Goal: Task Accomplishment & Management: Manage account settings

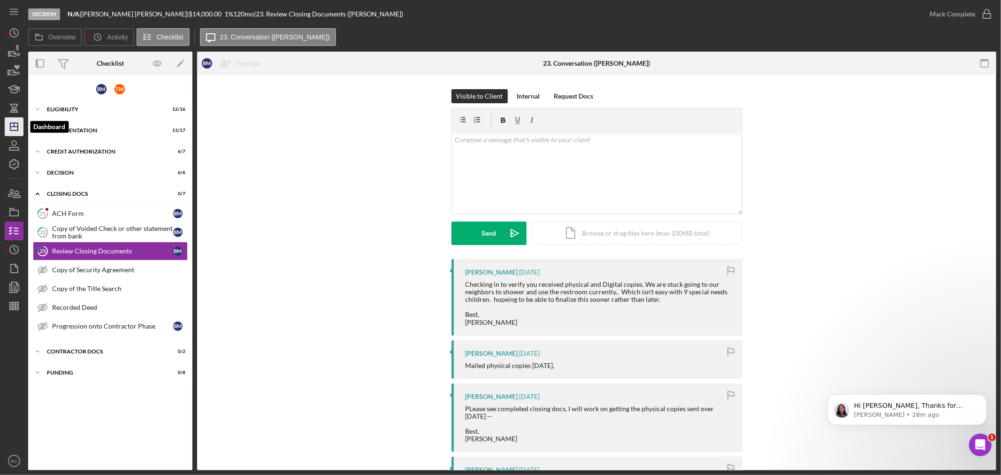
click at [11, 128] on icon "Icon/Dashboard" at bounding box center [13, 126] width 23 height 23
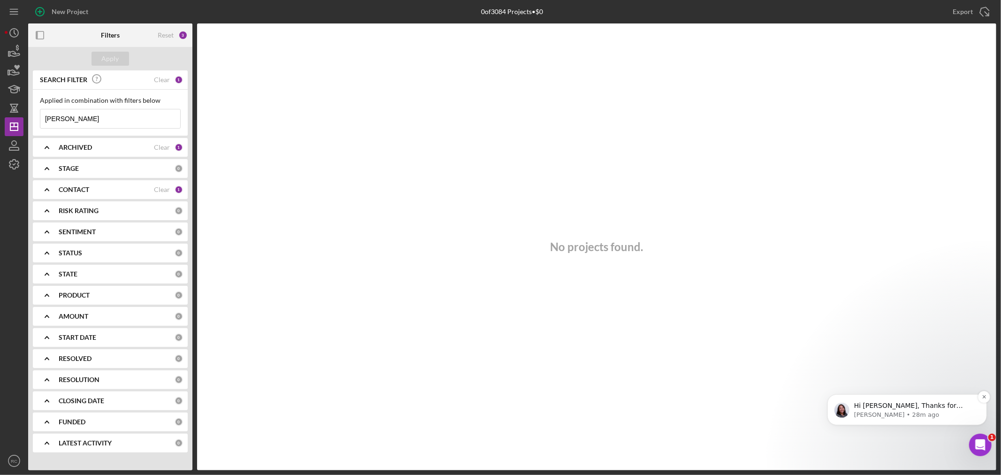
click at [940, 403] on p "Hi Raven, Thanks for reaching out! Can I ask why would this be important to you…" at bounding box center [914, 405] width 121 height 9
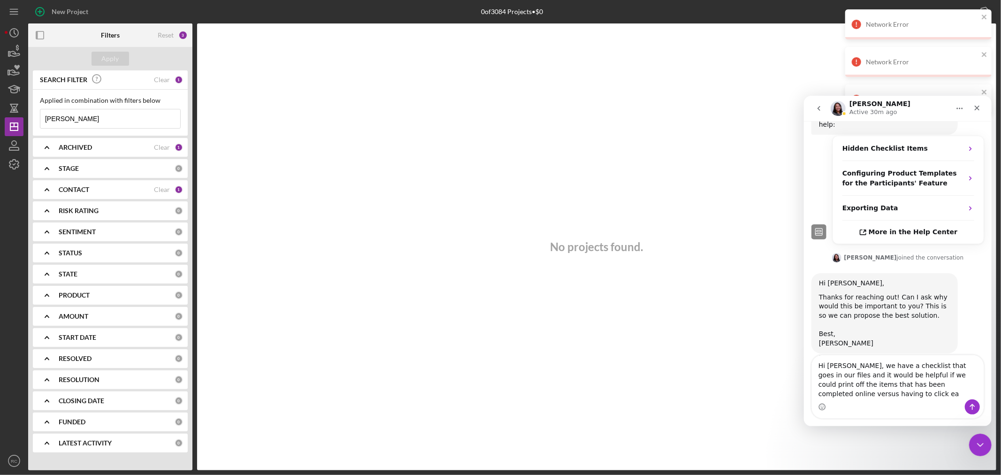
scroll to position [452, 0]
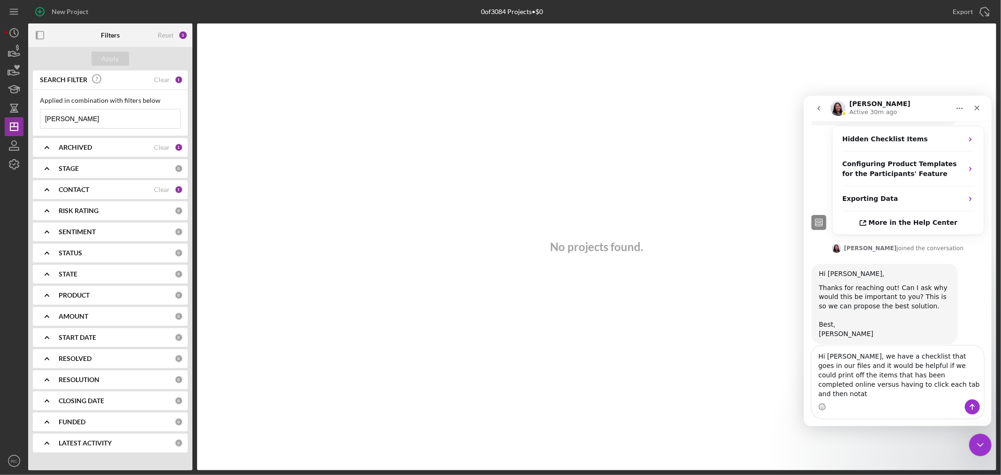
type textarea "Hi Christina, we have a checklist that goes in our files and it would be helpfu…"
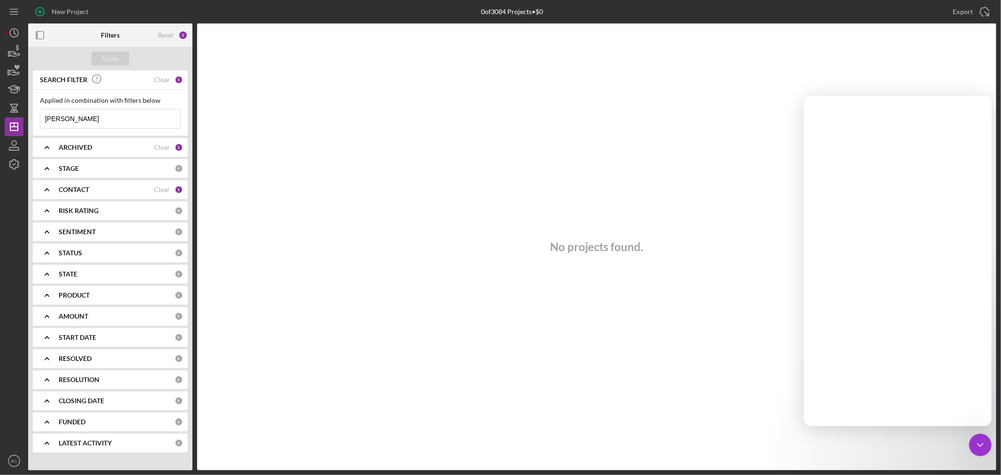
scroll to position [0, 0]
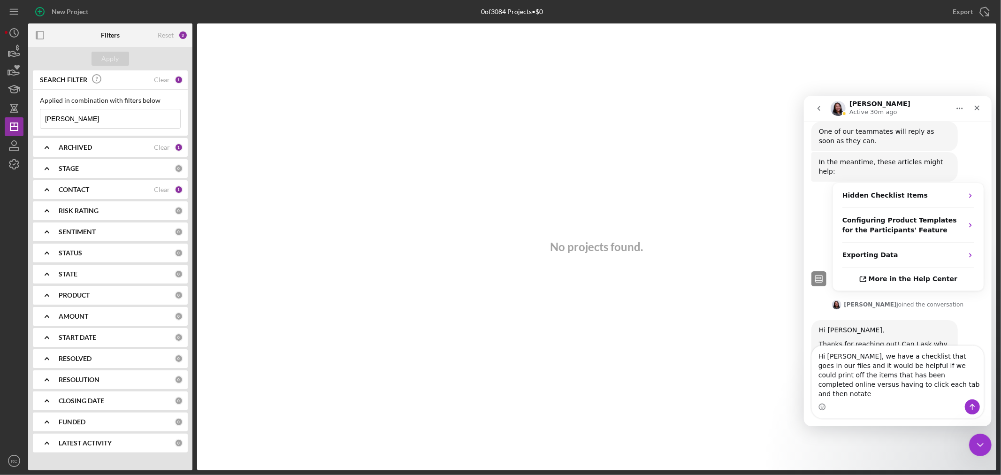
scroll to position [452, 0]
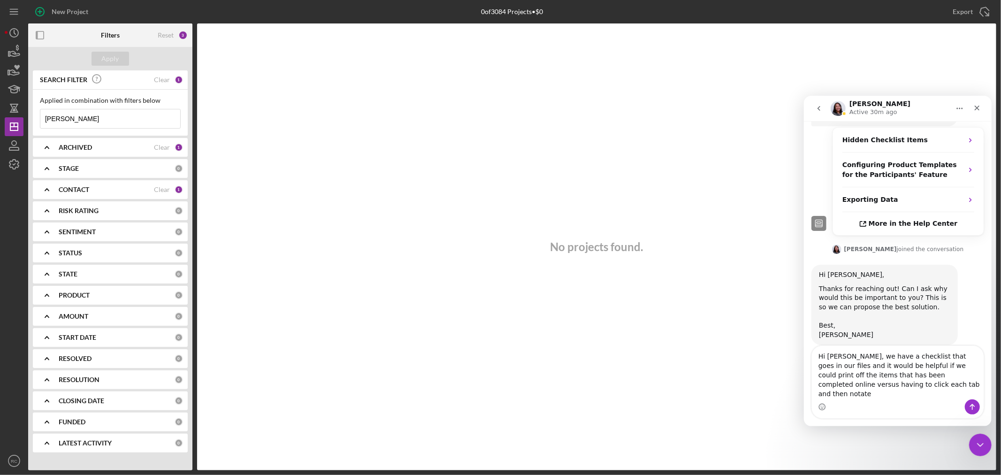
click at [906, 398] on textarea "Hi Christina, we have a checklist that goes in our files and it would be helpfu…" at bounding box center [898, 372] width 172 height 54
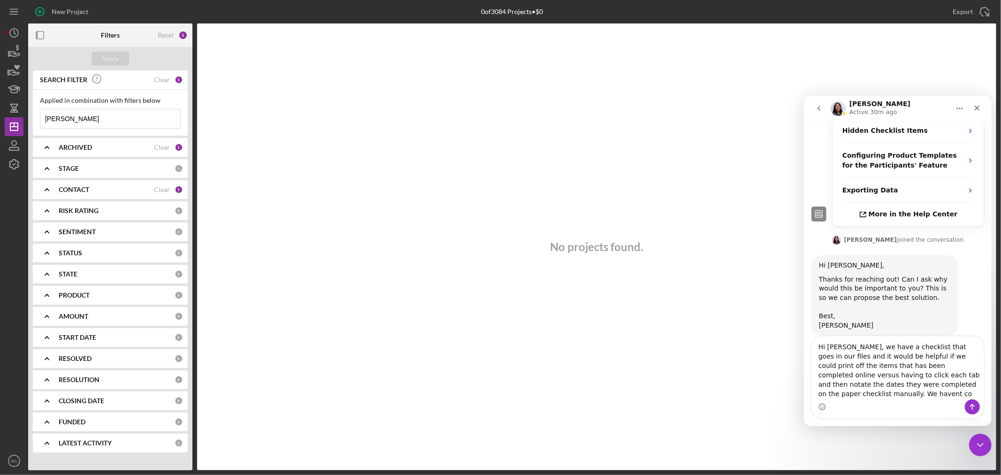
scroll to position [471, 0]
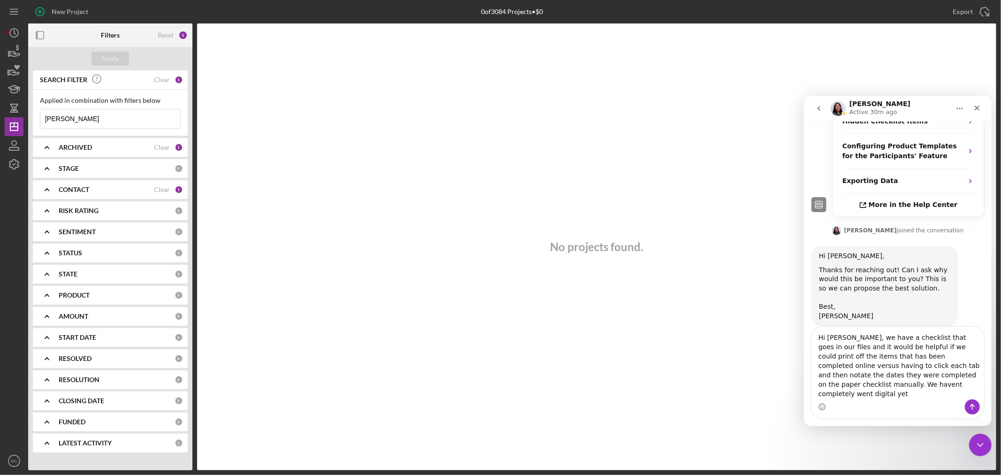
type textarea "Hi Christina, we have a checklist that goes in our files and it would be helpfu…"
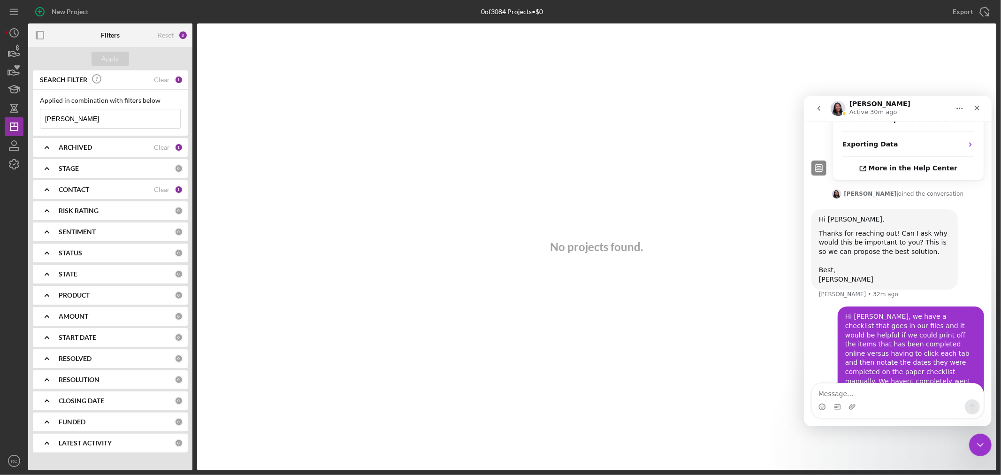
scroll to position [507, 0]
click at [820, 109] on icon "go back" at bounding box center [819, 108] width 8 height 8
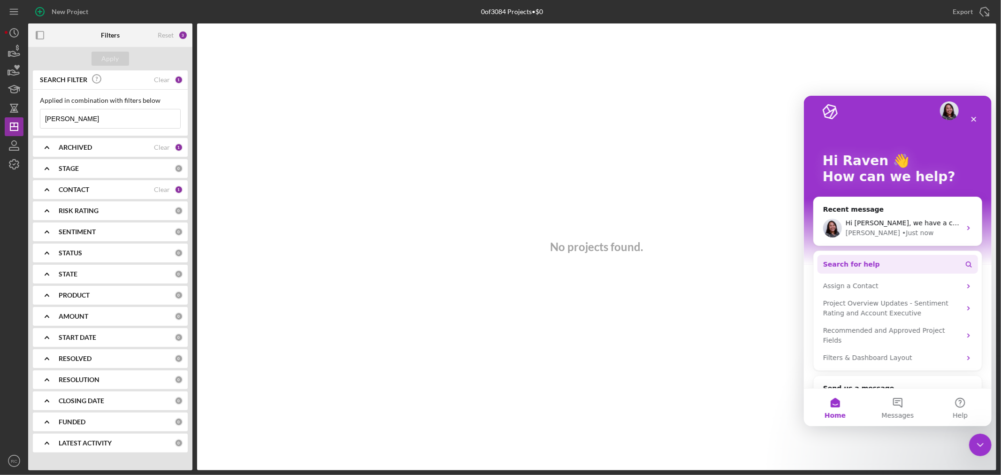
scroll to position [0, 0]
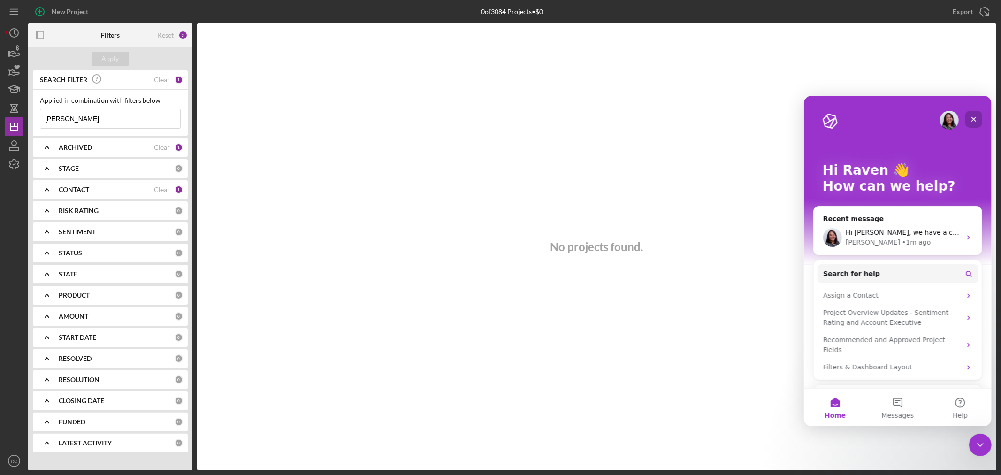
click at [976, 116] on icon "Close" at bounding box center [974, 119] width 8 height 8
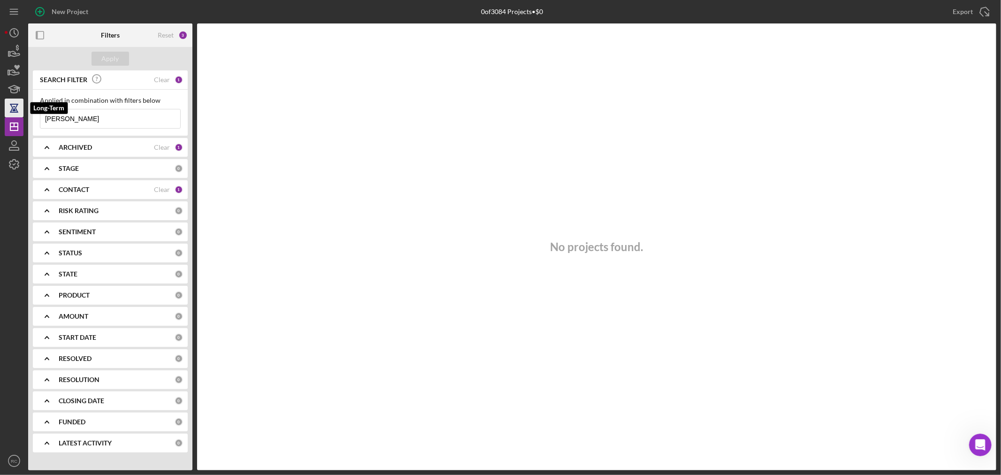
drag, startPoint x: 98, startPoint y: 110, endPoint x: 13, endPoint y: 113, distance: 85.0
click at [13, 113] on div "New Project 0 of 3084 Projects • $0 ludwig Export Icon/Export Filters Reset 3 A…" at bounding box center [501, 235] width 992 height 470
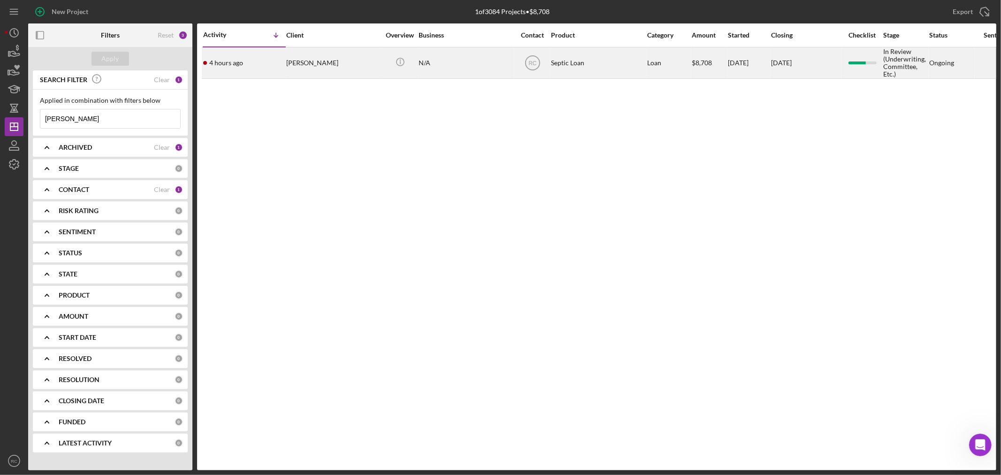
type input "[PERSON_NAME]"
click at [371, 61] on div "[PERSON_NAME]" at bounding box center [333, 63] width 94 height 30
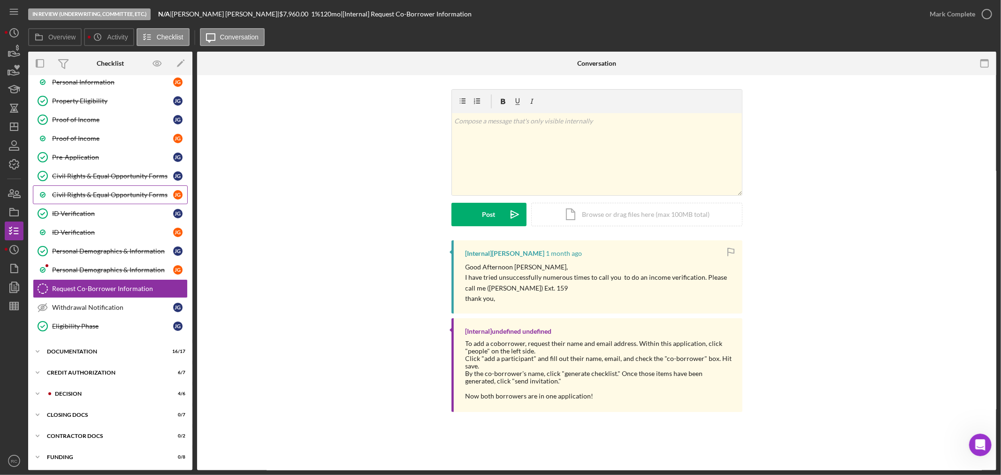
scroll to position [68, 0]
click at [79, 388] on div "Icon/Expander Decision 4 / 6" at bounding box center [110, 392] width 164 height 19
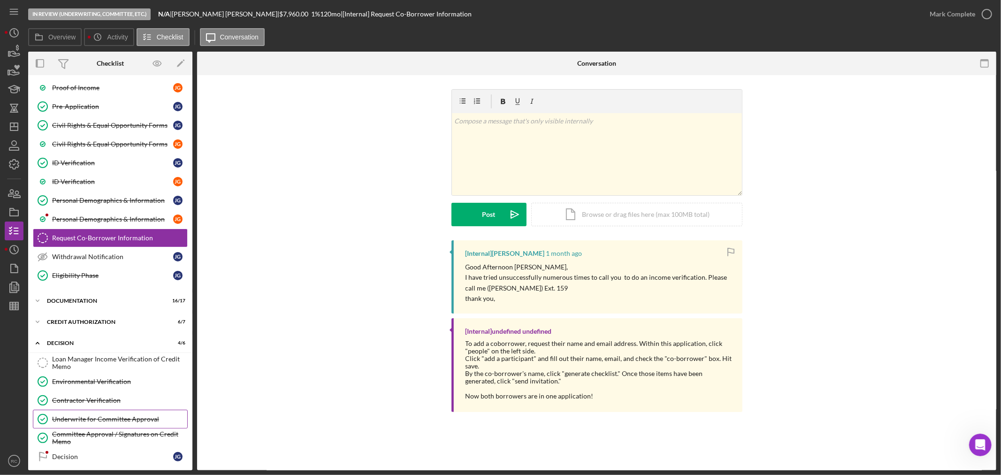
scroll to position [186, 0]
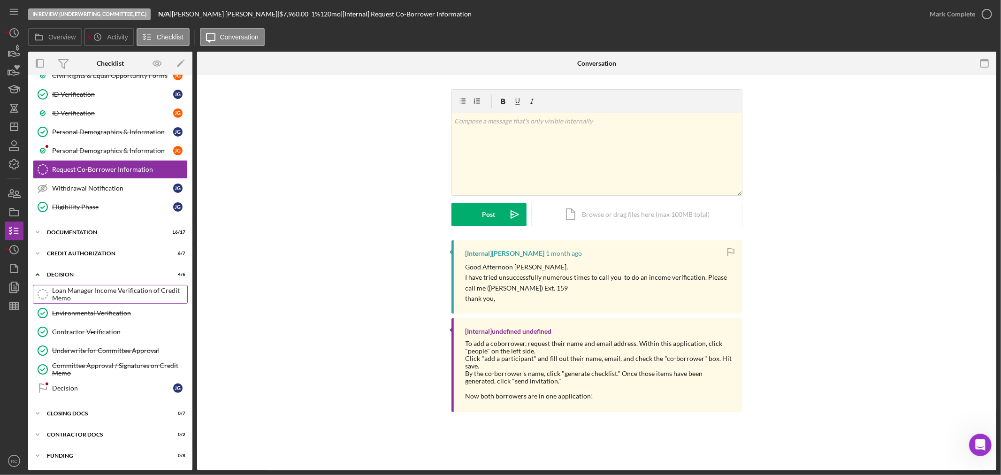
click at [113, 300] on div "Loan Manager Income Verification of Credit Memo" at bounding box center [119, 294] width 135 height 15
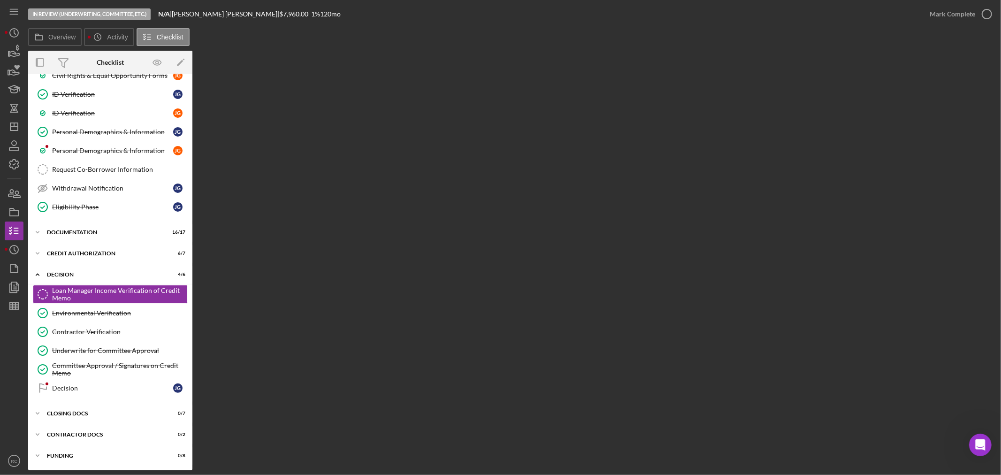
scroll to position [186, 0]
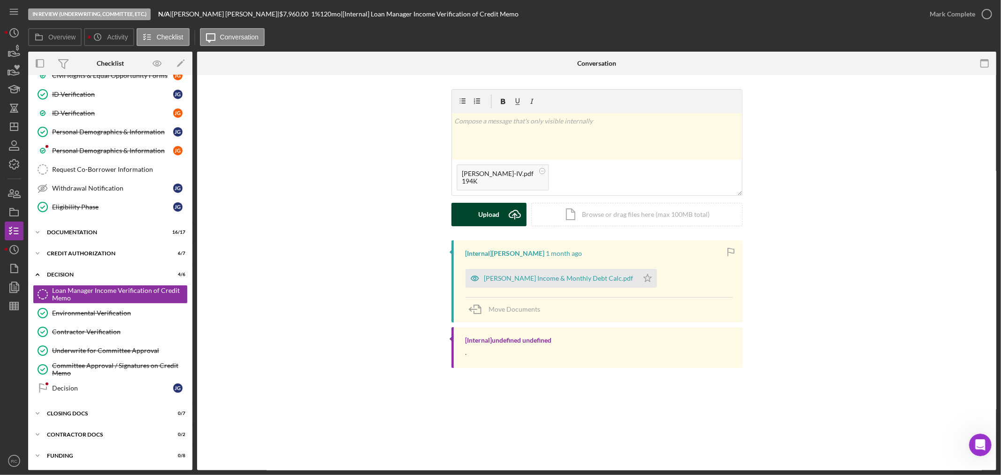
click at [497, 219] on div "Upload" at bounding box center [488, 214] width 21 height 23
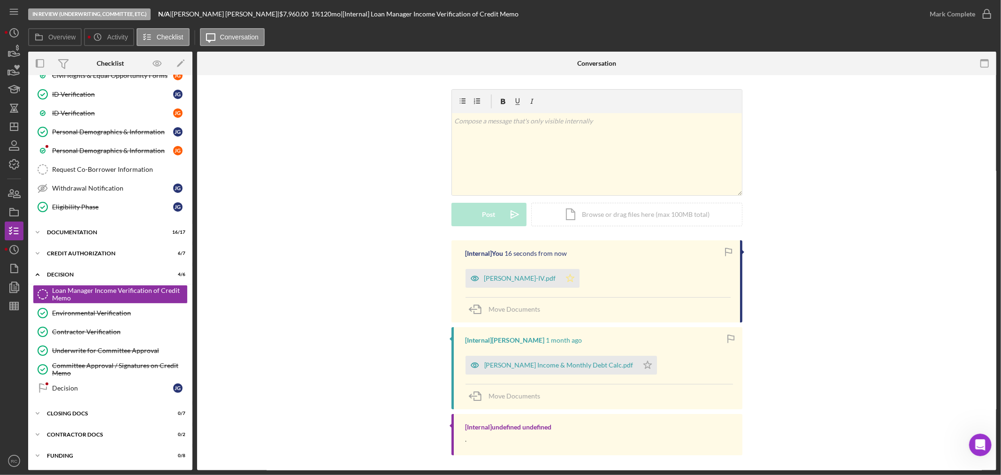
click at [561, 282] on icon "Icon/Star" at bounding box center [570, 278] width 19 height 19
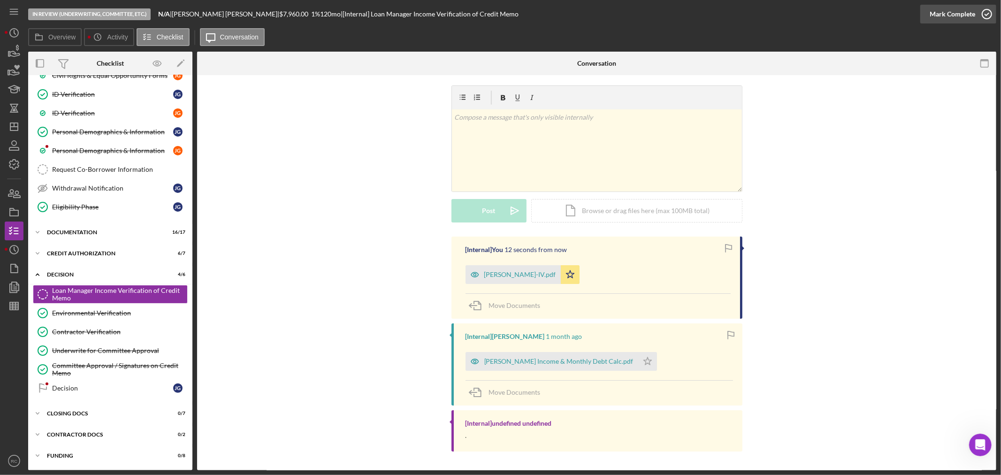
click at [961, 8] on div "Mark Complete" at bounding box center [953, 14] width 46 height 19
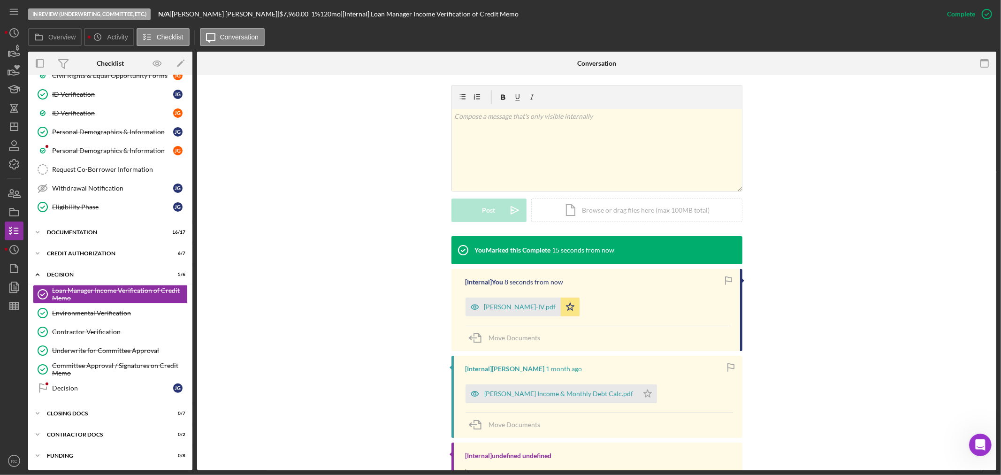
scroll to position [166, 0]
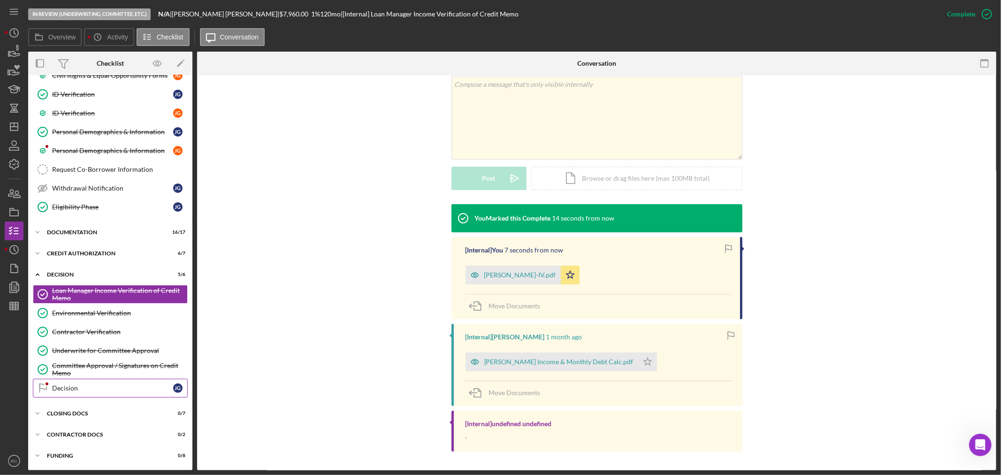
click at [115, 392] on link "Decision Decision [PERSON_NAME]" at bounding box center [110, 388] width 155 height 19
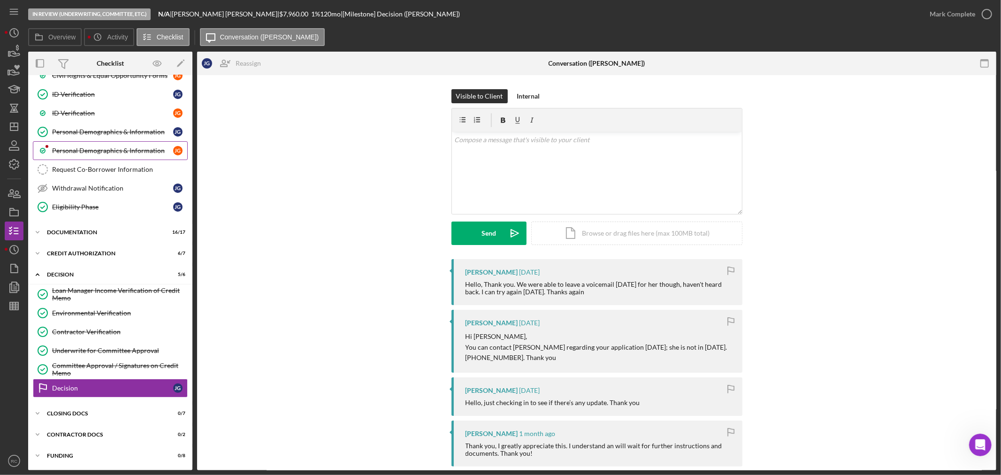
click at [98, 145] on link "Personal Demographics & Information J G" at bounding box center [110, 150] width 155 height 19
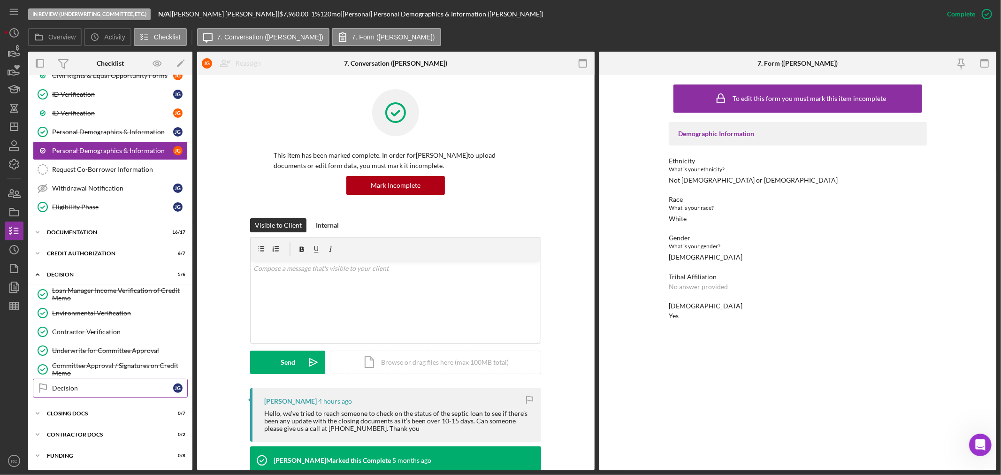
click at [94, 391] on div "Decision" at bounding box center [112, 388] width 121 height 8
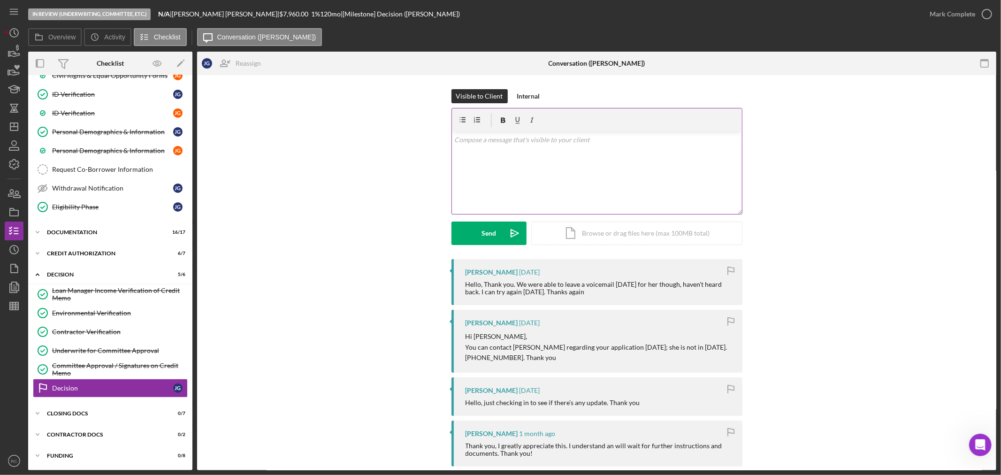
click at [575, 179] on div "v Color teal Color pink Remove color Add row above Add row below Add column bef…" at bounding box center [597, 173] width 290 height 82
click at [479, 232] on button "Send Icon/icon-invite-send" at bounding box center [489, 233] width 75 height 23
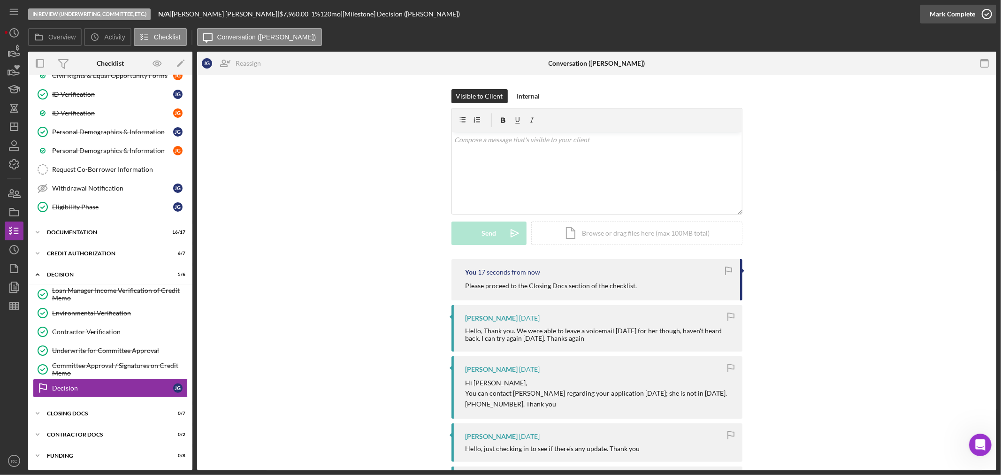
click at [961, 15] on div "Mark Complete" at bounding box center [953, 14] width 46 height 19
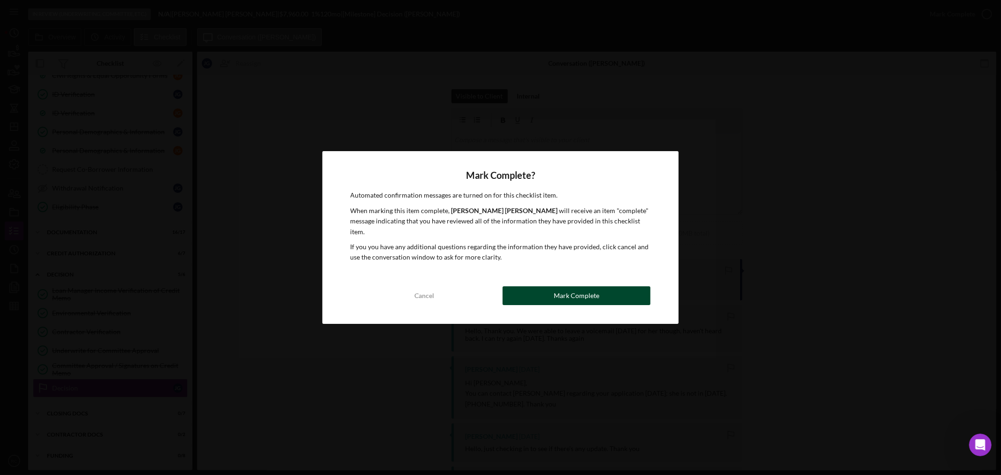
click at [587, 286] on div "Mark Complete" at bounding box center [577, 295] width 46 height 19
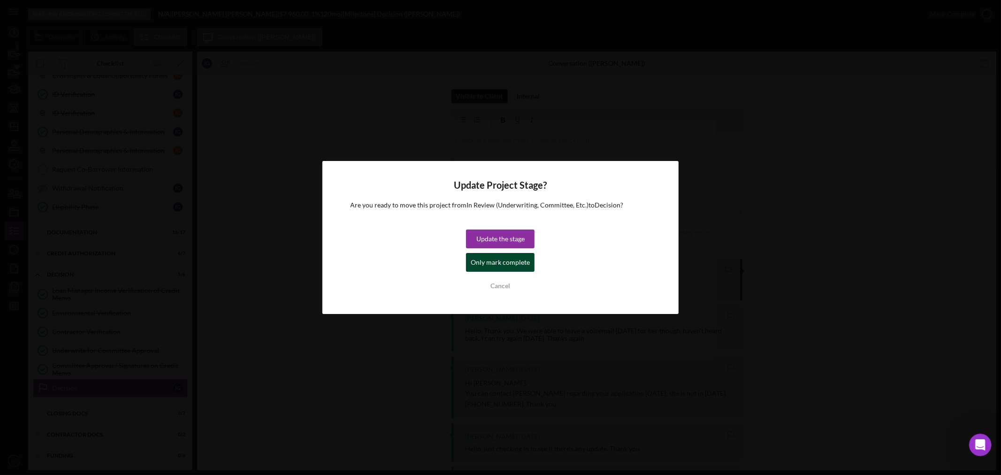
click at [515, 265] on div "Only mark complete" at bounding box center [500, 262] width 59 height 19
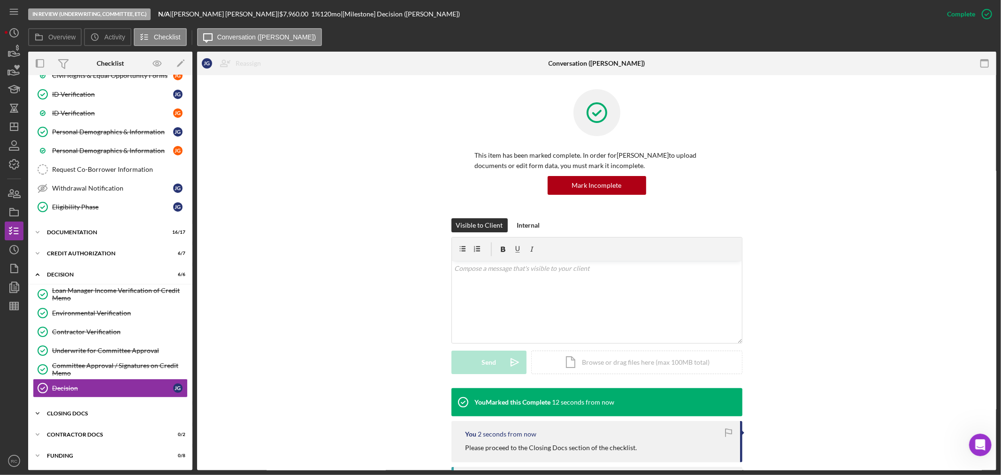
click at [91, 422] on div "Icon/Expander CLOSING DOCS 0 / 7" at bounding box center [110, 413] width 164 height 19
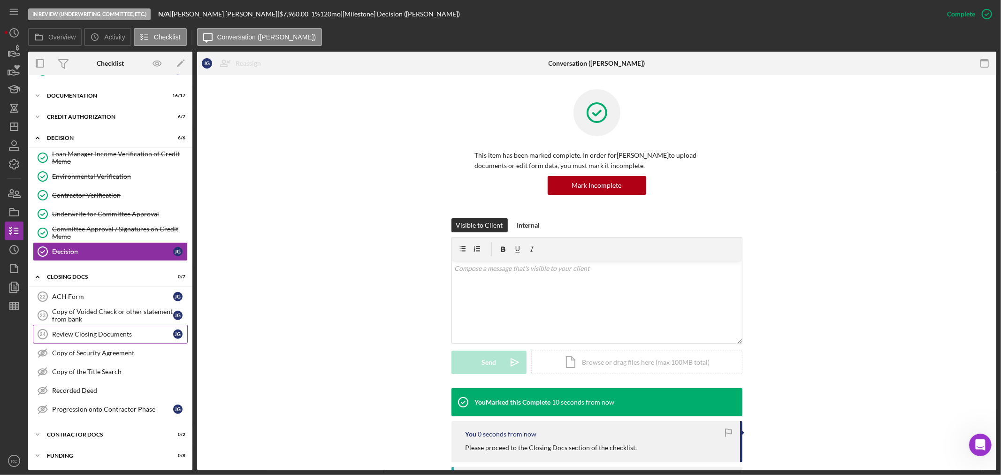
click at [107, 342] on link "Review Closing Documents 24 Review Closing Documents J G" at bounding box center [110, 334] width 155 height 19
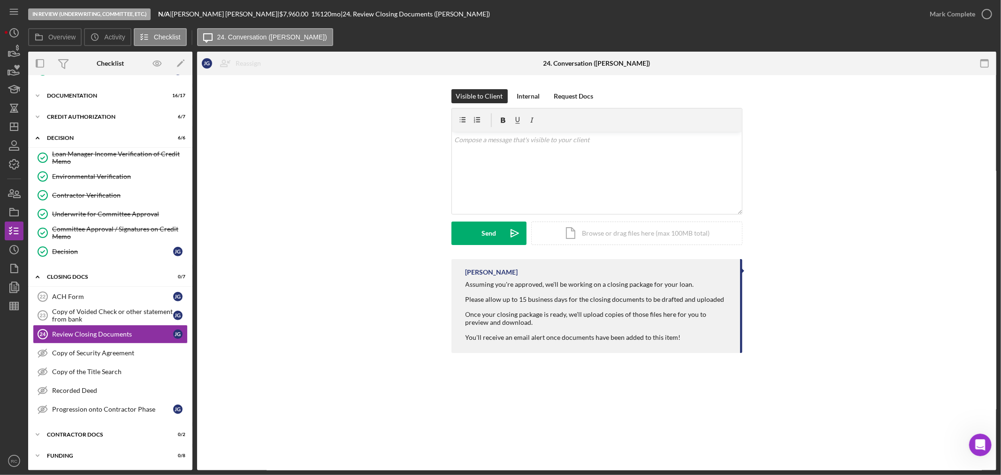
scroll to position [323, 0]
click at [528, 166] on div "v Color teal Color pink Remove color Add row above Add row below Add column bef…" at bounding box center [597, 173] width 290 height 82
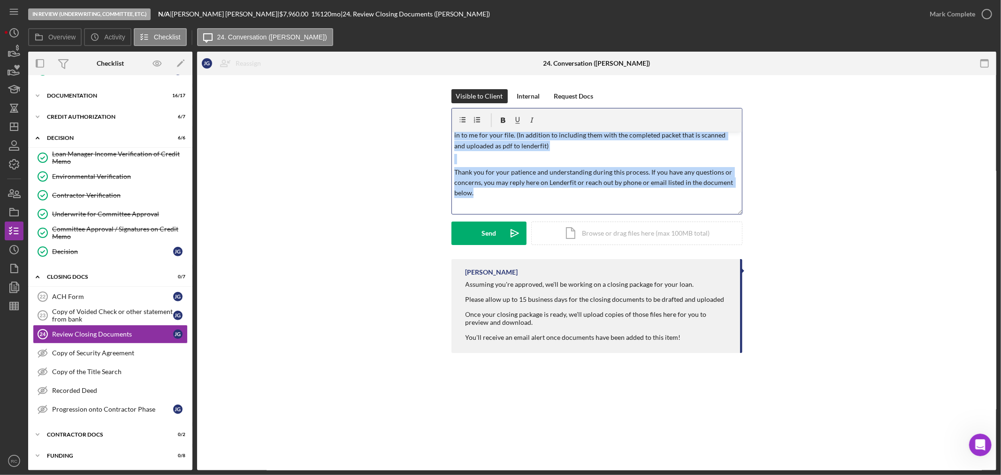
scroll to position [0, 0]
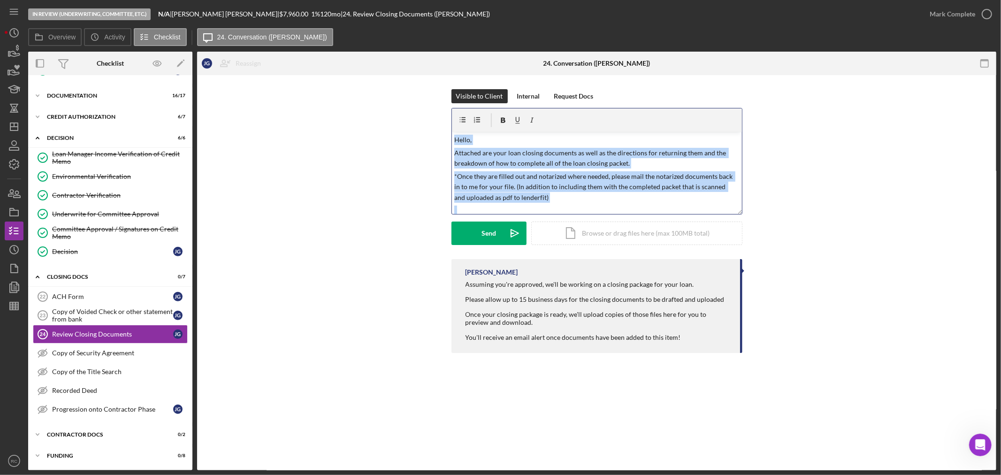
drag, startPoint x: 479, startPoint y: 196, endPoint x: 444, endPoint y: 110, distance: 92.2
click at [444, 110] on div "Visible to Client Internal Request Docs v Color teal Color pink Remove color Ad…" at bounding box center [596, 174] width 771 height 170
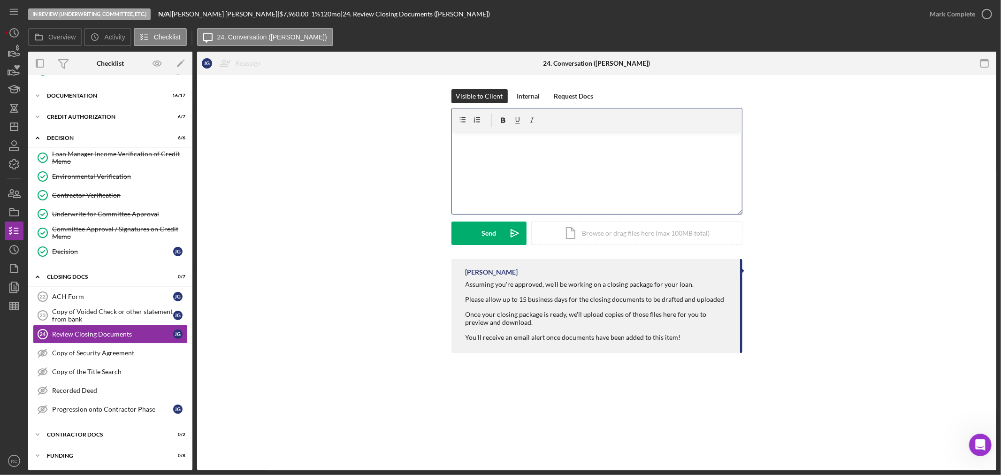
click at [452, 163] on div "v Color teal Color pink Remove color Add row above Add row below Add column bef…" at bounding box center [597, 173] width 290 height 82
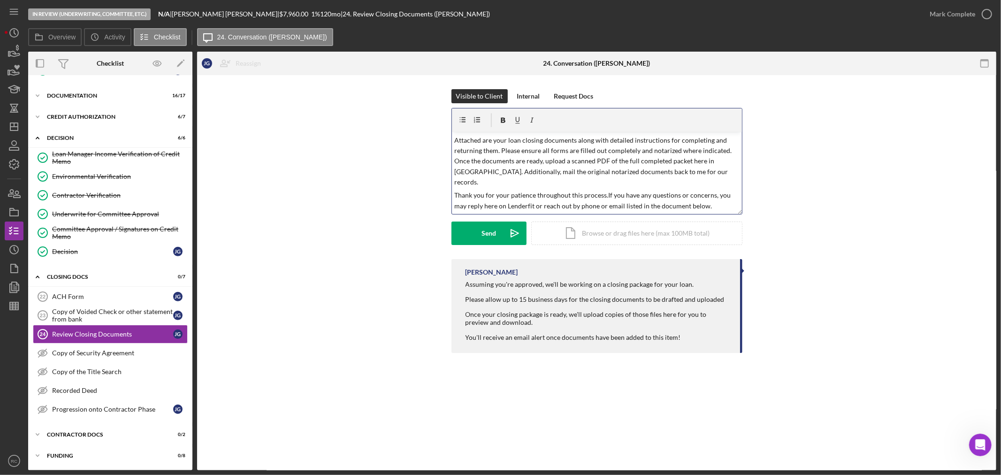
click at [605, 190] on p "Thank you for your patience throughout this process.If you have any questions o…" at bounding box center [596, 200] width 285 height 21
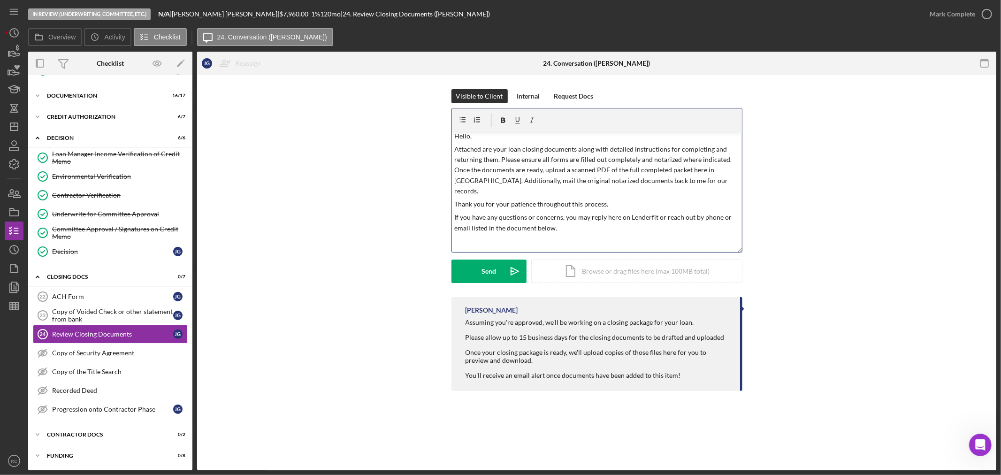
scroll to position [0, 0]
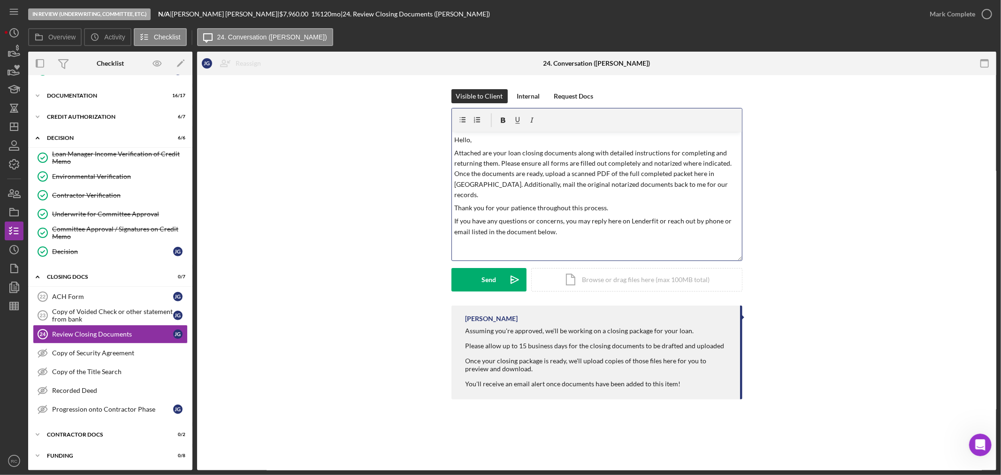
drag, startPoint x: 737, startPoint y: 210, endPoint x: 738, endPoint y: 257, distance: 46.5
click at [738, 257] on div "v Color teal Color pink Remove color Add row above Add row below Add column bef…" at bounding box center [597, 184] width 291 height 153
click at [479, 285] on button "Send Icon/icon-invite-send" at bounding box center [489, 279] width 75 height 23
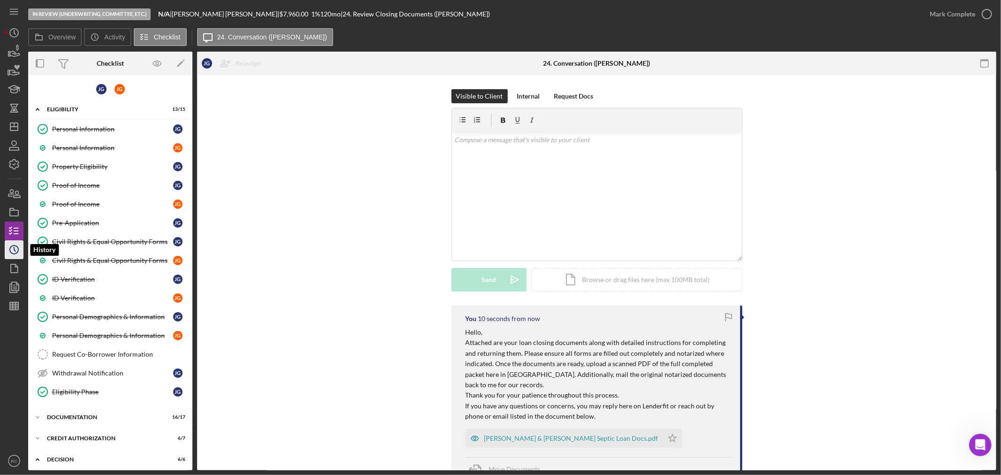
click at [15, 240] on icon "Icon/History" at bounding box center [13, 249] width 23 height 23
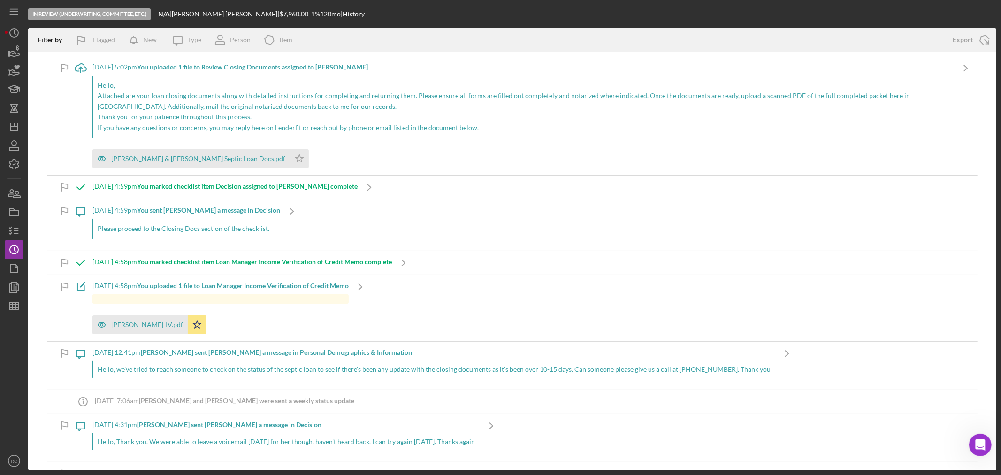
scroll to position [69, 0]
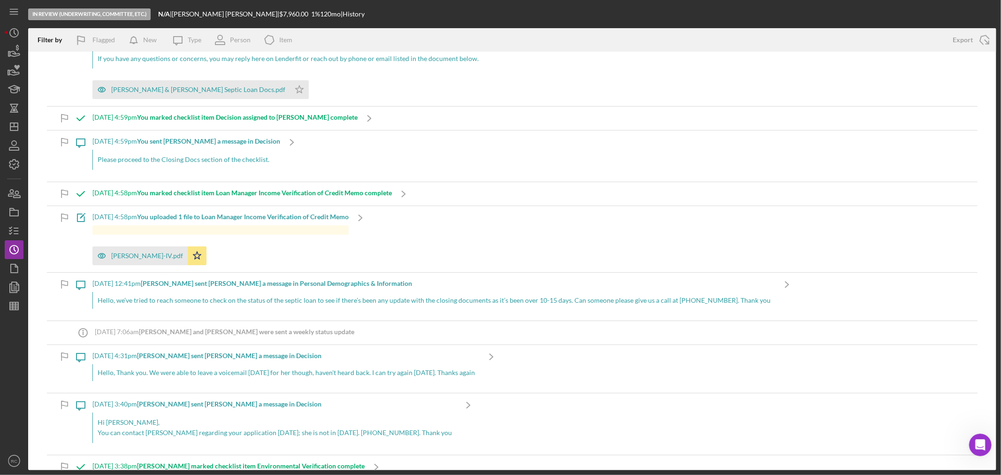
click at [397, 298] on div "Hello, we’ve tried to reach someone to check on the status of the septic loan t…" at bounding box center [433, 300] width 683 height 17
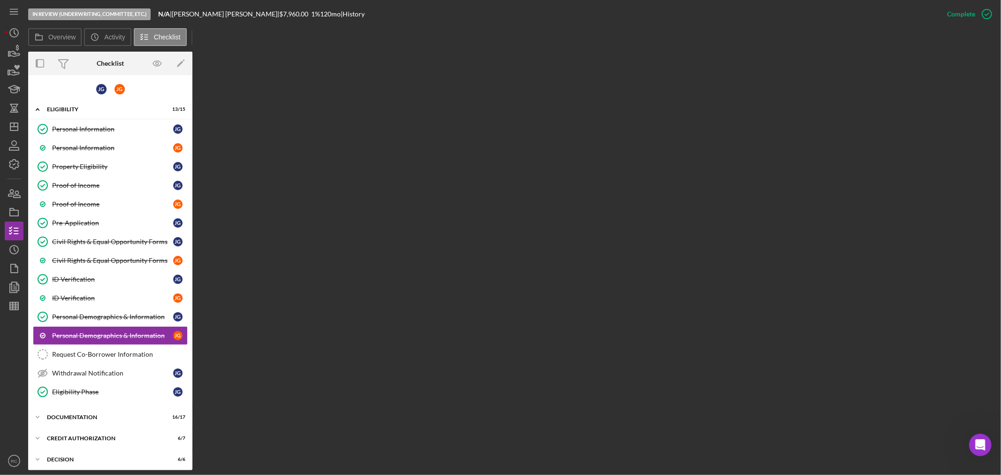
scroll to position [63, 0]
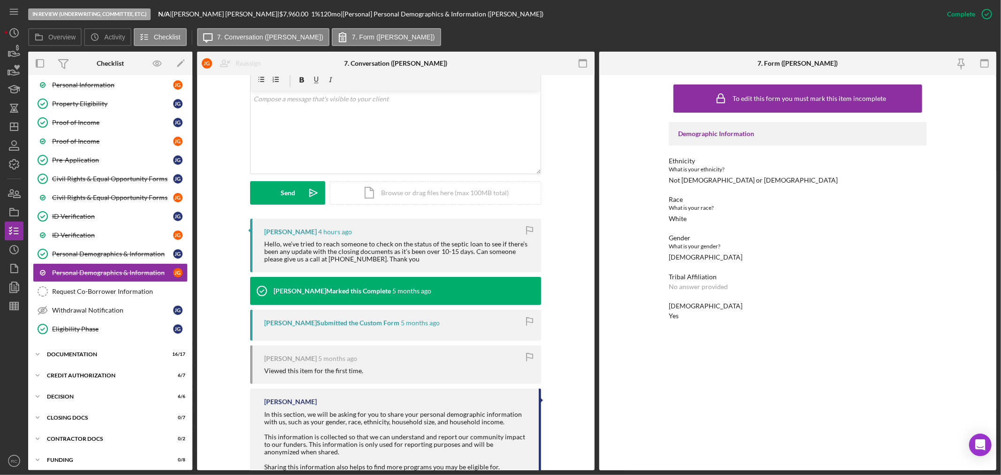
scroll to position [200, 0]
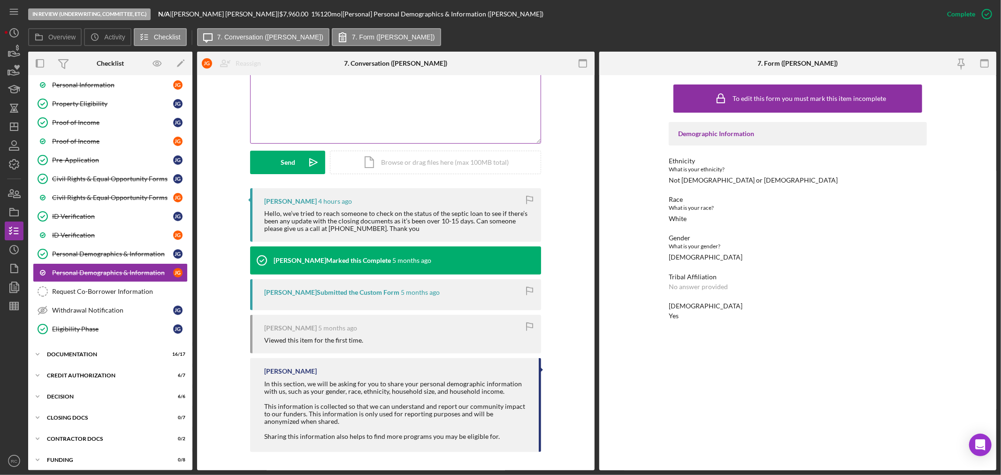
click at [355, 112] on div "v Color teal Color pink Remove color Add row above Add row below Add column bef…" at bounding box center [396, 102] width 290 height 82
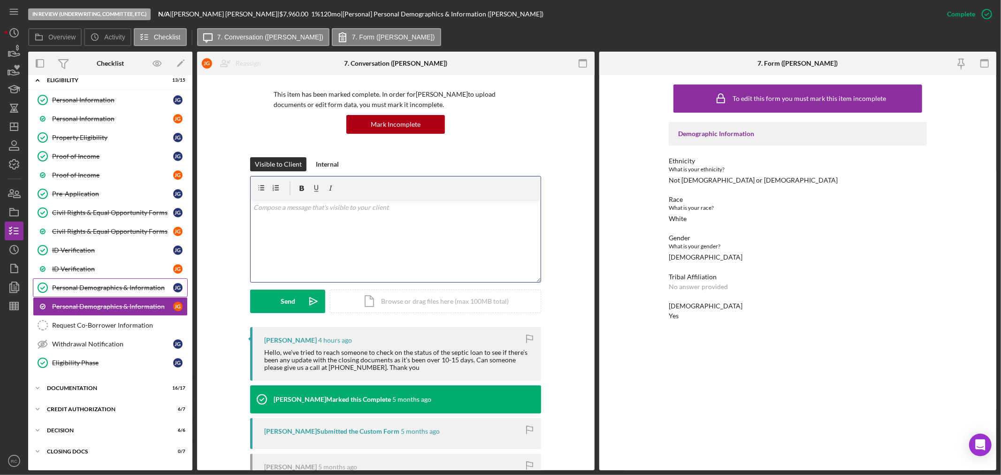
scroll to position [0, 0]
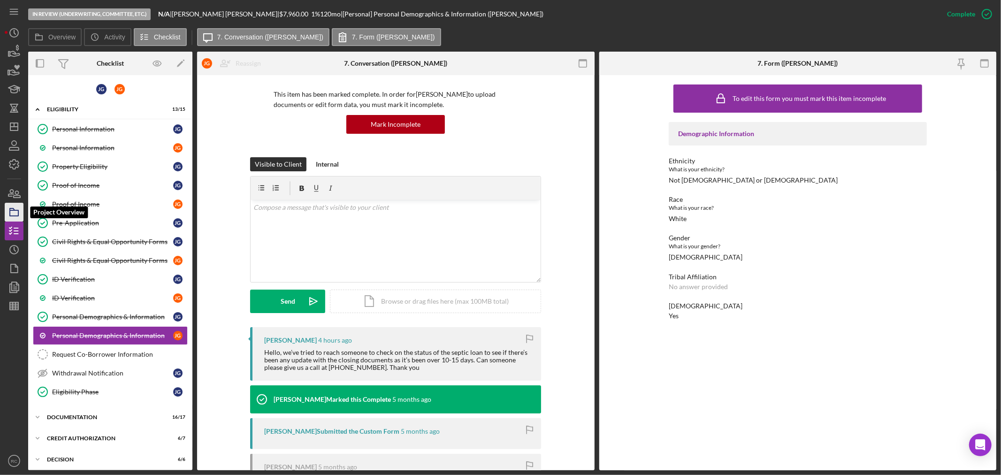
click at [11, 213] on icon "button" at bounding box center [13, 211] width 23 height 23
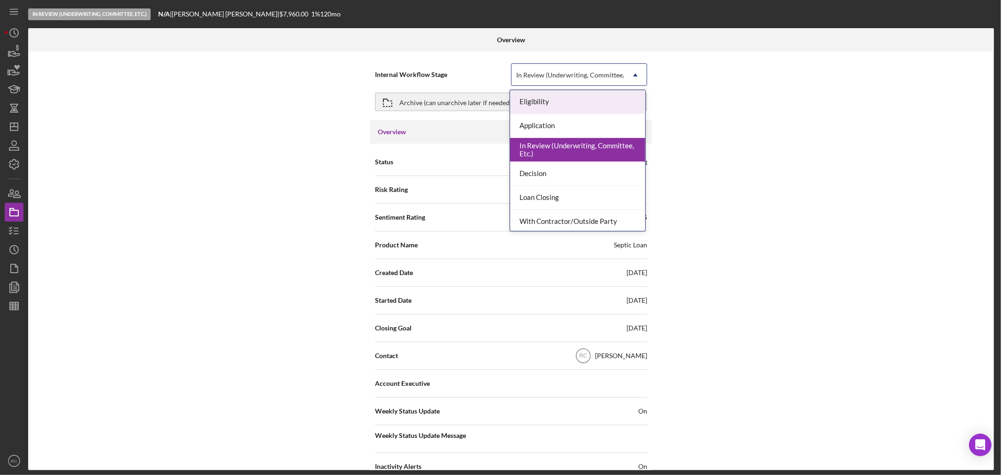
click at [630, 73] on icon "Icon/Dropdown Arrow" at bounding box center [635, 75] width 23 height 23
click at [577, 199] on div "Loan Closing" at bounding box center [577, 198] width 135 height 24
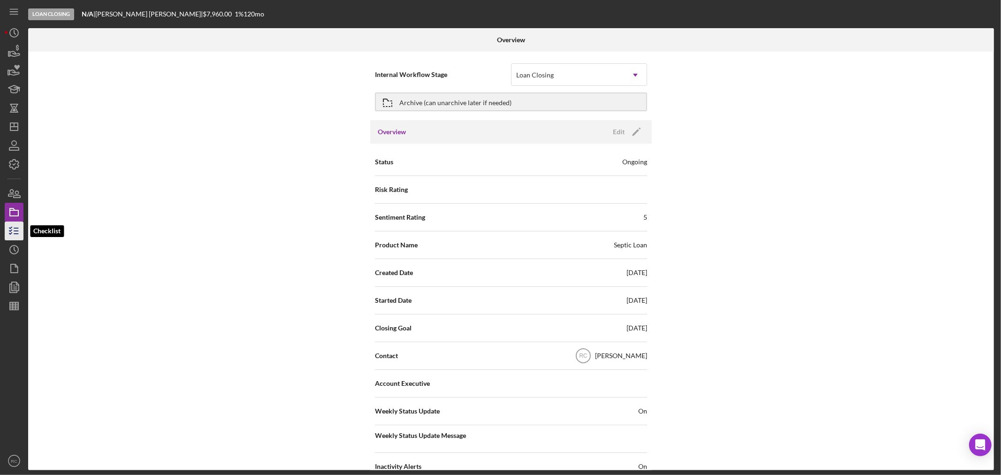
drag, startPoint x: 14, startPoint y: 226, endPoint x: 23, endPoint y: 243, distance: 18.5
click at [14, 227] on icon "button" at bounding box center [13, 230] width 23 height 23
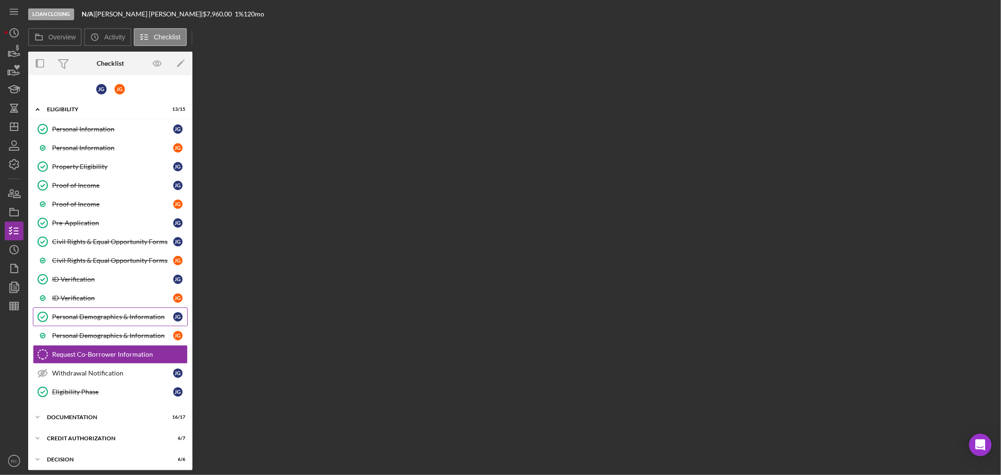
scroll to position [67, 0]
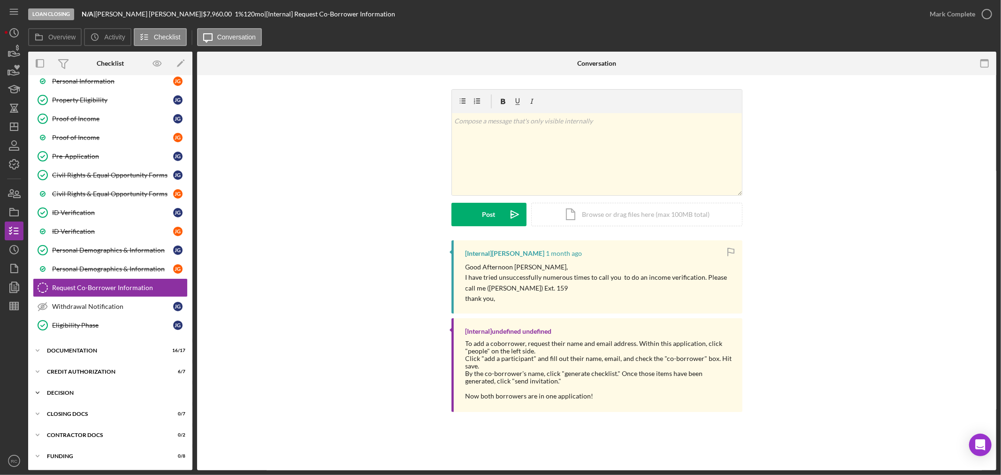
click at [89, 395] on div "Decision" at bounding box center [114, 393] width 134 height 6
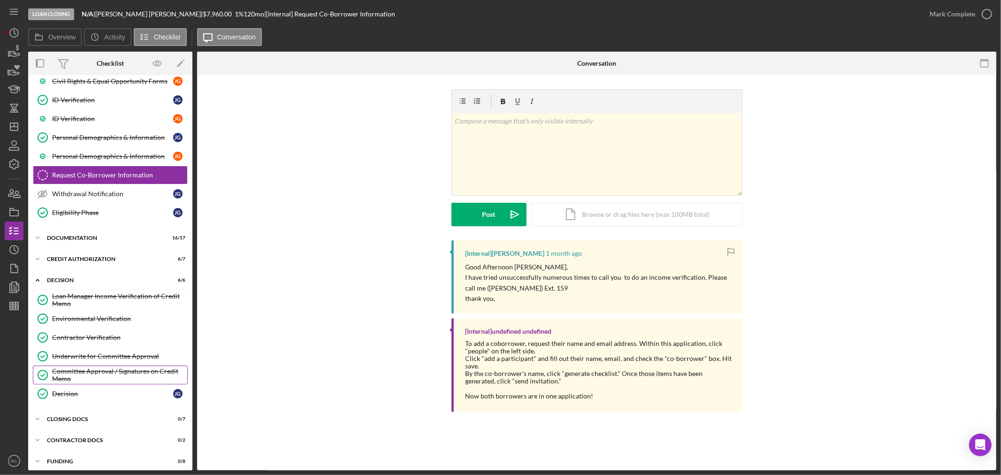
scroll to position [186, 0]
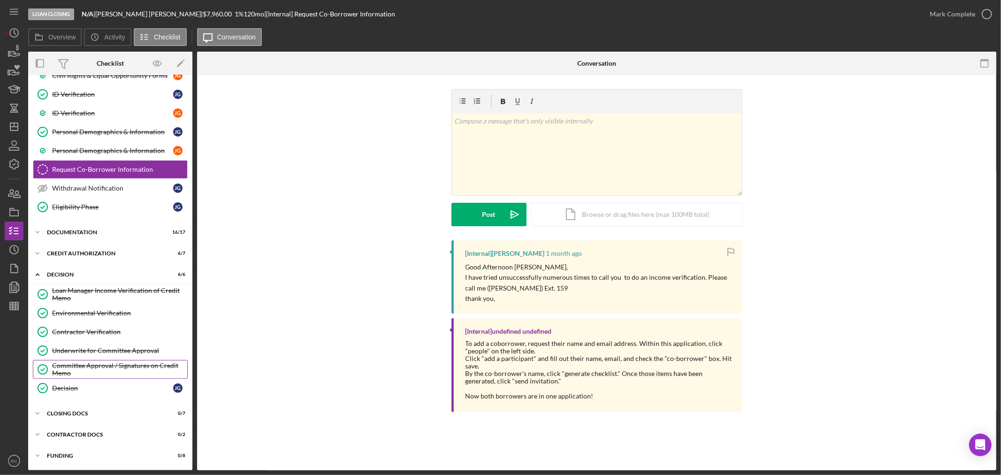
click at [96, 369] on div "Committee Approval / Signatures on Credit Memo" at bounding box center [119, 369] width 135 height 15
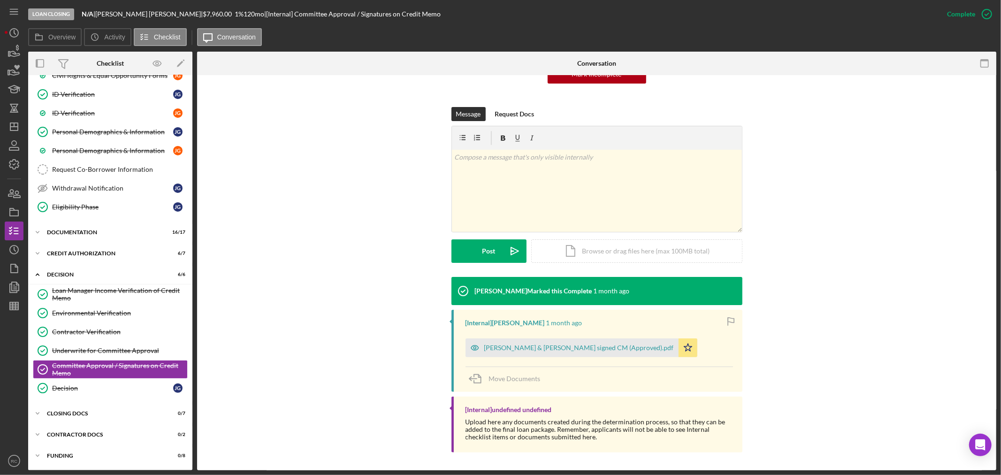
scroll to position [113, 0]
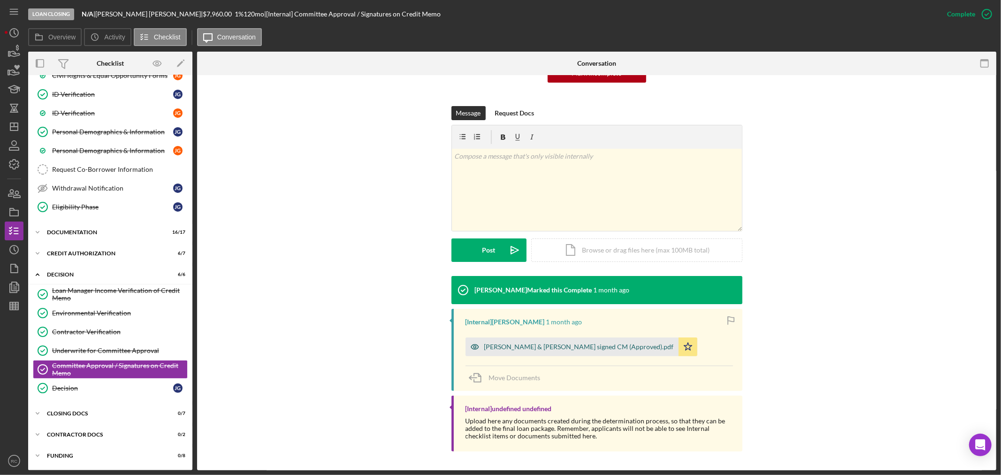
click at [589, 348] on div "[PERSON_NAME] & [PERSON_NAME] signed CM (Approved).pdf" at bounding box center [579, 347] width 190 height 8
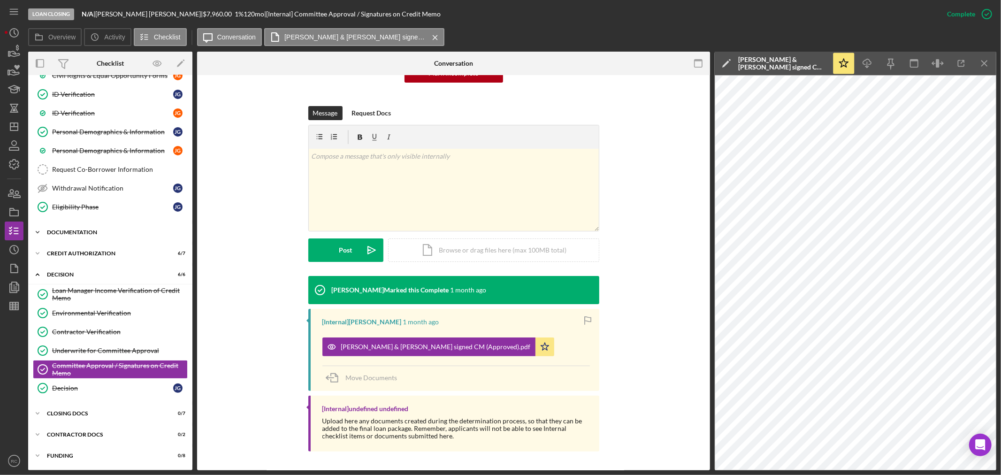
click at [115, 241] on div "J G J G Icon/Expander Eligibility 13 / 15 Personal Information Personal Informa…" at bounding box center [110, 180] width 164 height 571
click at [114, 231] on div "Documentation" at bounding box center [114, 233] width 134 height 6
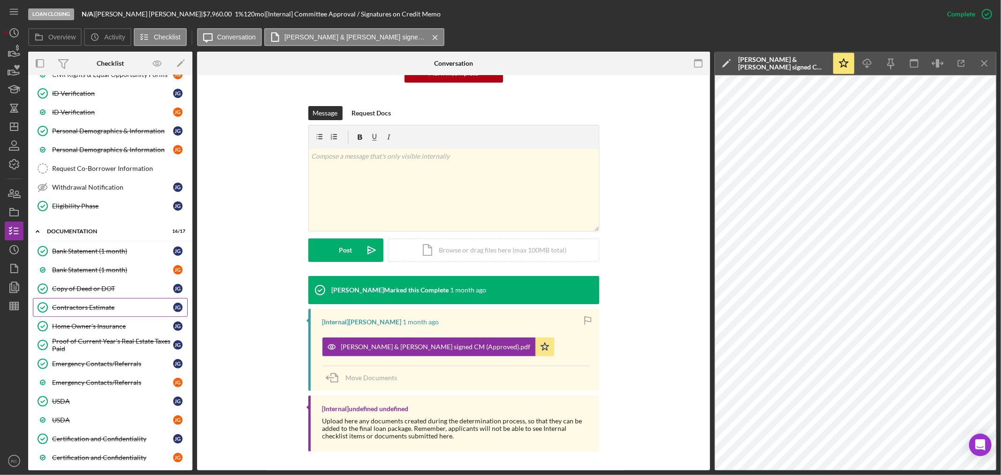
click at [94, 307] on div "Contractors Estimate" at bounding box center [112, 308] width 121 height 8
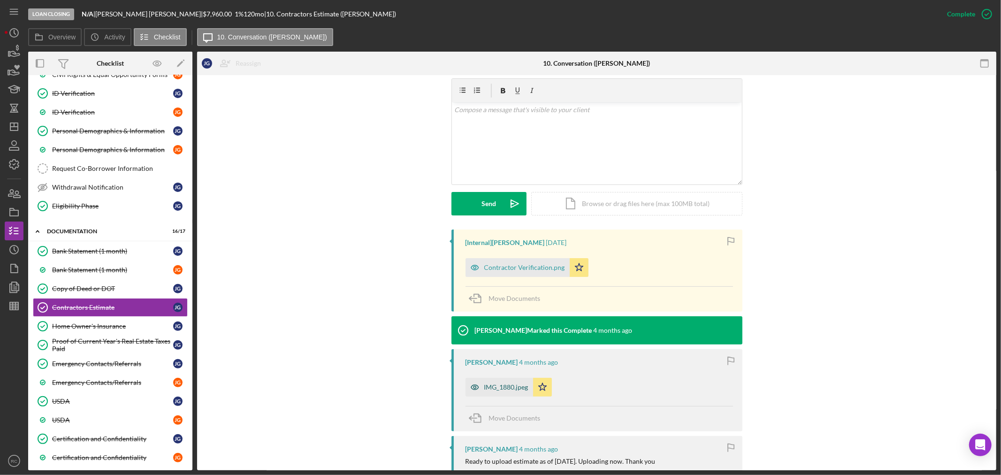
scroll to position [208, 0]
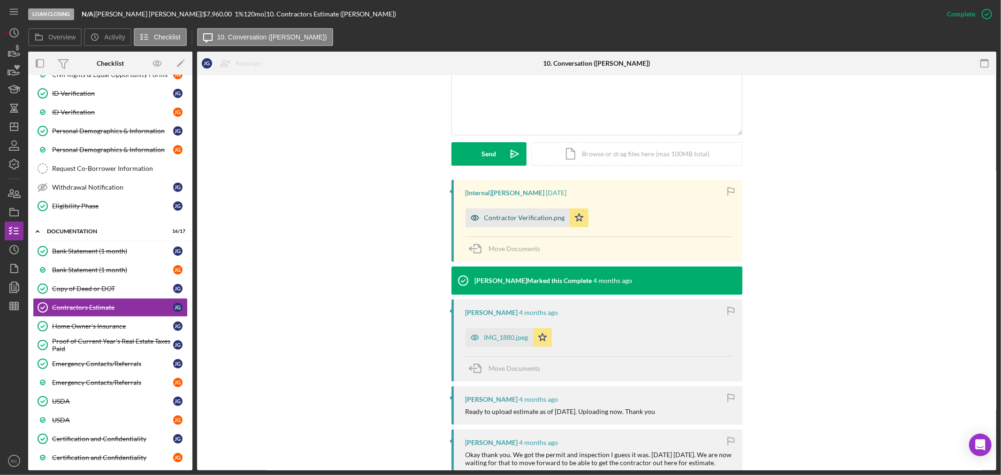
click at [536, 218] on div "Contractor Verification.png" at bounding box center [524, 218] width 81 height 8
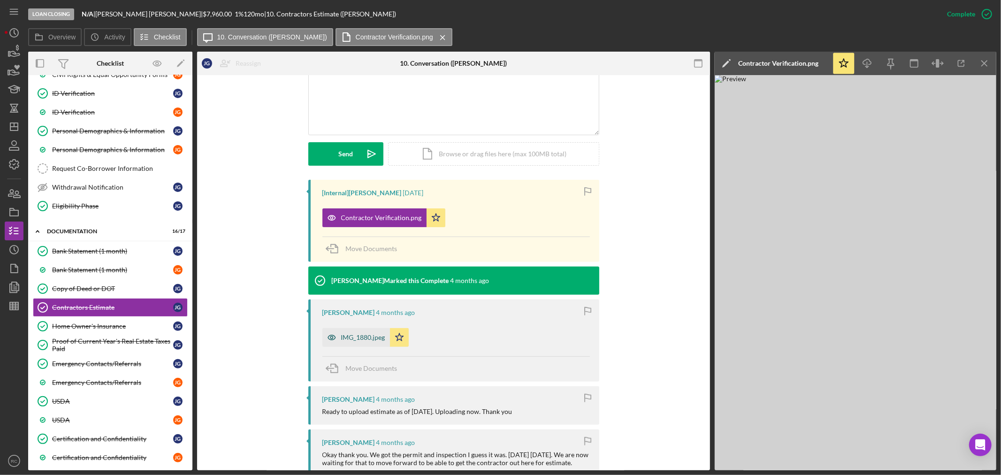
click at [347, 342] on div "IMG_1880.jpeg" at bounding box center [356, 337] width 68 height 19
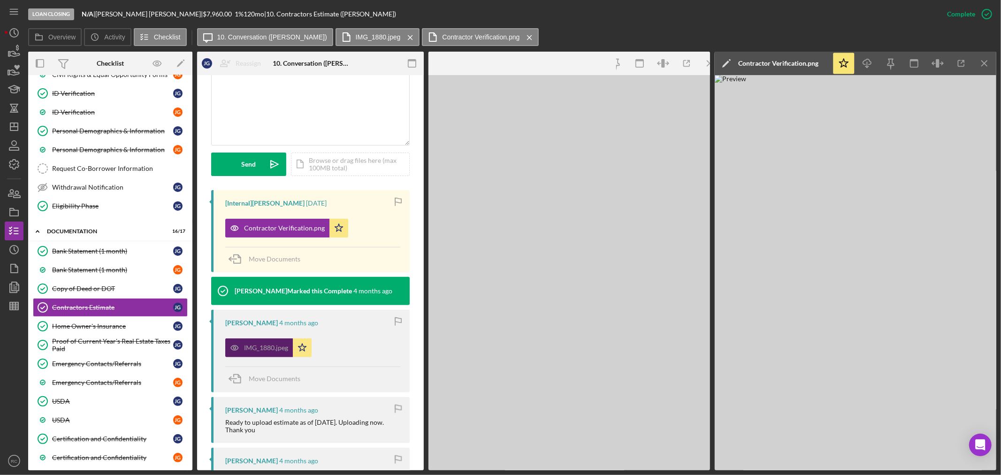
scroll to position [219, 0]
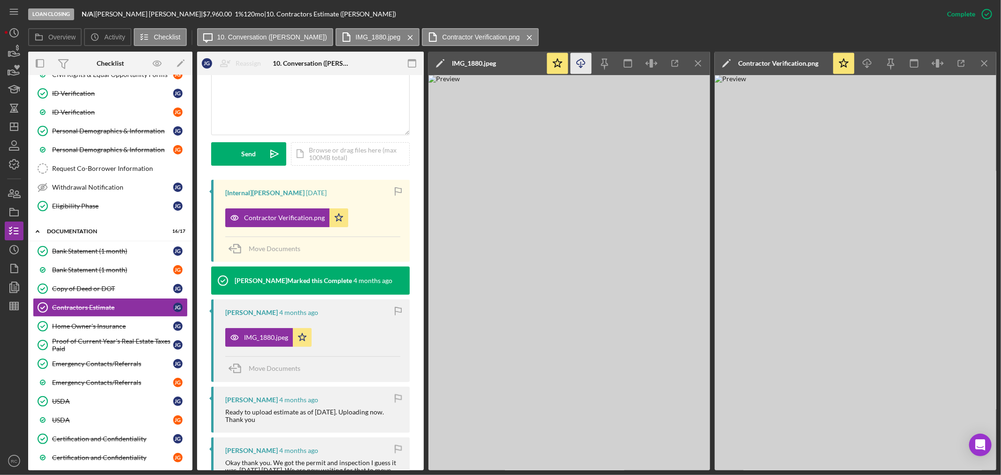
drag, startPoint x: 595, startPoint y: 209, endPoint x: 578, endPoint y: 65, distance: 145.6
click at [578, 65] on icon "Icon/Download" at bounding box center [581, 63] width 21 height 21
click at [19, 250] on icon "Icon/History" at bounding box center [13, 249] width 23 height 23
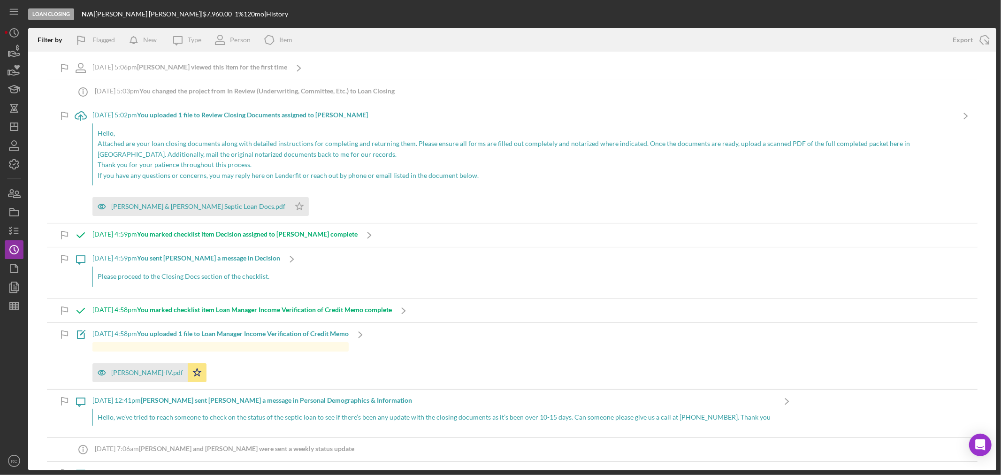
click at [190, 65] on b "[PERSON_NAME] viewed this item for the first time" at bounding box center [212, 67] width 150 height 8
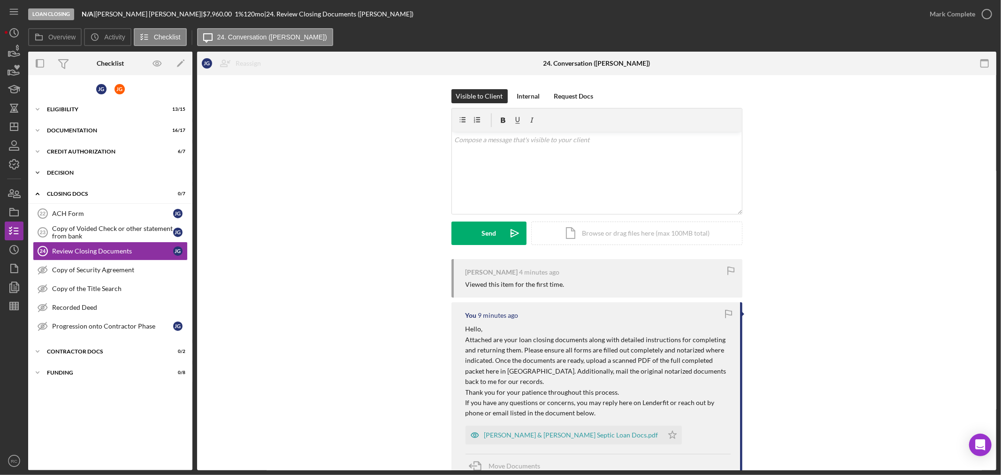
click at [84, 176] on div "Icon/Expander Decision 6 / 6" at bounding box center [110, 172] width 164 height 19
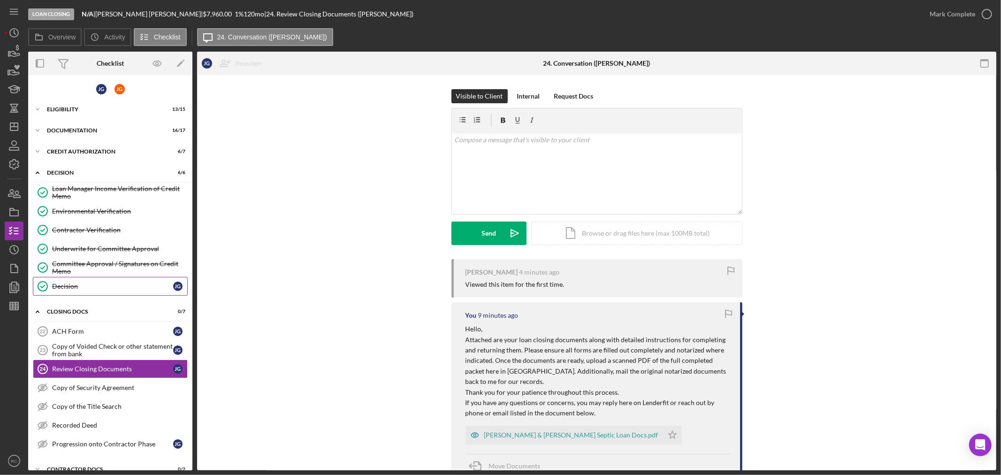
click at [73, 284] on div "Decision" at bounding box center [112, 287] width 121 height 8
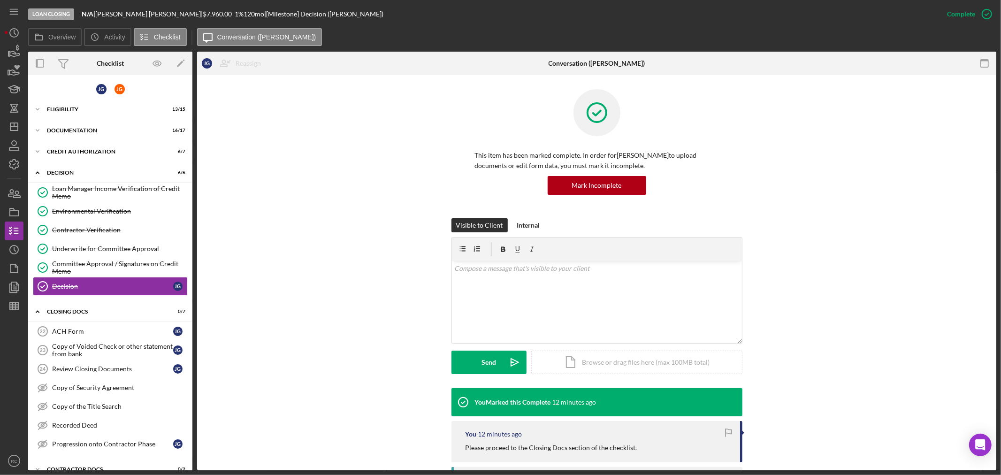
scroll to position [139, 0]
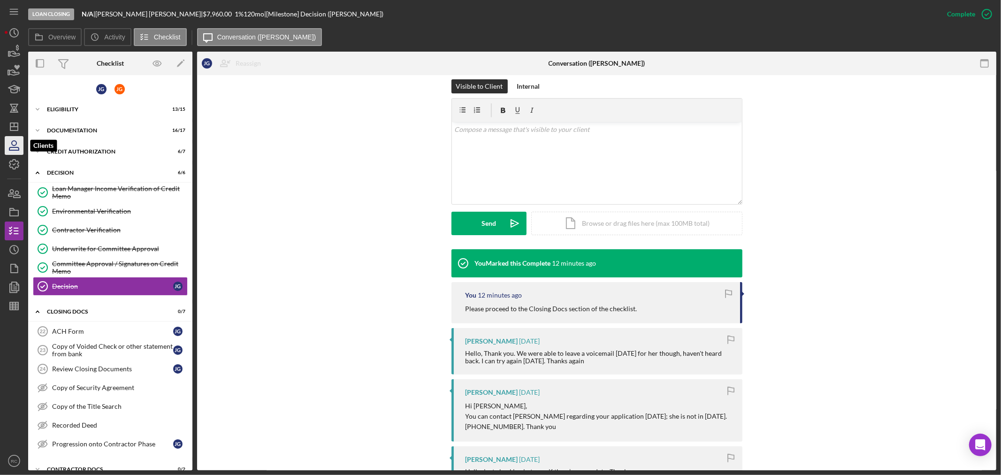
click at [12, 136] on icon "button" at bounding box center [13, 145] width 23 height 23
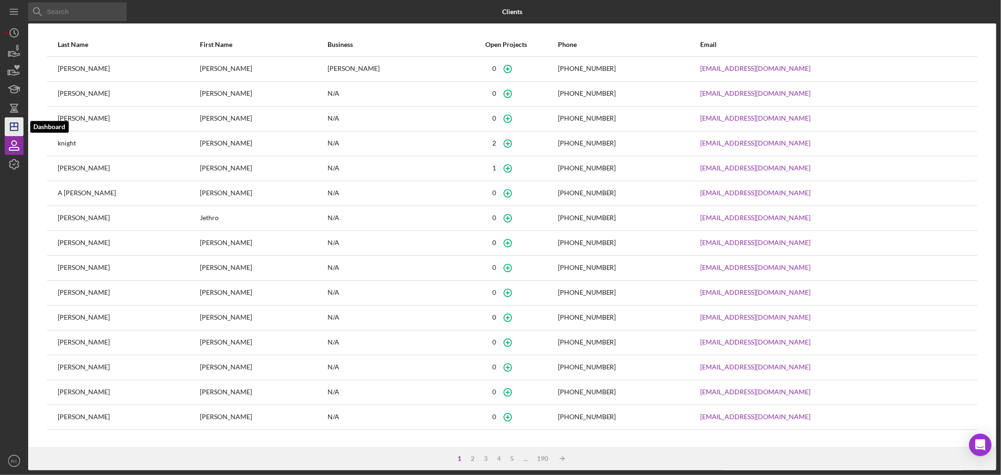
click at [13, 126] on icon "Icon/Dashboard" at bounding box center [13, 126] width 23 height 23
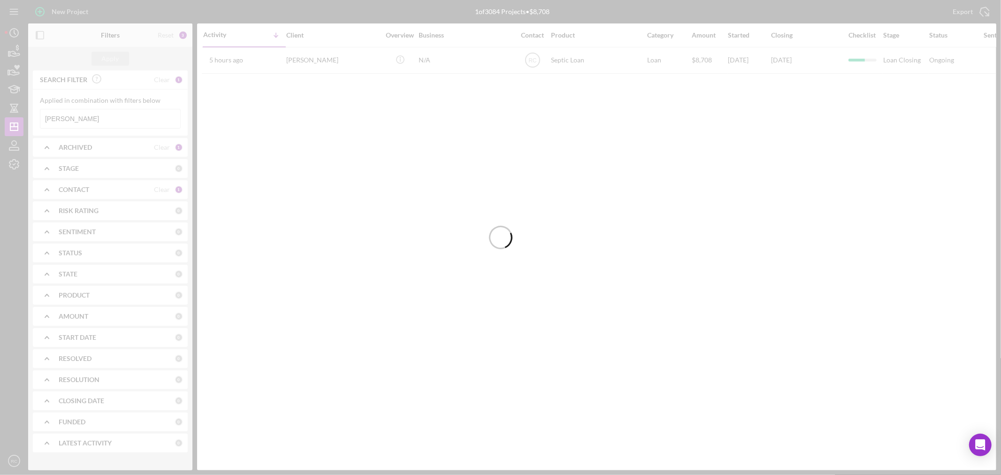
click at [89, 119] on div at bounding box center [500, 237] width 1001 height 475
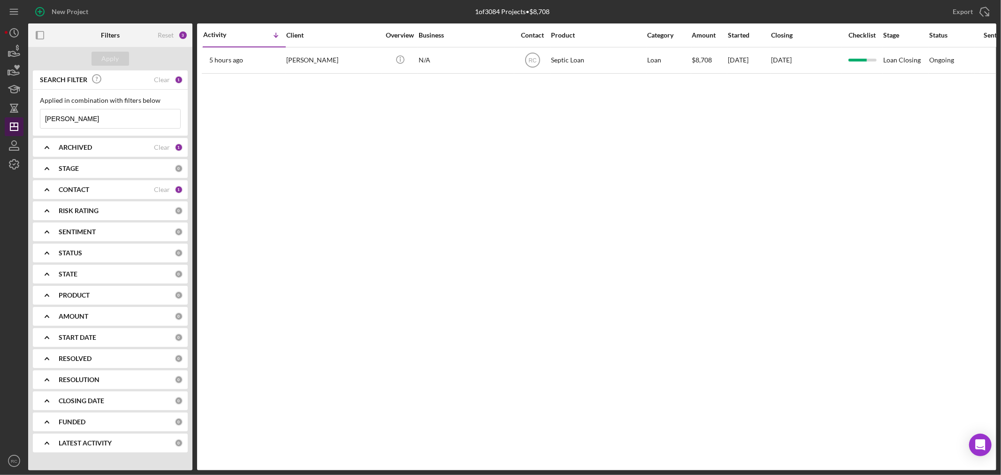
drag, startPoint x: 96, startPoint y: 122, endPoint x: 17, endPoint y: 123, distance: 78.4
click at [0, 120] on div "New Project 1 of 3084 Projects • $8,708 [PERSON_NAME] Export Icon/Export Filter…" at bounding box center [500, 237] width 1001 height 475
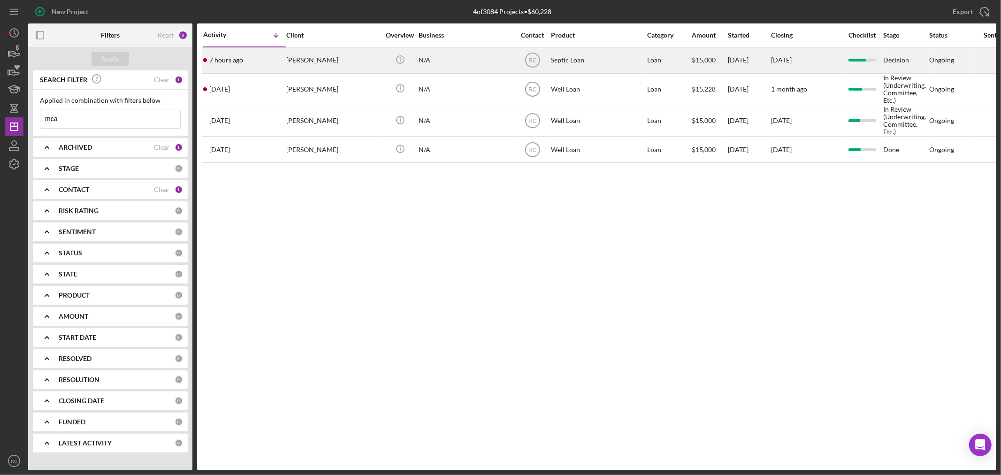
type input "mca"
click at [309, 56] on div "[PERSON_NAME]" at bounding box center [333, 60] width 94 height 25
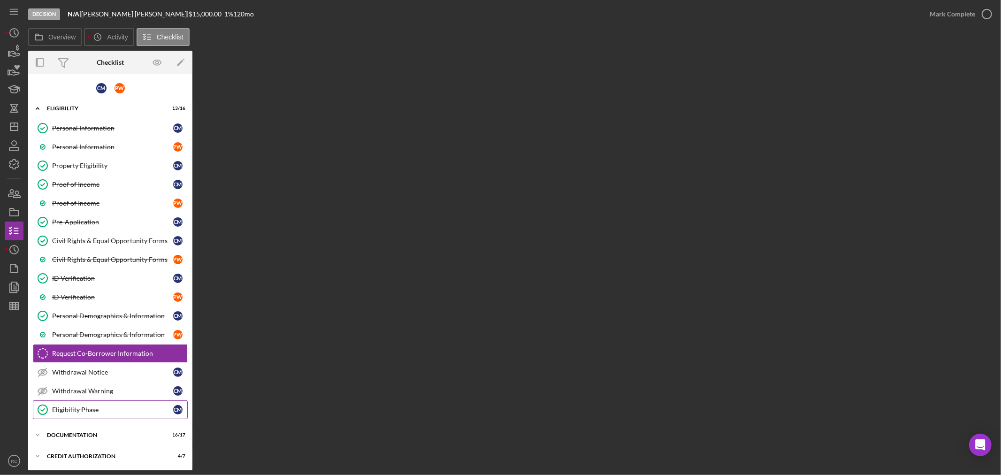
scroll to position [82, 0]
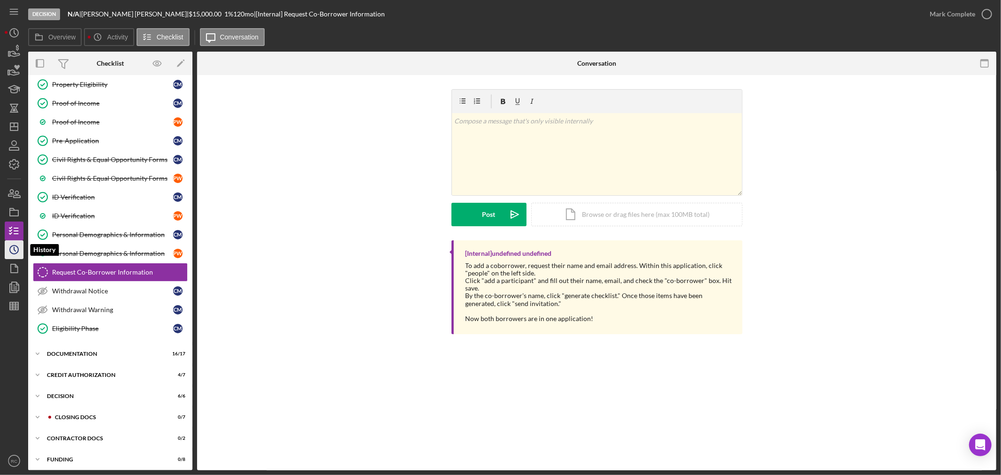
click at [19, 250] on icon "Icon/History" at bounding box center [13, 249] width 23 height 23
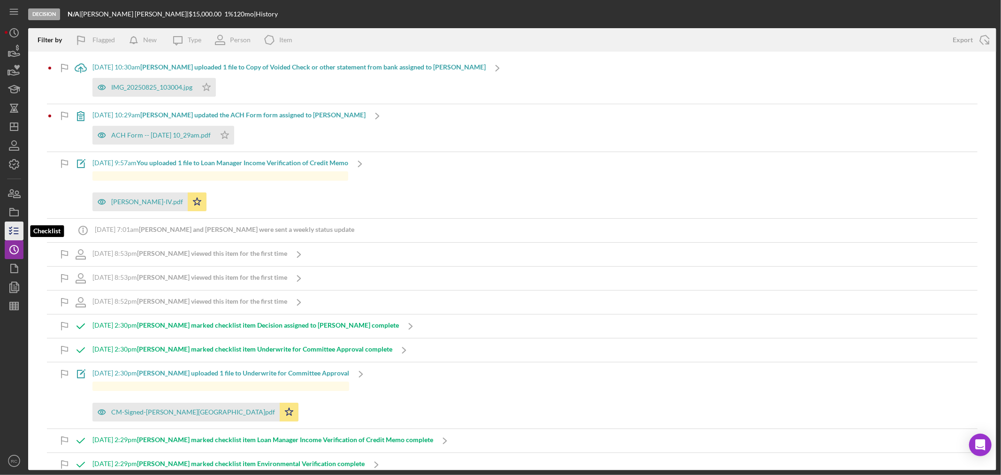
click at [20, 235] on icon "button" at bounding box center [13, 230] width 23 height 23
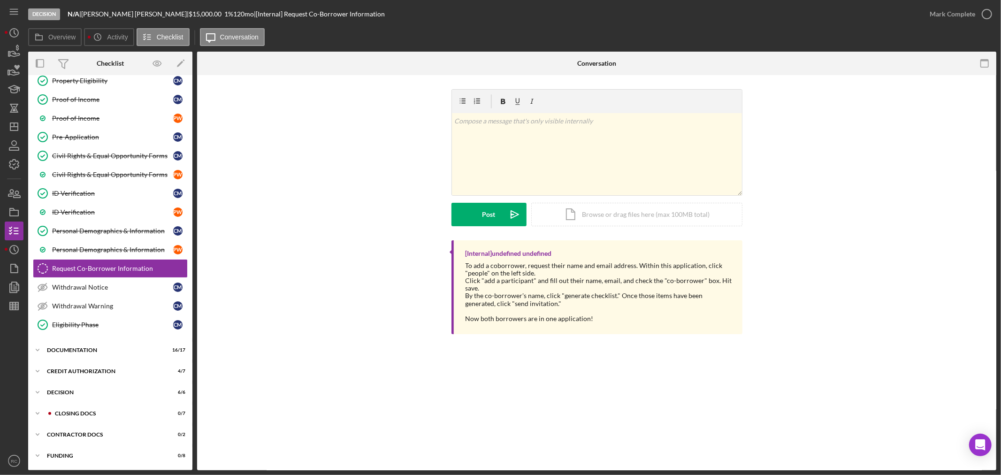
scroll to position [86, 0]
click at [73, 391] on div "Decision" at bounding box center [114, 393] width 134 height 6
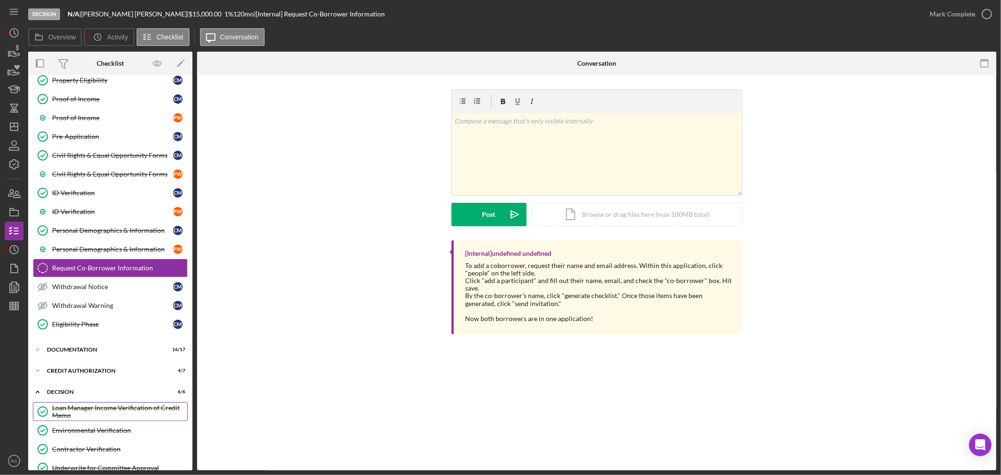
scroll to position [205, 0]
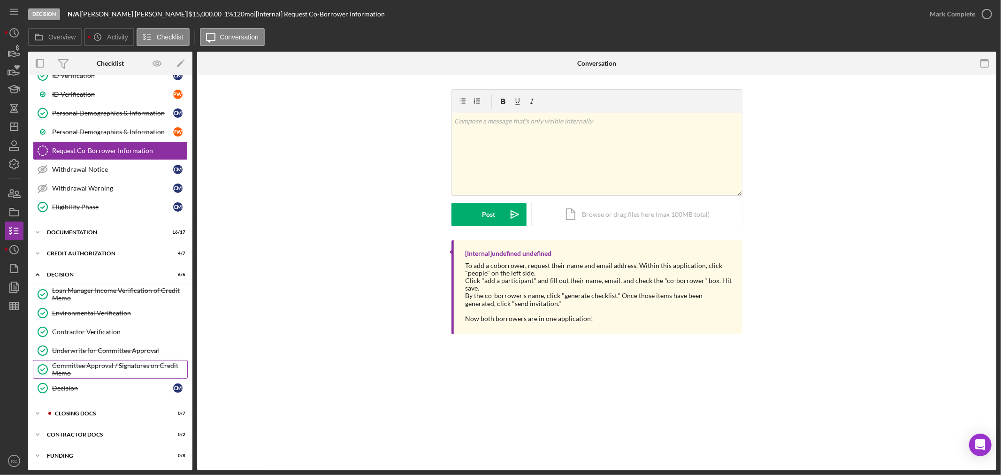
click at [92, 364] on div "Committee Approval / Signatures on Credit Memo" at bounding box center [119, 369] width 135 height 15
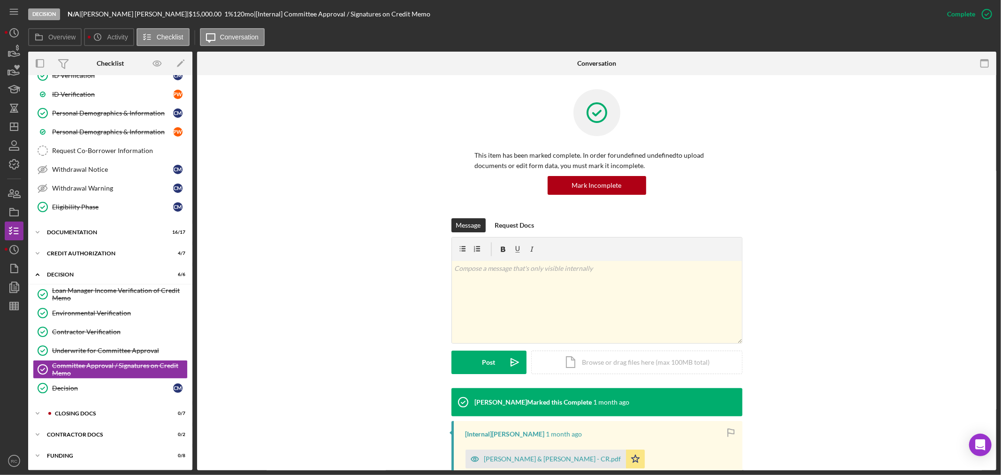
scroll to position [200, 0]
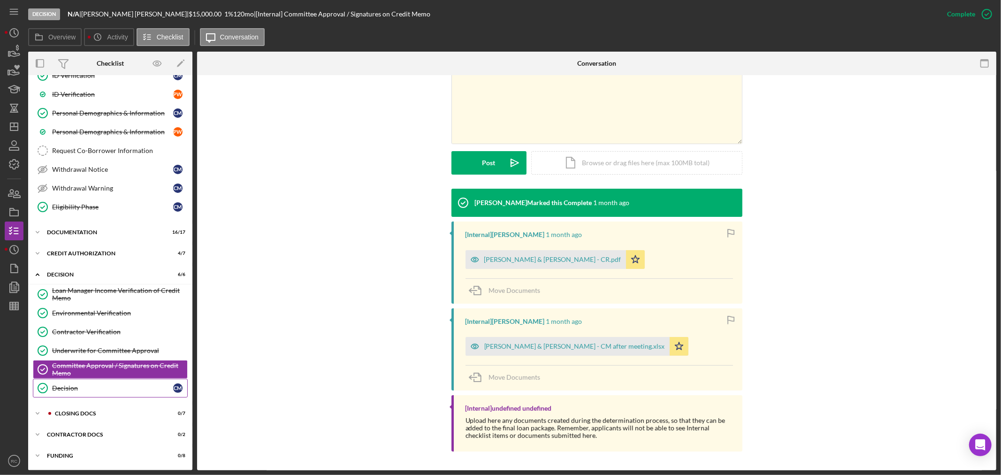
click at [110, 387] on div "Decision" at bounding box center [112, 388] width 121 height 8
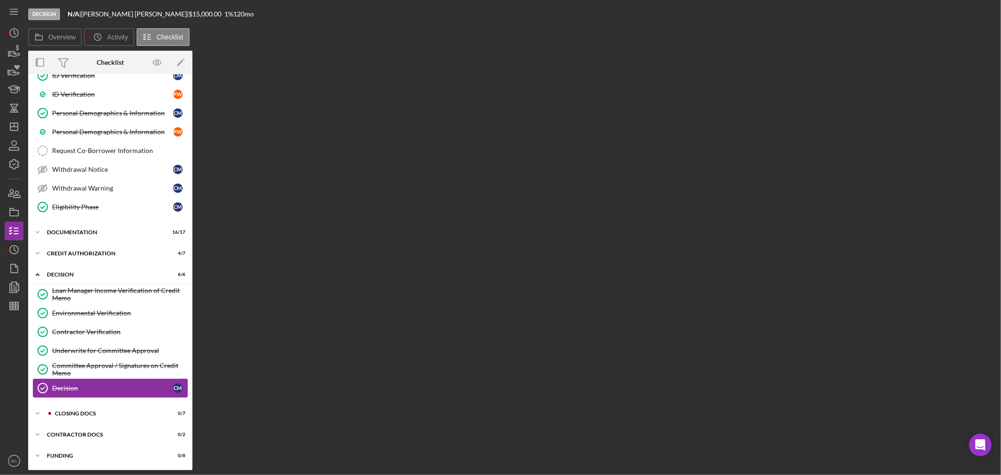
scroll to position [205, 0]
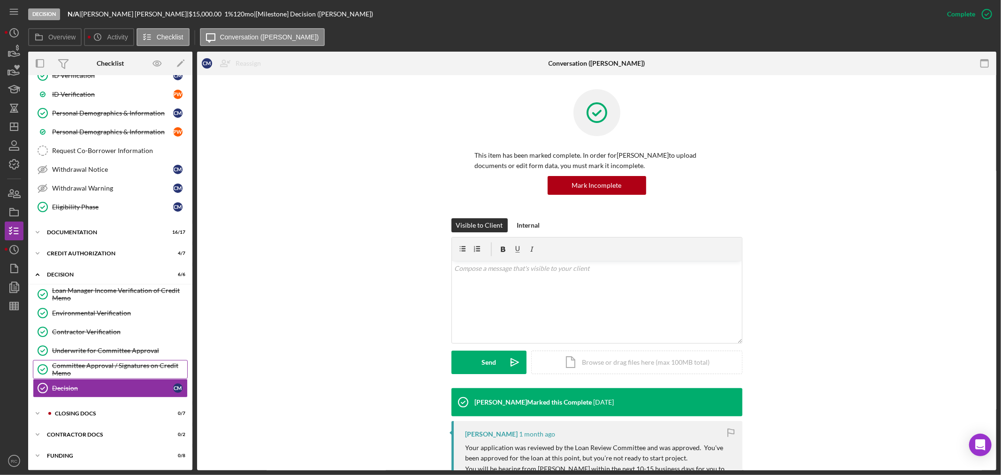
click at [115, 362] on div "Committee Approval / Signatures on Credit Memo" at bounding box center [119, 369] width 135 height 15
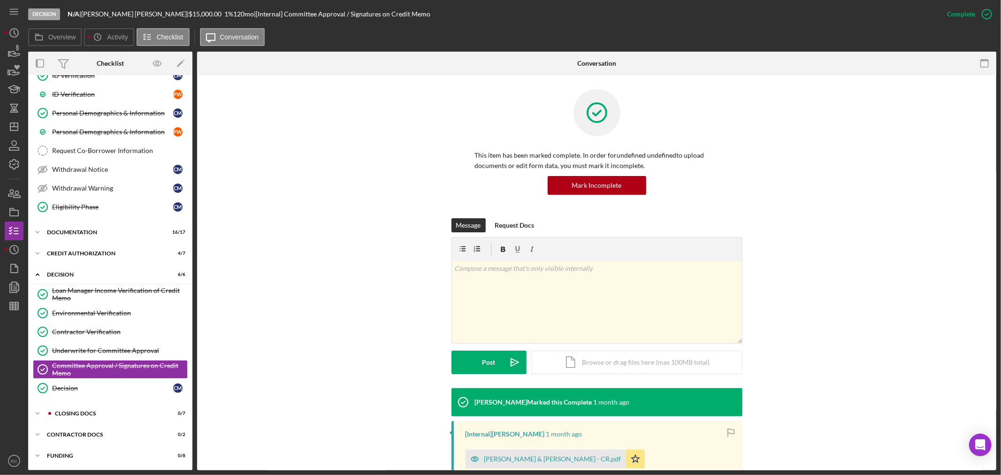
scroll to position [200, 0]
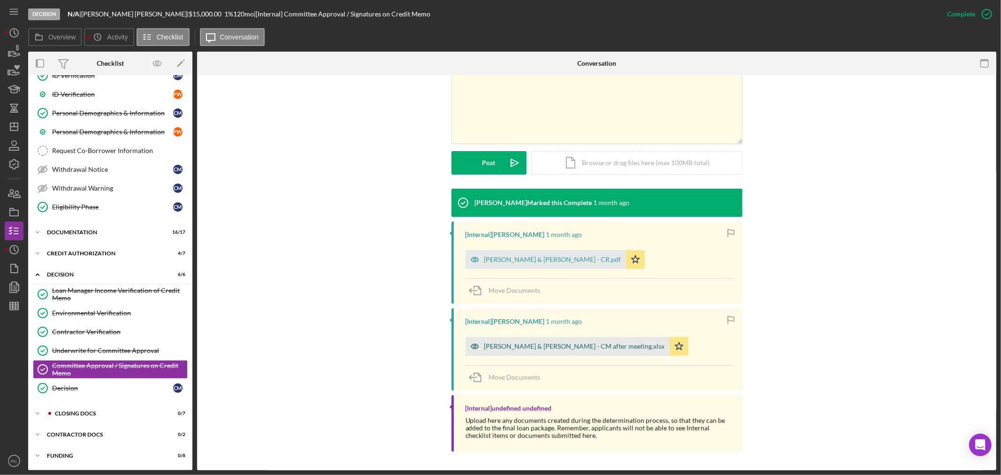
click at [555, 345] on div "[PERSON_NAME] & [PERSON_NAME] - CM after meeting.xlsx" at bounding box center [574, 347] width 181 height 8
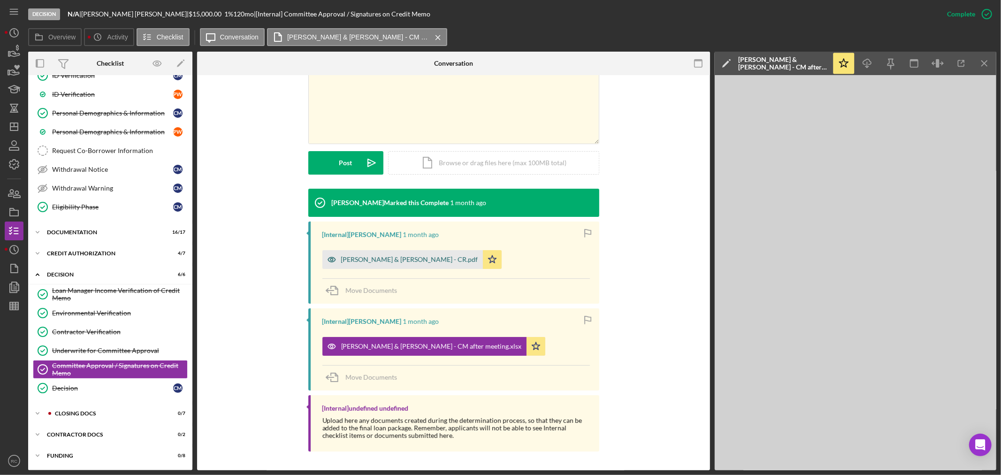
click at [411, 252] on div "[PERSON_NAME] & [PERSON_NAME] - CR.pdf" at bounding box center [402, 259] width 161 height 19
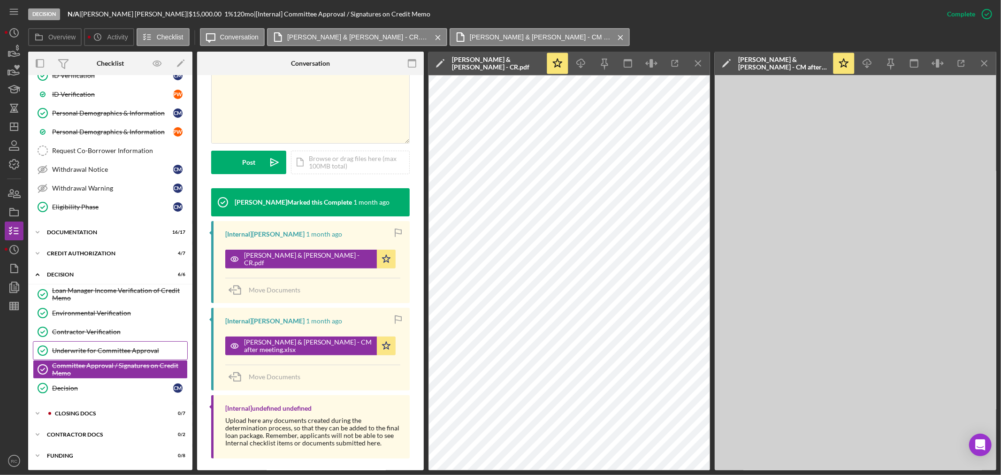
click at [137, 343] on link "Underwrite for Committee Approval Underwrite for Committee Approval" at bounding box center [110, 350] width 155 height 19
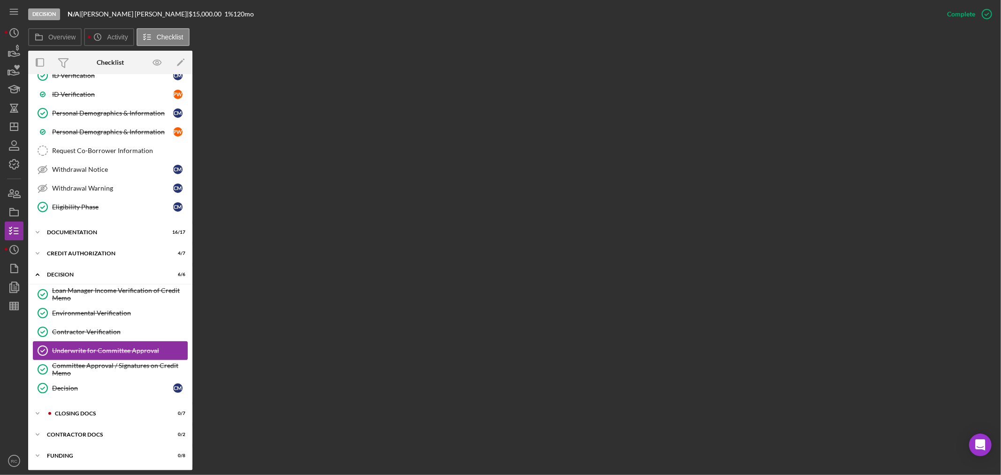
scroll to position [205, 0]
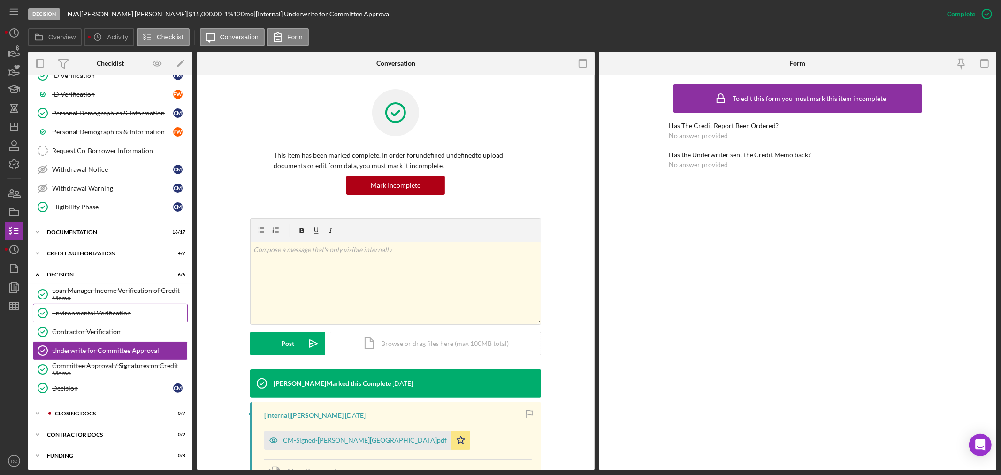
click at [101, 314] on div "Environmental Verification" at bounding box center [119, 313] width 135 height 8
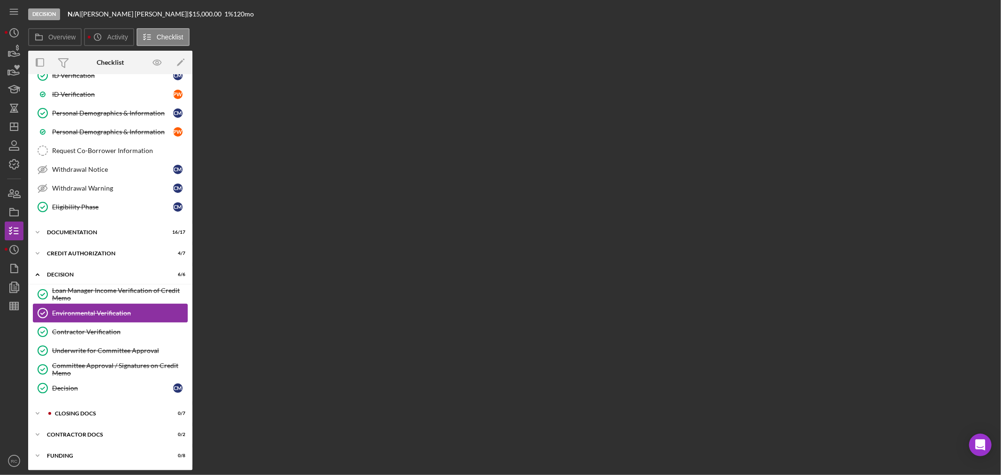
scroll to position [205, 0]
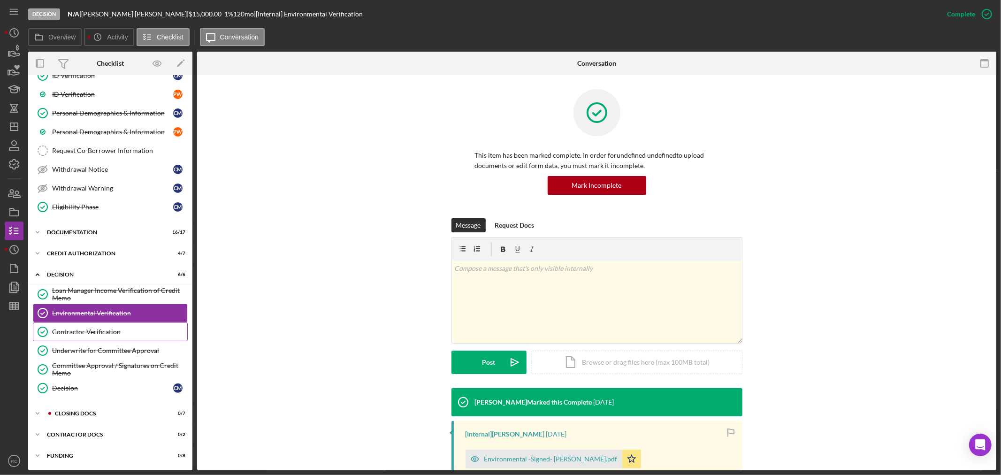
click at [108, 329] on div "Contractor Verification" at bounding box center [119, 332] width 135 height 8
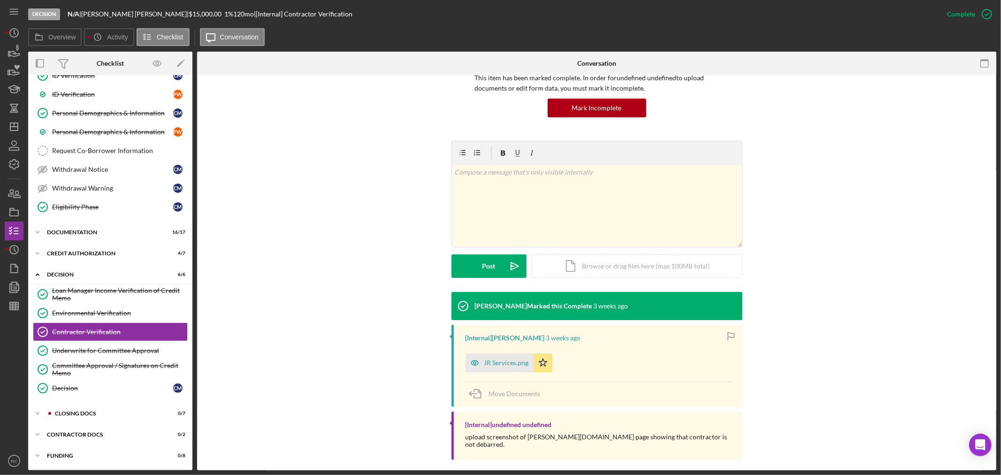
scroll to position [78, 0]
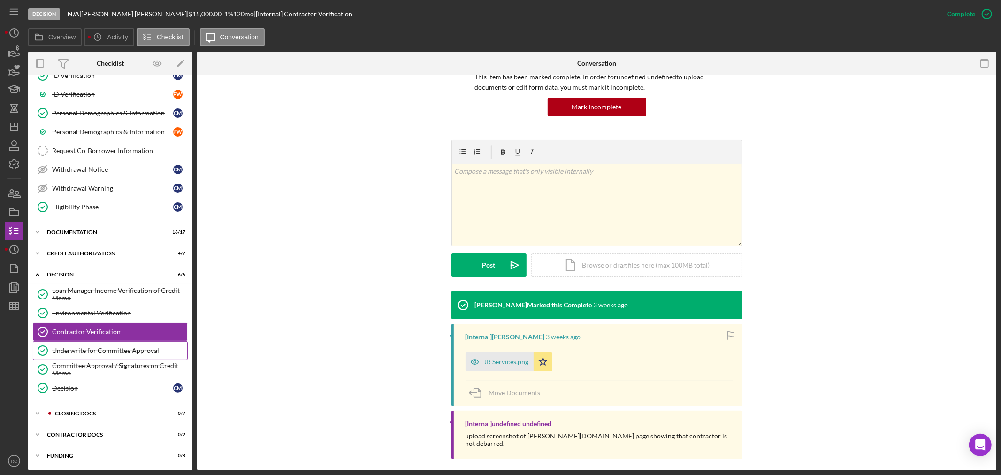
click at [121, 353] on div "Underwrite for Committee Approval" at bounding box center [119, 351] width 135 height 8
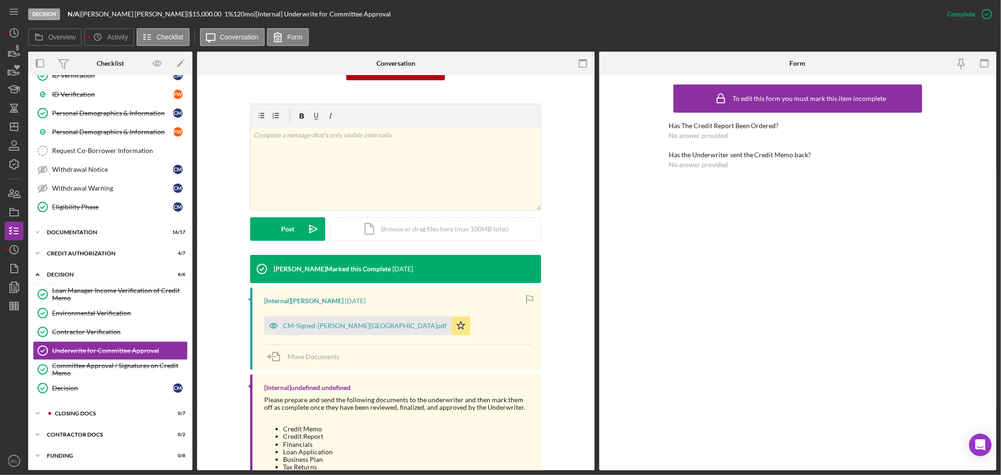
scroll to position [139, 0]
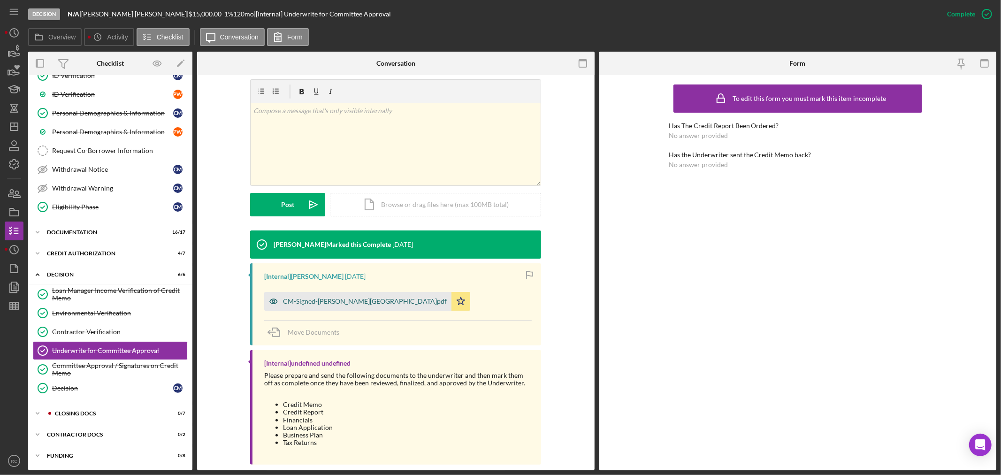
click at [307, 303] on div "CM-Signed-[PERSON_NAME][GEOGRAPHIC_DATA]pdf" at bounding box center [365, 302] width 164 height 8
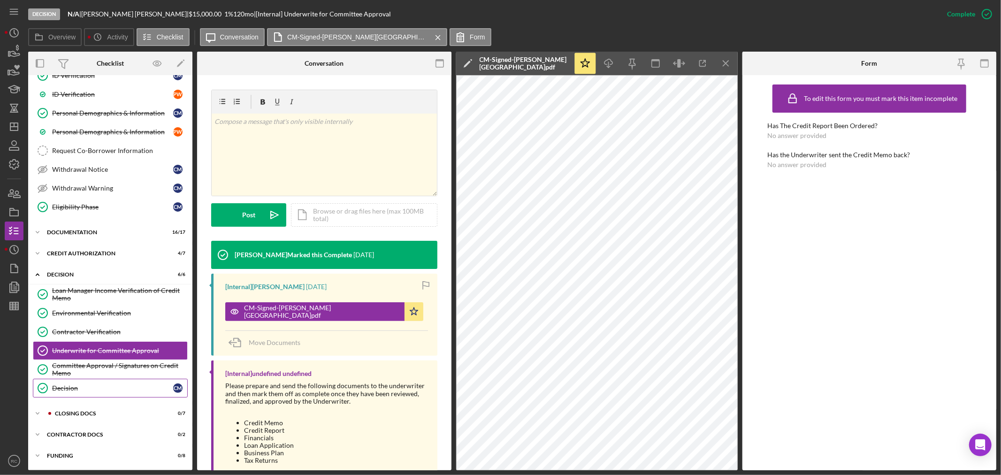
click at [104, 391] on div "Decision" at bounding box center [112, 388] width 121 height 8
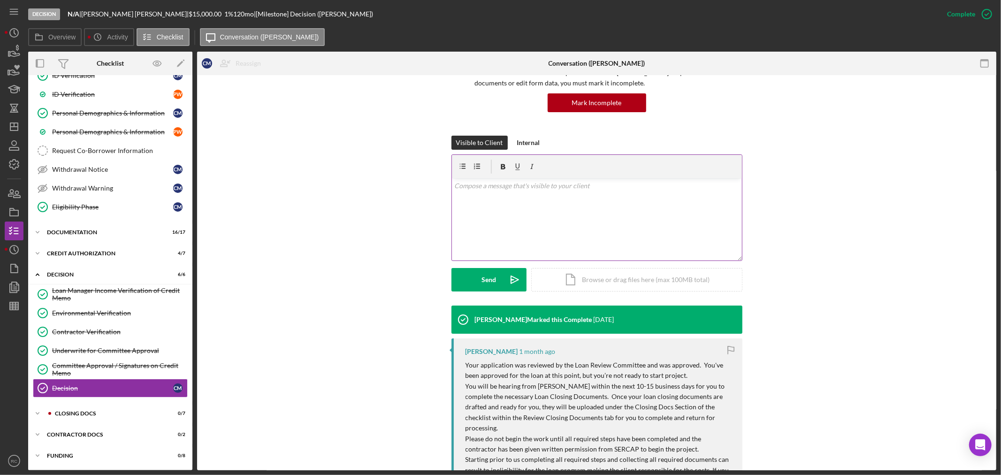
scroll to position [69, 0]
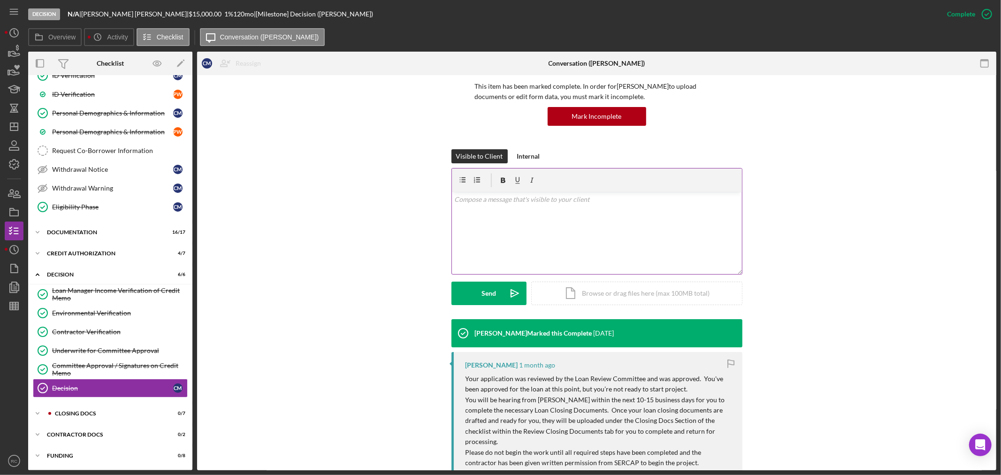
click at [608, 192] on div "v Color teal Color pink Remove color Add row above Add row below Add column bef…" at bounding box center [597, 233] width 290 height 82
click at [73, 297] on div "Loan Manager Income Verification of Credit Memo" at bounding box center [119, 294] width 135 height 15
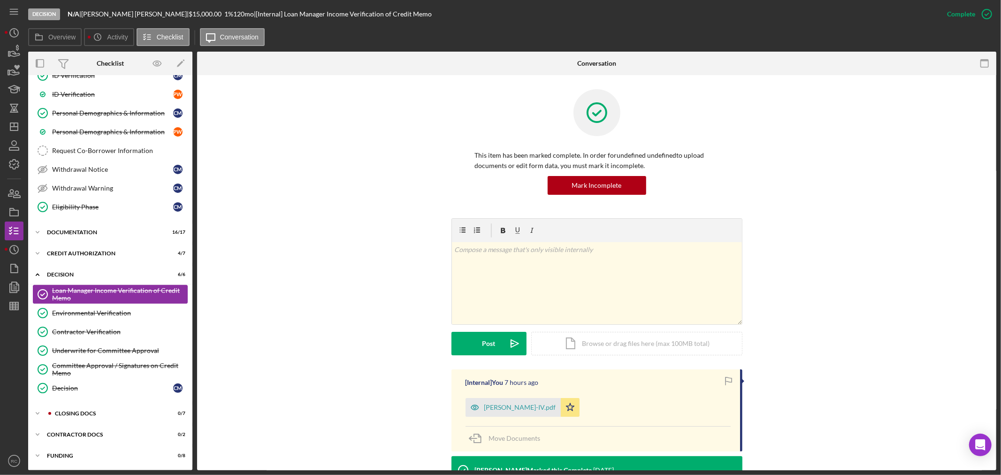
scroll to position [205, 0]
click at [77, 386] on div "Decision" at bounding box center [112, 388] width 121 height 8
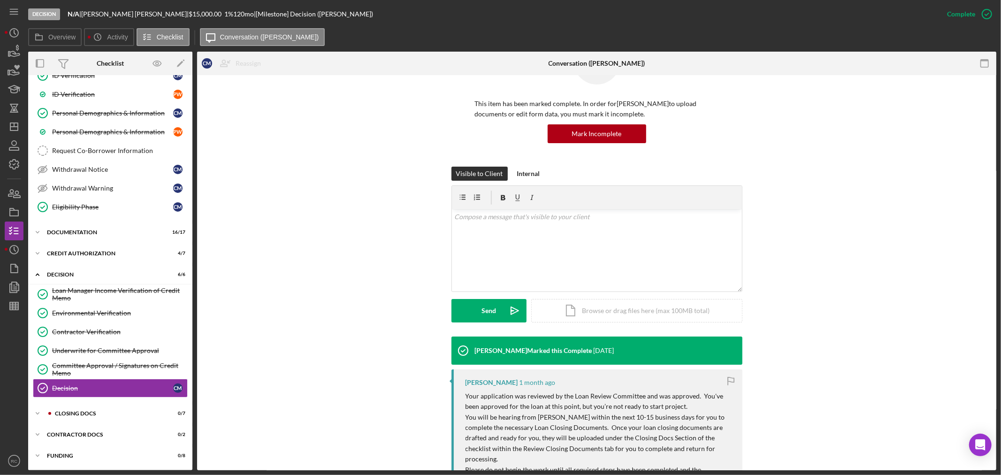
scroll to position [139, 0]
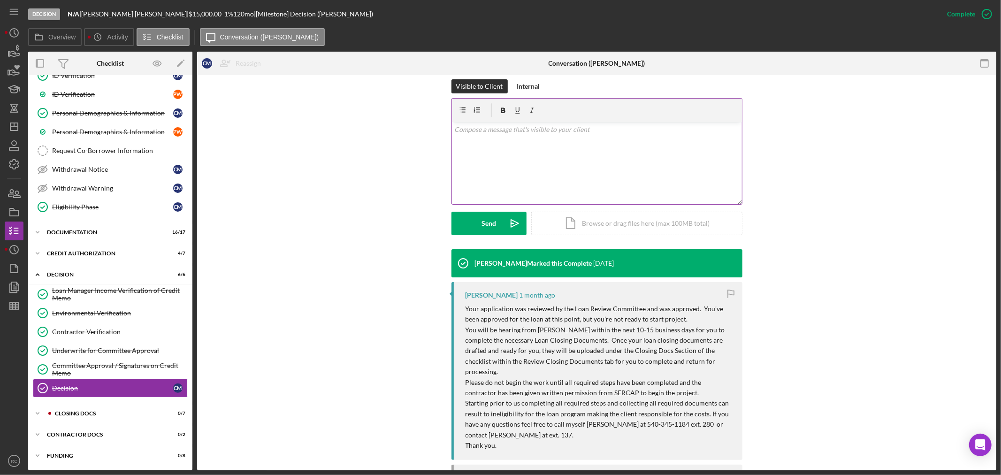
click at [640, 155] on div "v Color teal Color pink Remove color Add row above Add row below Add column bef…" at bounding box center [597, 163] width 290 height 82
drag, startPoint x: 640, startPoint y: 155, endPoint x: 641, endPoint y: 161, distance: 5.7
click at [461, 221] on button "Send Icon/icon-invite-send" at bounding box center [489, 223] width 75 height 23
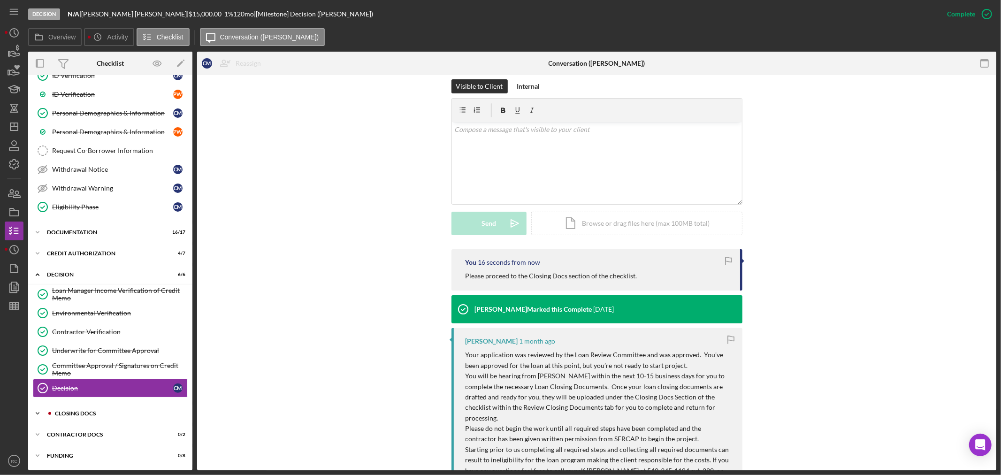
click at [133, 408] on div "Icon/Expander CLOSING DOCS 0 / 7" at bounding box center [110, 413] width 164 height 19
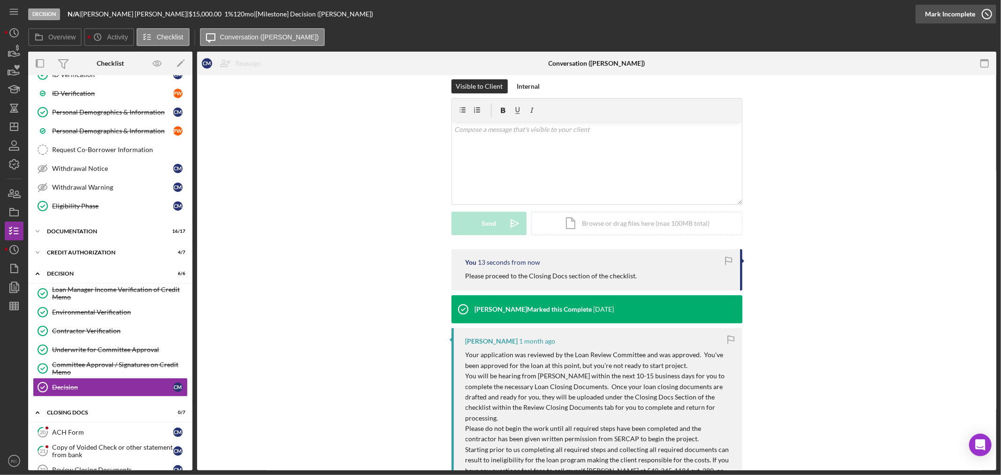
click at [958, 14] on div "Mark Incomplete" at bounding box center [950, 14] width 50 height 19
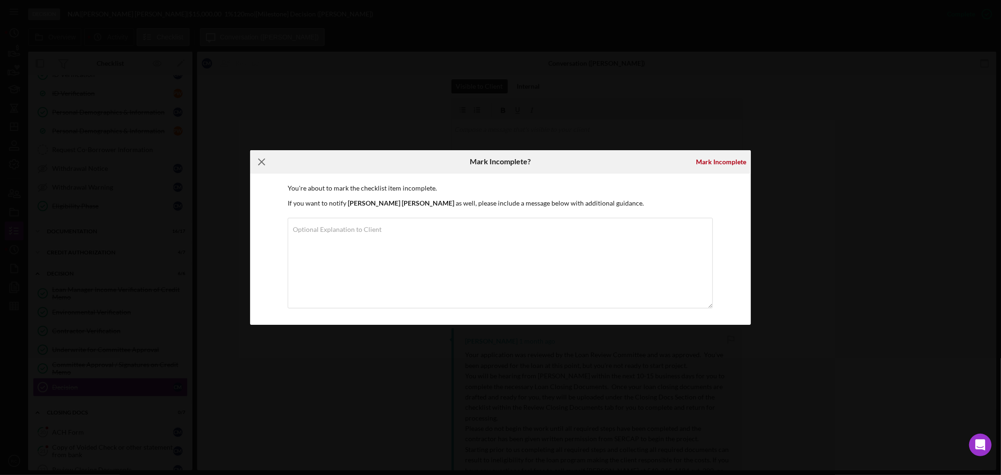
click at [264, 164] on line at bounding box center [262, 162] width 6 height 6
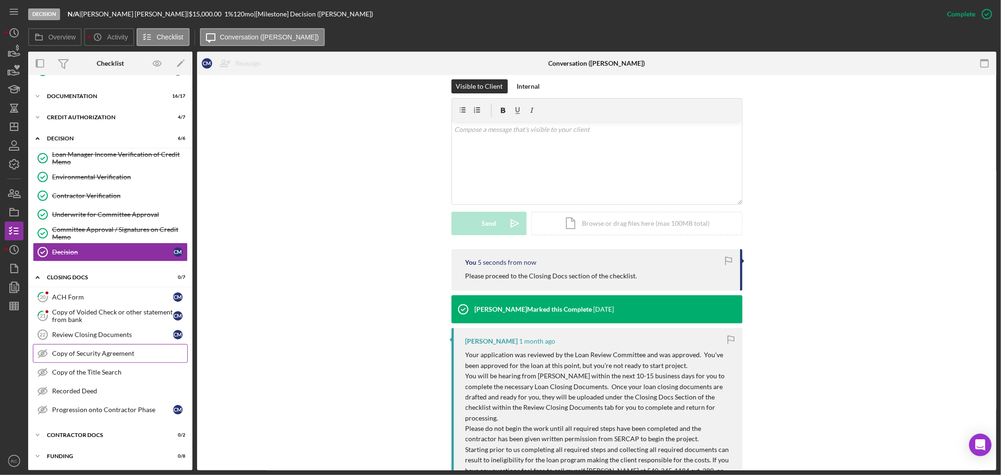
scroll to position [343, 0]
click at [85, 330] on div "Review Closing Documents" at bounding box center [112, 334] width 121 height 8
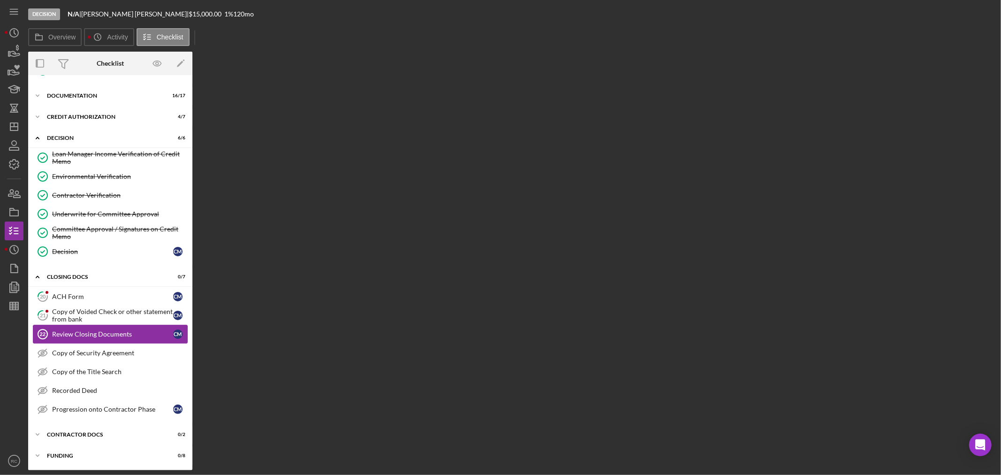
scroll to position [343, 0]
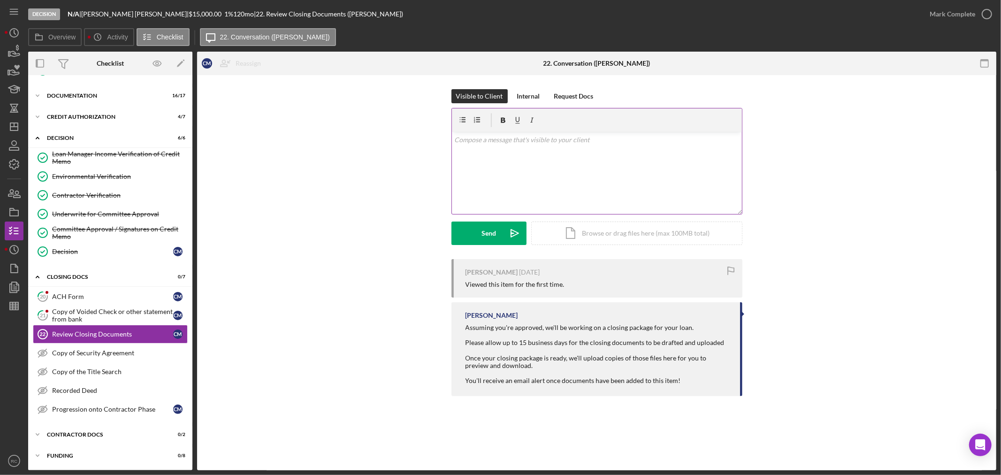
click at [606, 148] on div "v Color teal Color pink Remove color Add row above Add row below Add column bef…" at bounding box center [597, 173] width 290 height 82
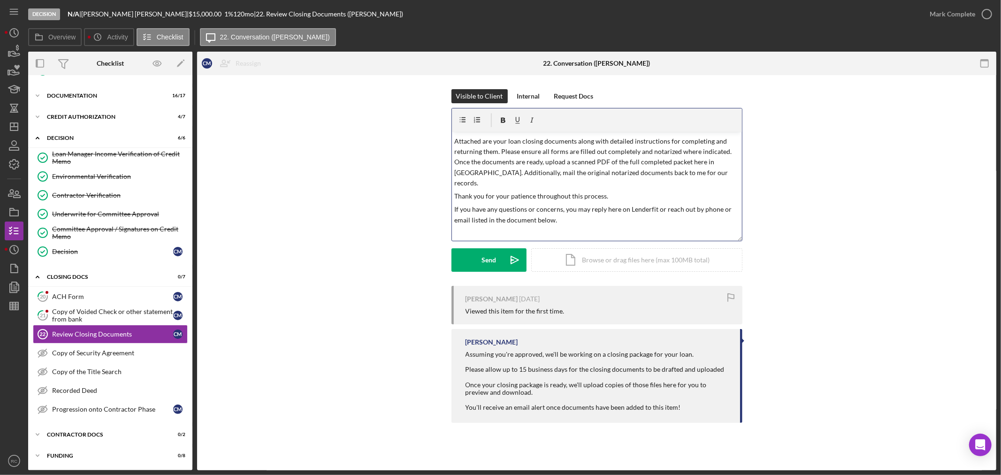
scroll to position [0, 0]
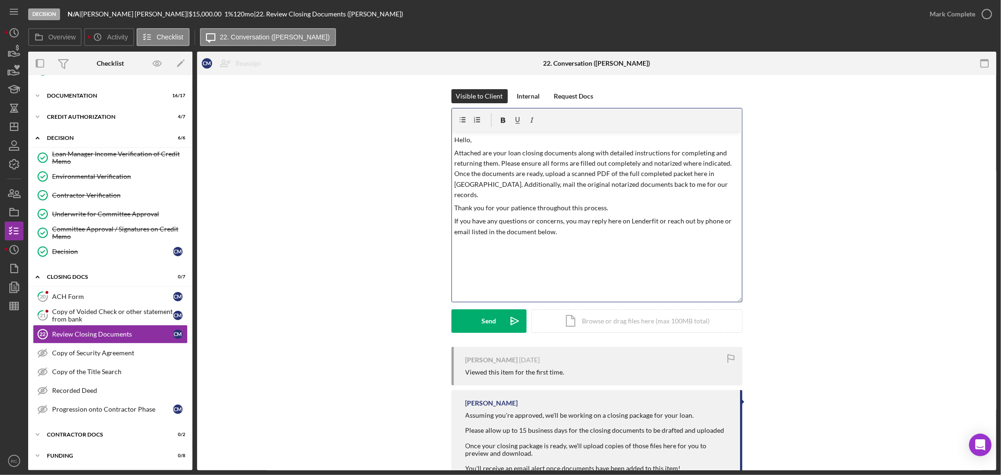
drag, startPoint x: 739, startPoint y: 212, endPoint x: 750, endPoint y: 313, distance: 101.5
click at [750, 313] on div "Visible to Client Internal Request Docs v Color teal Color pink Remove color Ad…" at bounding box center [596, 218] width 771 height 258
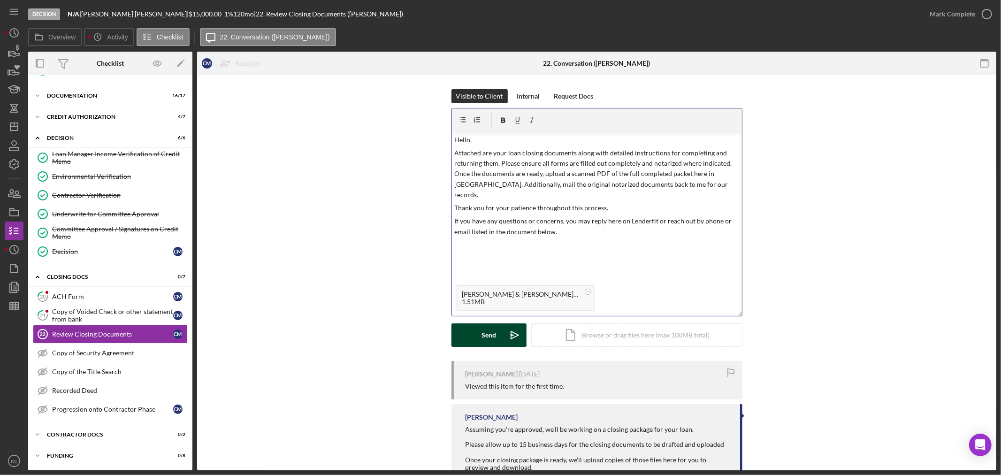
click at [470, 338] on button "Send Icon/icon-invite-send" at bounding box center [489, 334] width 75 height 23
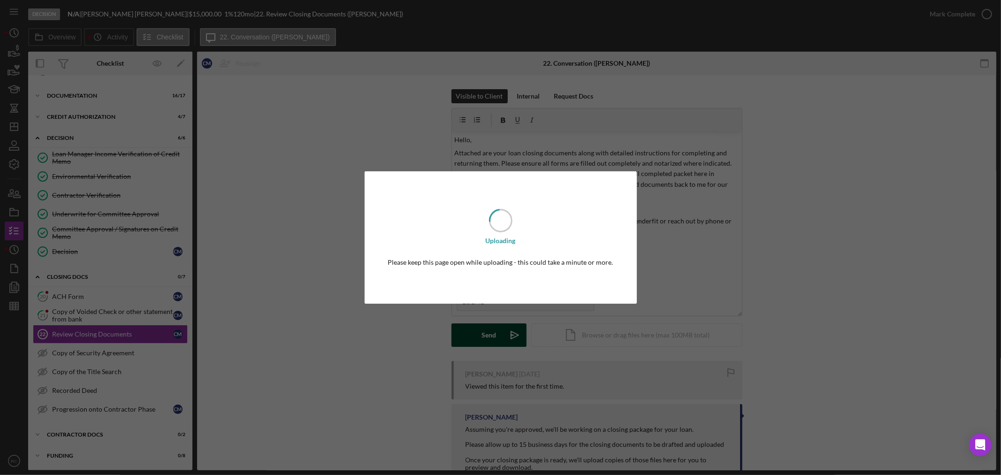
click at [470, 338] on body "Decision N/A | [PERSON_NAME] | $15,000.00 1 % 120 mo | 22. Review Closing Docum…" at bounding box center [500, 237] width 1001 height 475
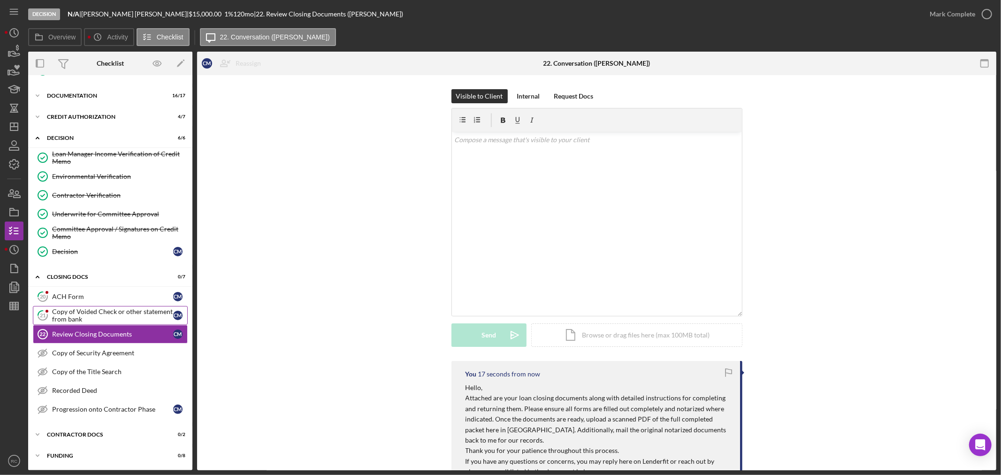
click at [110, 308] on div "Copy of Voided Check or other statement from bank" at bounding box center [112, 315] width 121 height 15
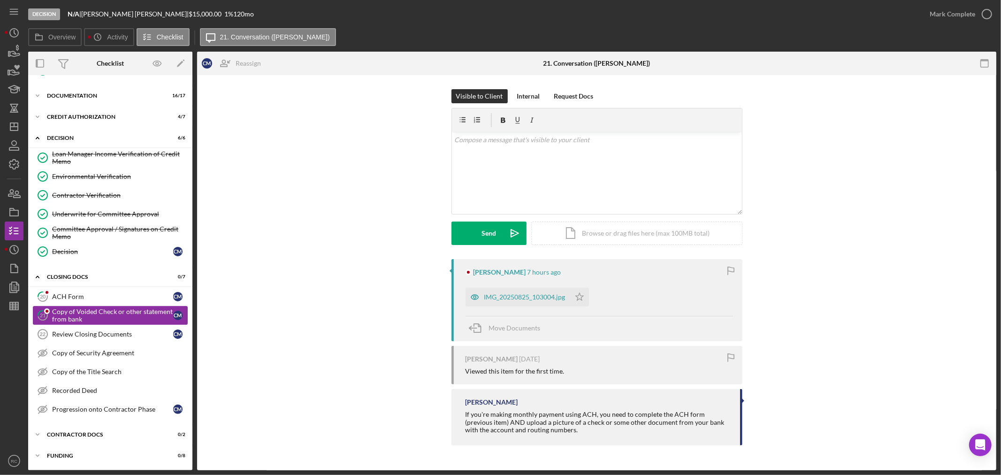
scroll to position [343, 0]
click at [499, 296] on div "IMG_20250825_103004.jpg" at bounding box center [524, 297] width 81 height 8
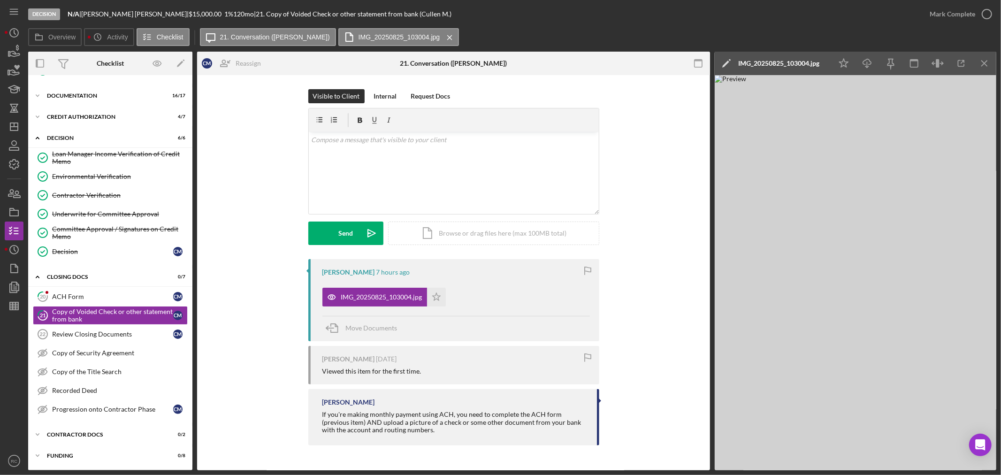
click at [778, 56] on div "IMG_20250825_103004.jpg" at bounding box center [778, 63] width 81 height 23
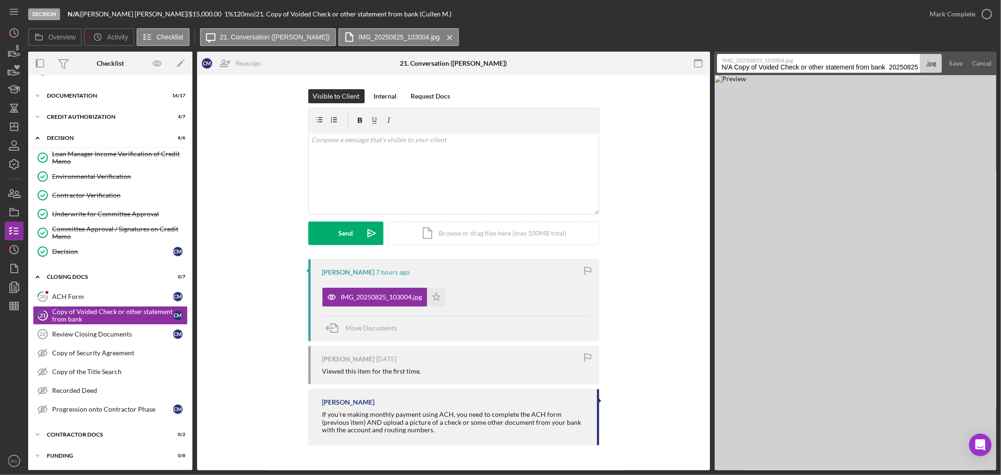
click at [898, 66] on input "N/A Copy of Voided Check or other statement from bank 20250825" at bounding box center [818, 63] width 203 height 19
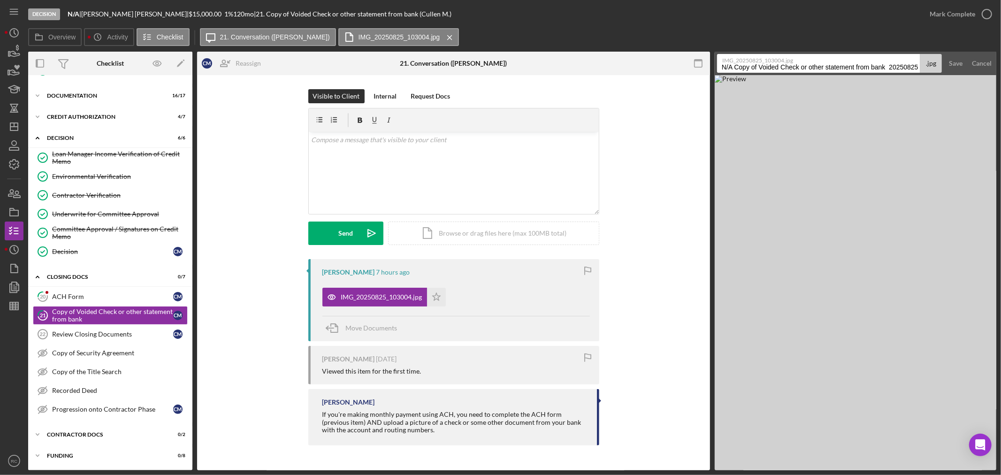
click at [898, 66] on input "N/A Copy of Voided Check or other statement from bank 20250825" at bounding box center [818, 63] width 203 height 19
type input "Voided Check"
click at [944, 54] on button "Save" at bounding box center [955, 63] width 23 height 19
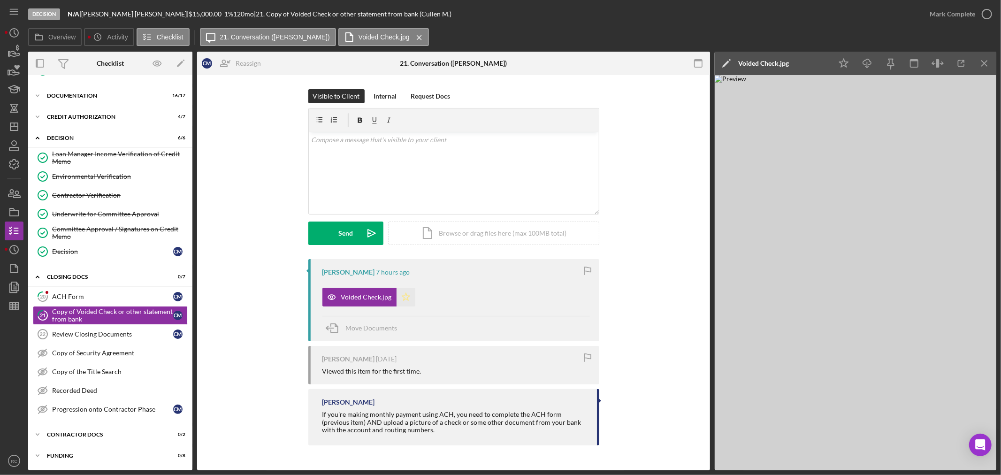
click at [402, 303] on icon "Icon/Star" at bounding box center [406, 297] width 19 height 19
click at [963, 13] on div "Mark Complete" at bounding box center [953, 14] width 46 height 19
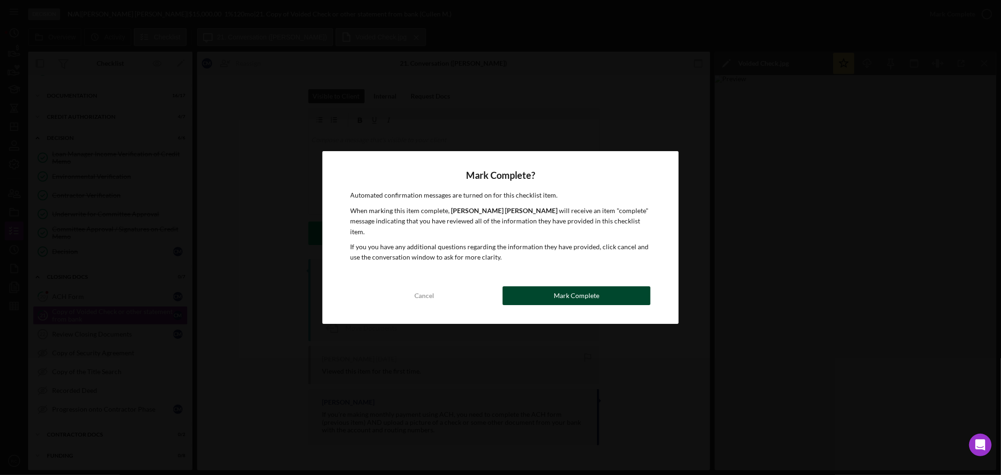
click at [560, 292] on div "Mark Complete" at bounding box center [577, 295] width 46 height 19
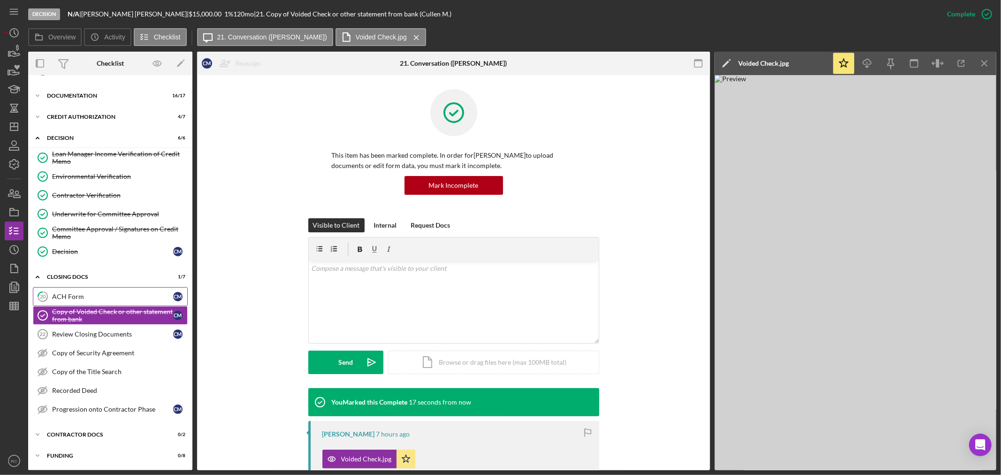
click at [96, 299] on div "ACH Form" at bounding box center [112, 297] width 121 height 8
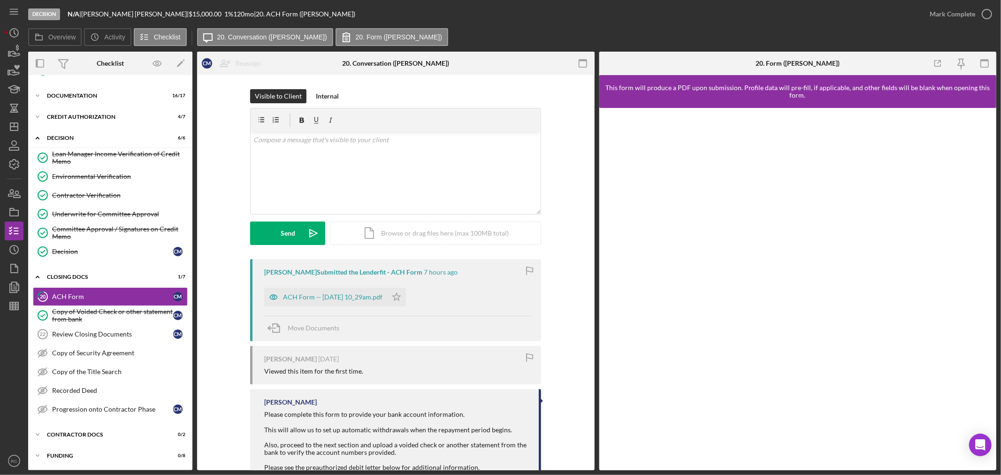
scroll to position [343, 0]
click at [406, 299] on icon "Icon/Star" at bounding box center [396, 297] width 19 height 19
click at [959, 20] on div "Mark Complete" at bounding box center [953, 14] width 46 height 19
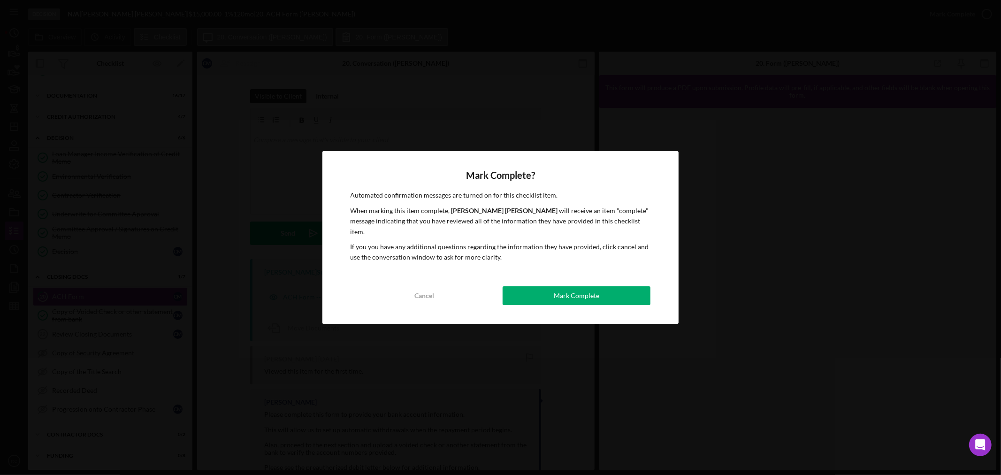
click at [617, 296] on button "Mark Complete" at bounding box center [577, 295] width 148 height 19
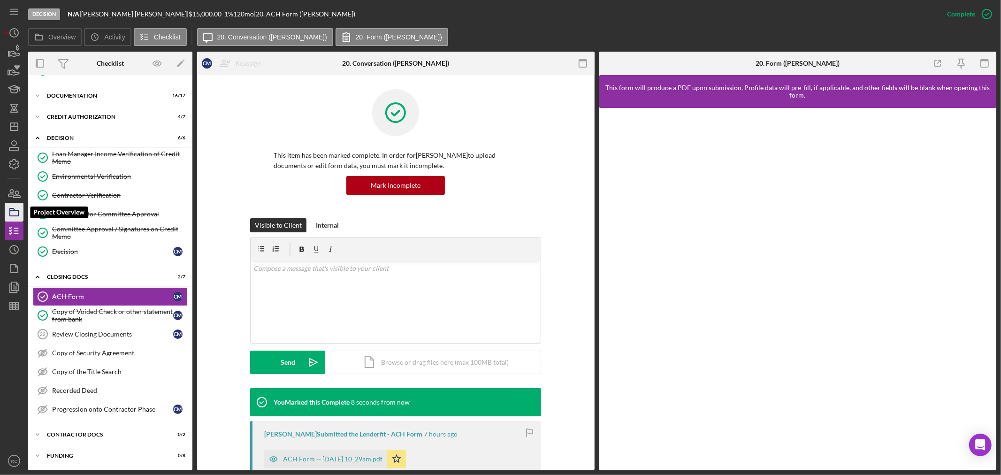
click at [17, 214] on icon "button" at bounding box center [13, 211] width 23 height 23
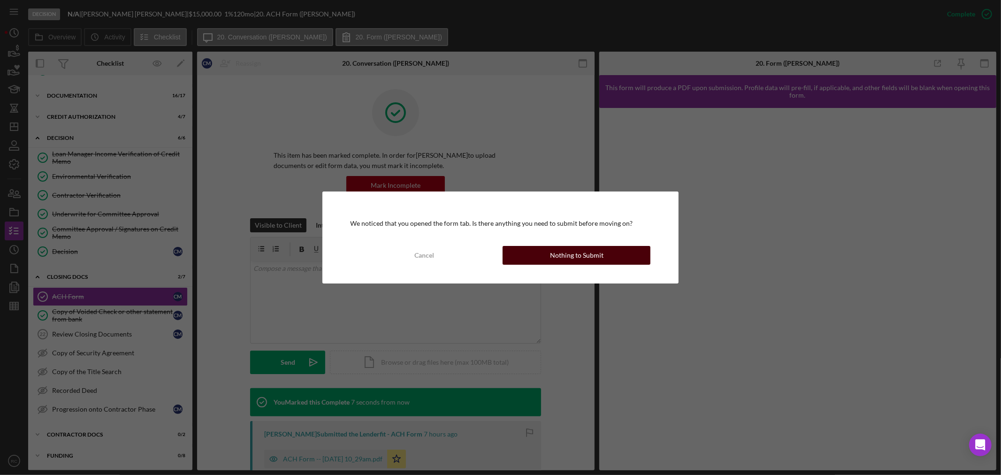
click at [544, 261] on button "Nothing to Submit" at bounding box center [577, 255] width 148 height 19
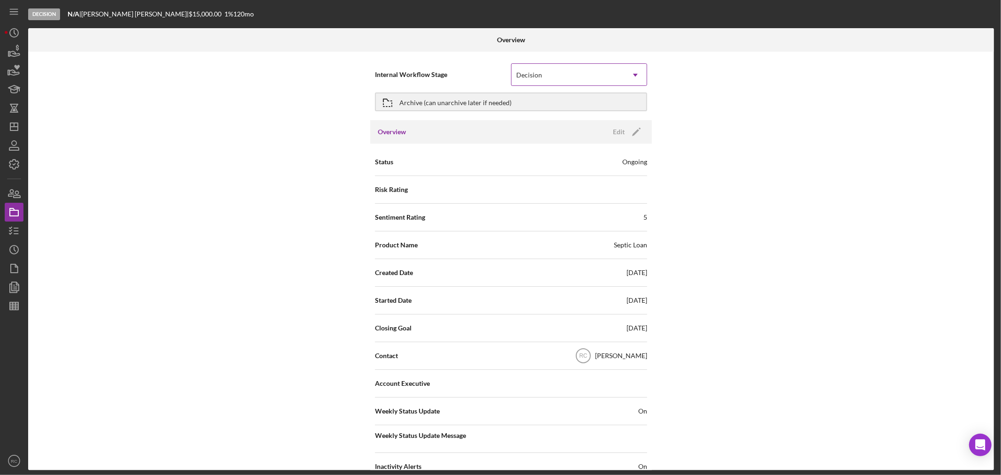
drag, startPoint x: 589, startPoint y: 55, endPoint x: 584, endPoint y: 75, distance: 20.7
click at [589, 57] on div "Internal Workflow Stage Decision Icon/Dropdown Arrow Archive (can unarchive lat…" at bounding box center [511, 261] width 966 height 419
click at [584, 75] on div "Decision" at bounding box center [568, 75] width 113 height 22
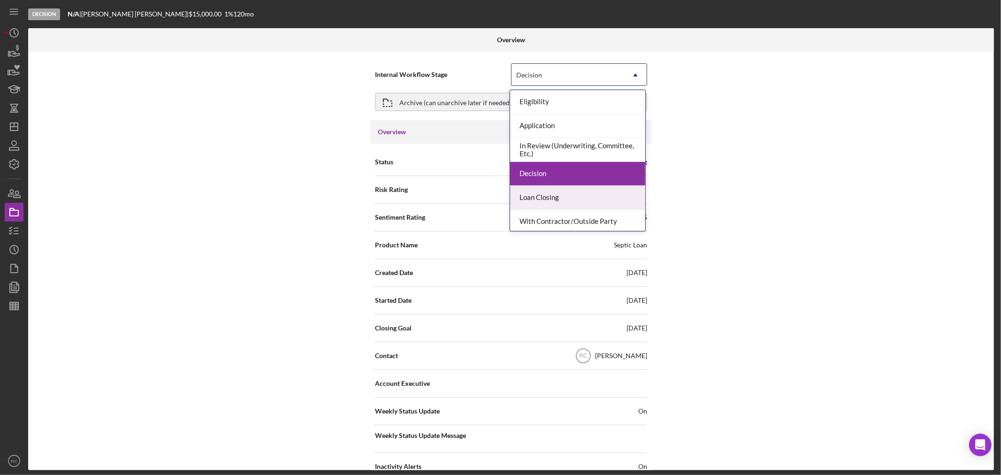
click at [554, 190] on div "Loan Closing" at bounding box center [577, 198] width 135 height 24
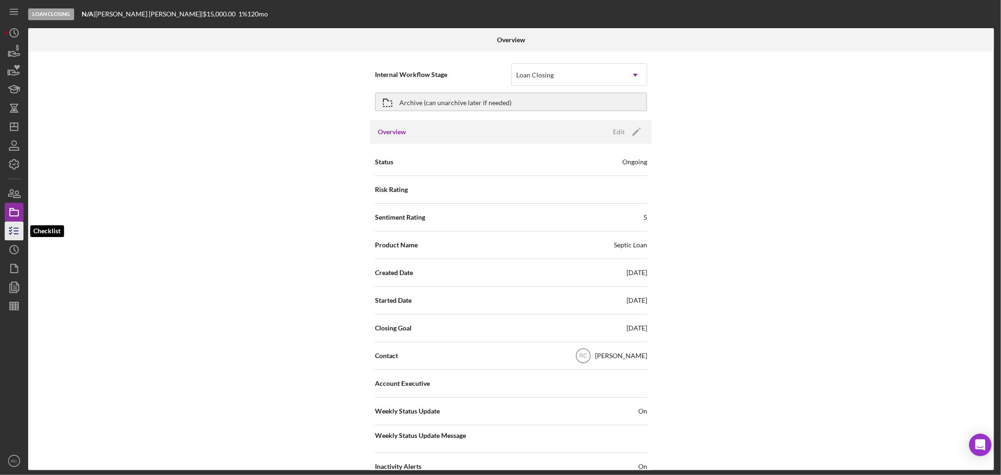
click at [17, 230] on icon "button" at bounding box center [13, 230] width 23 height 23
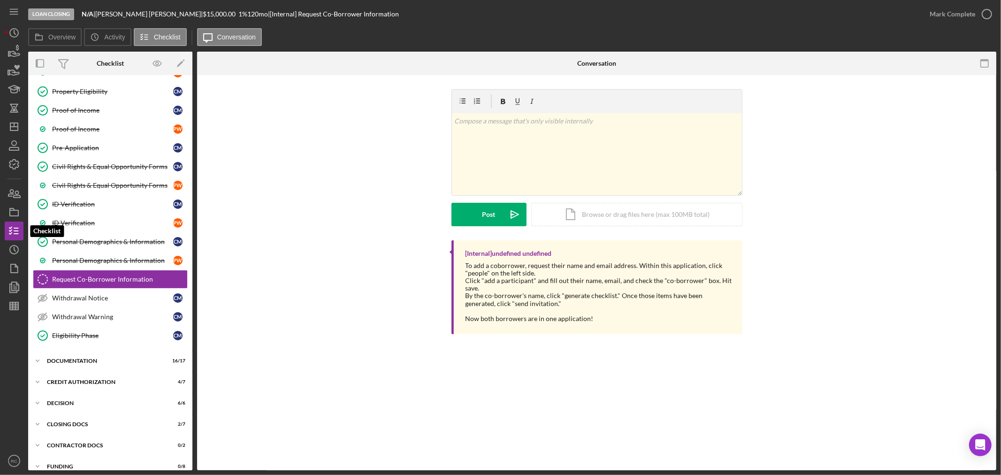
scroll to position [82, 0]
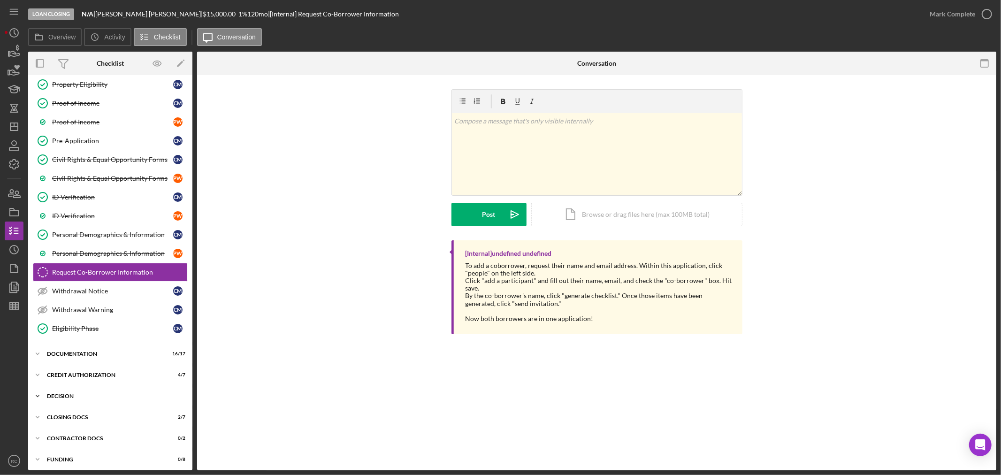
click at [80, 400] on div "Icon/Expander Decision 6 / 6" at bounding box center [110, 396] width 164 height 19
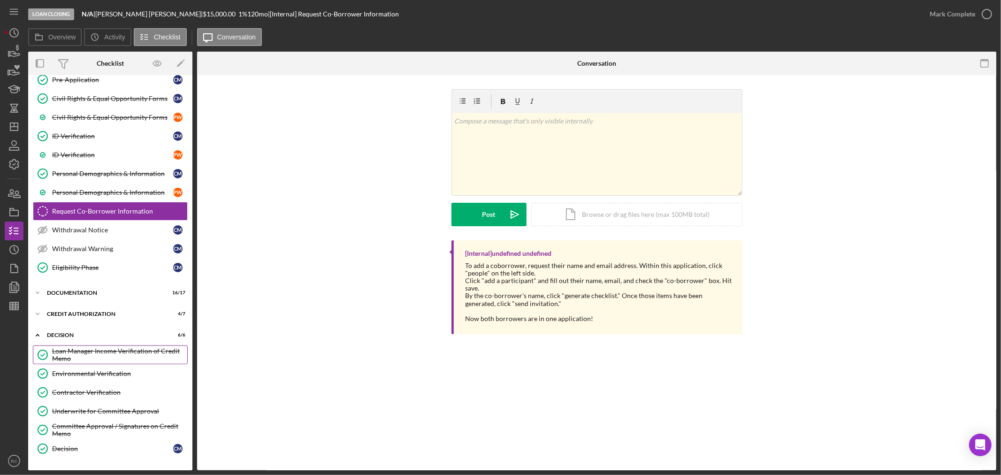
scroll to position [205, 0]
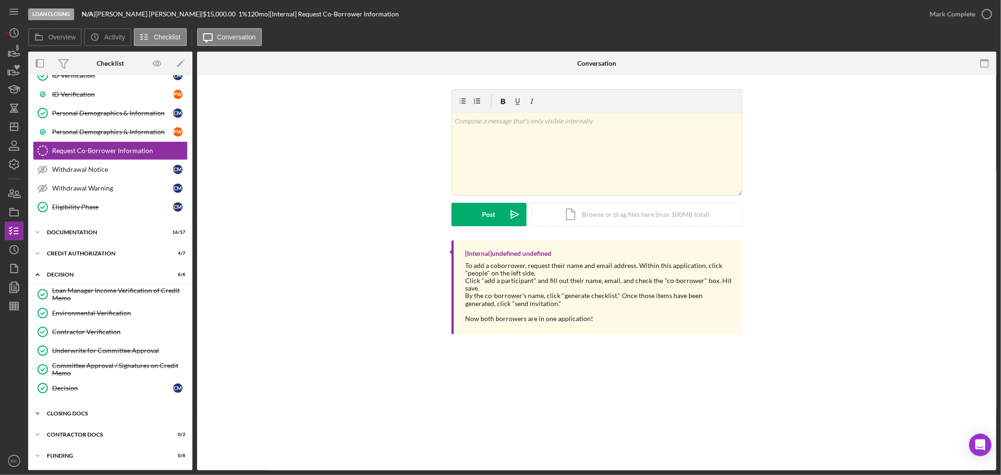
click at [77, 406] on div "Icon/Expander CLOSING DOCS 2 / 7" at bounding box center [110, 413] width 164 height 19
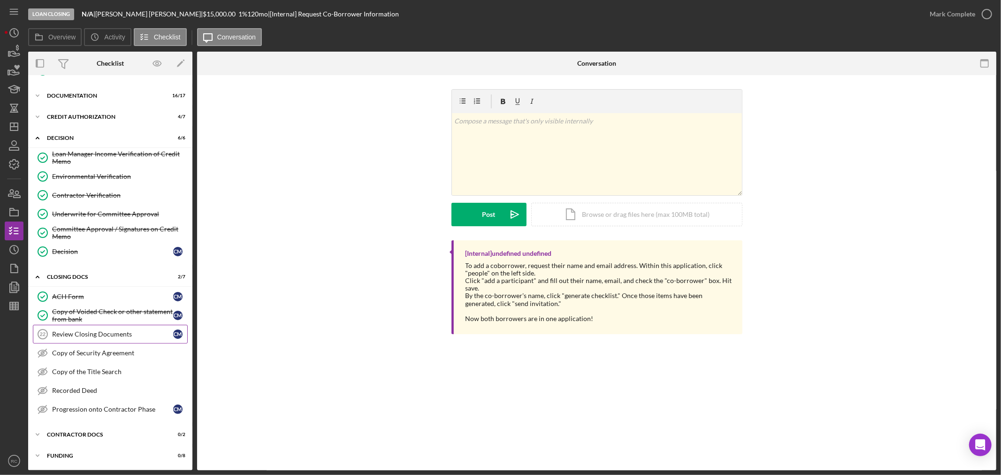
click at [102, 330] on div "Review Closing Documents" at bounding box center [112, 334] width 121 height 8
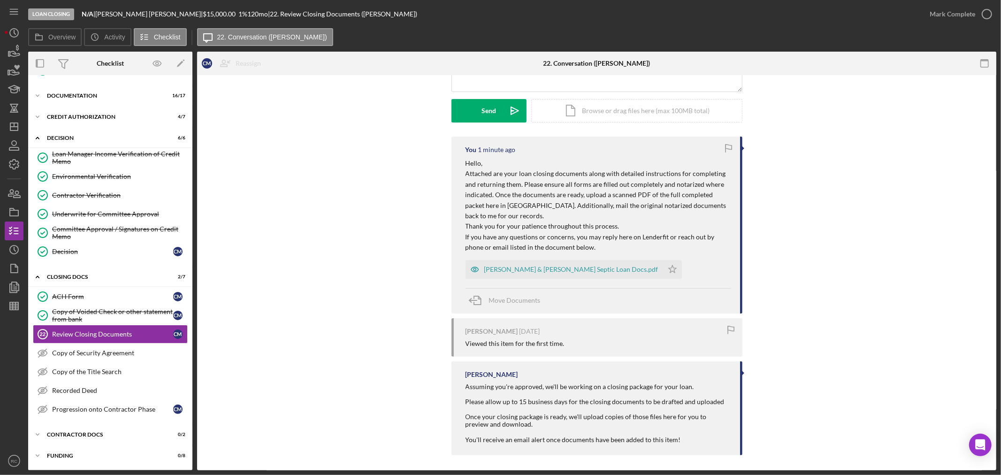
scroll to position [127, 0]
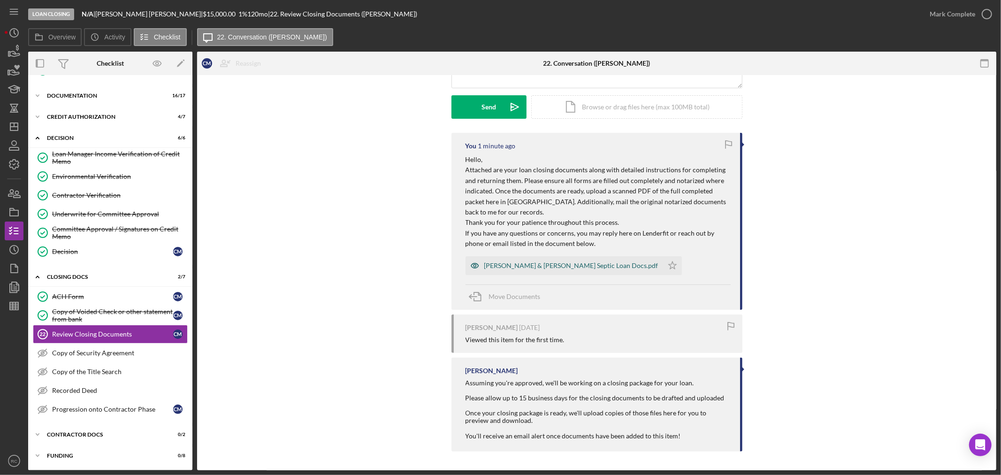
click at [533, 263] on div "[PERSON_NAME] & [PERSON_NAME] Septic Loan Docs.pdf" at bounding box center [571, 266] width 174 height 8
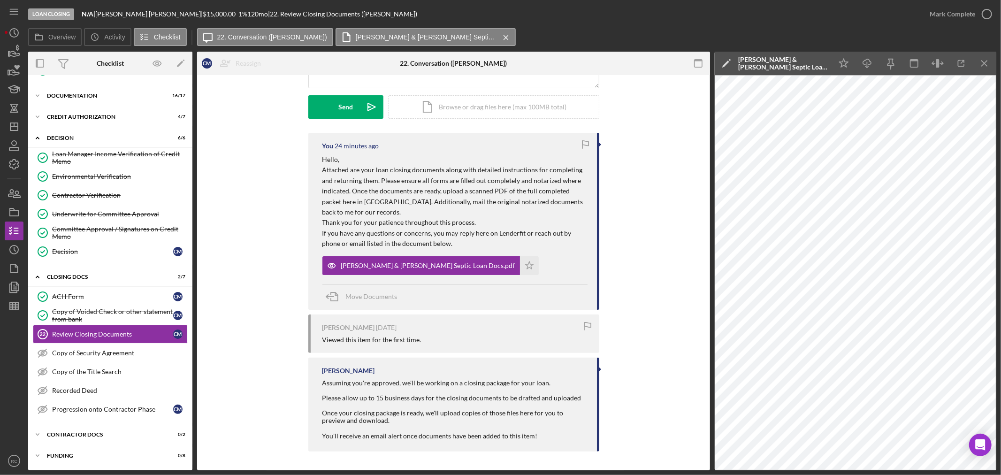
scroll to position [0, 0]
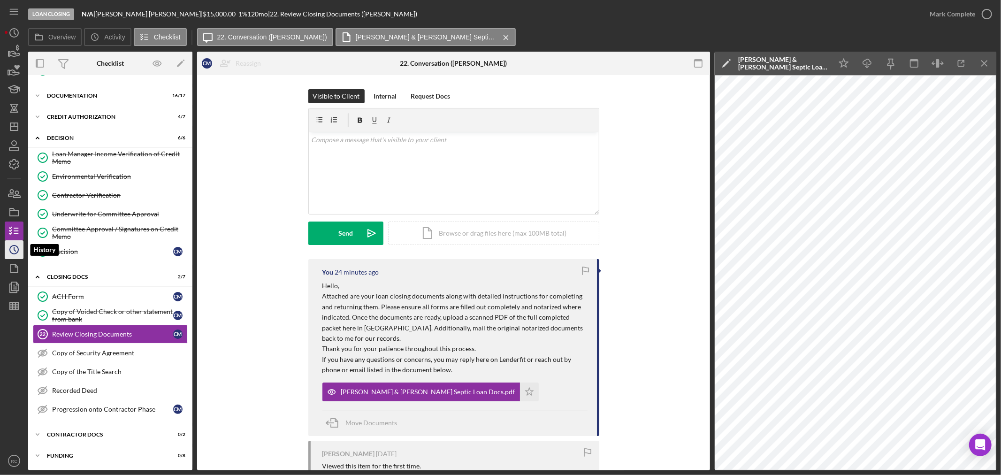
click at [15, 250] on icon "Icon/History" at bounding box center [13, 249] width 23 height 23
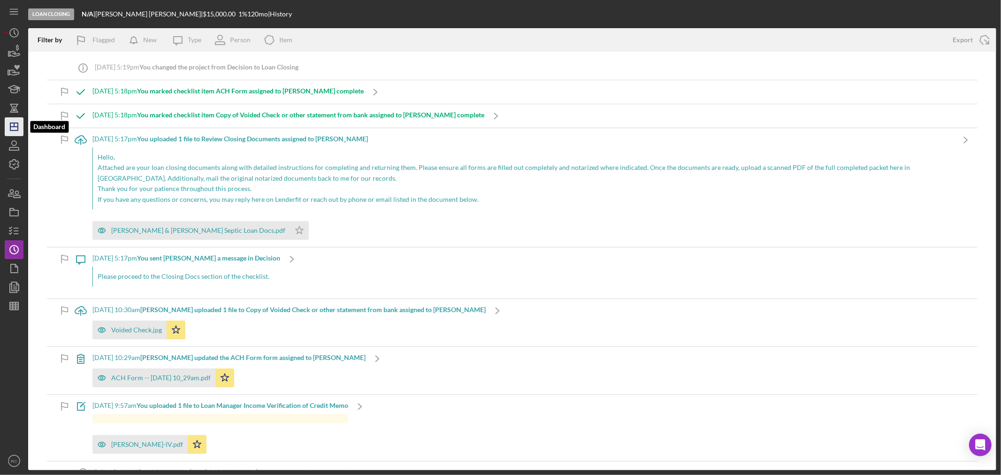
click at [12, 133] on icon "Icon/Dashboard" at bounding box center [13, 126] width 23 height 23
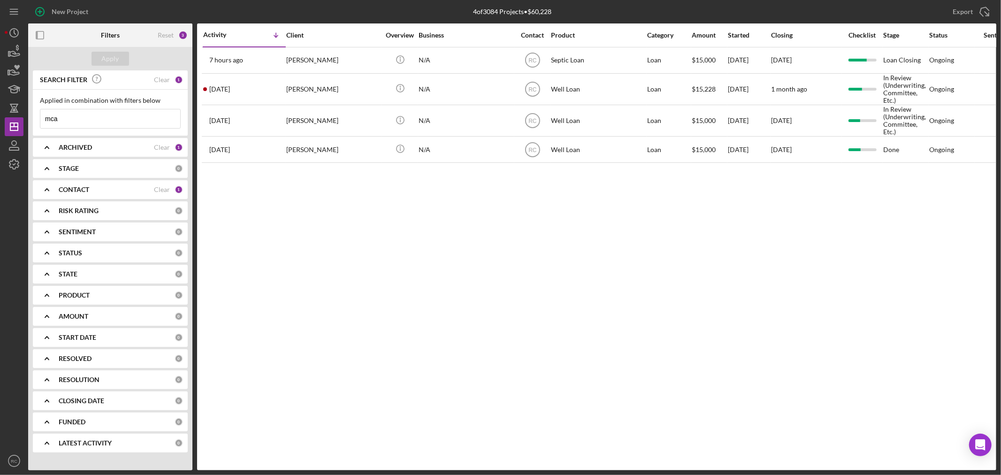
click at [105, 114] on input "mca" at bounding box center [110, 118] width 140 height 19
type input "m"
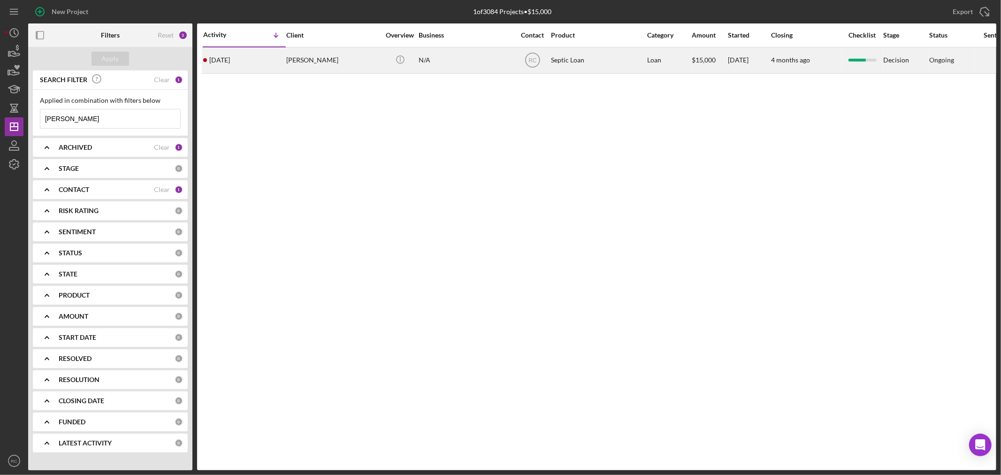
type input "[PERSON_NAME]"
click at [283, 65] on div "[DATE] [PERSON_NAME]" at bounding box center [244, 60] width 82 height 25
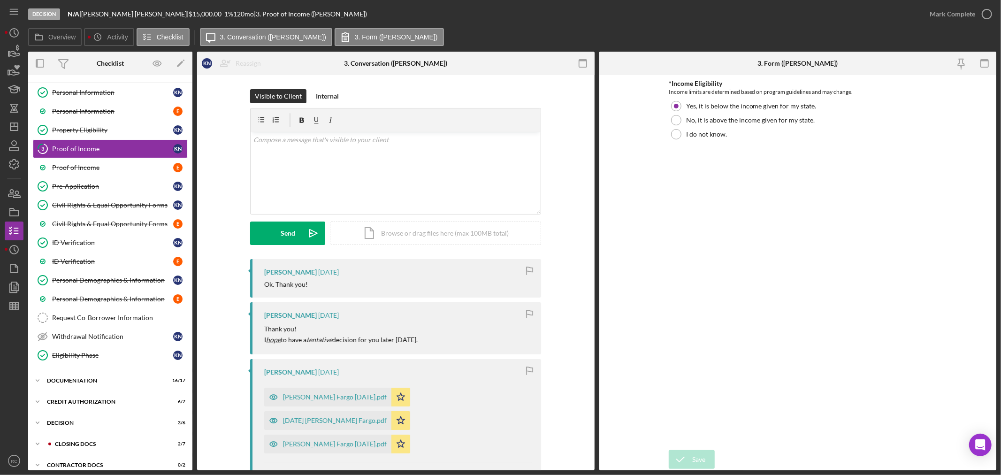
scroll to position [68, 0]
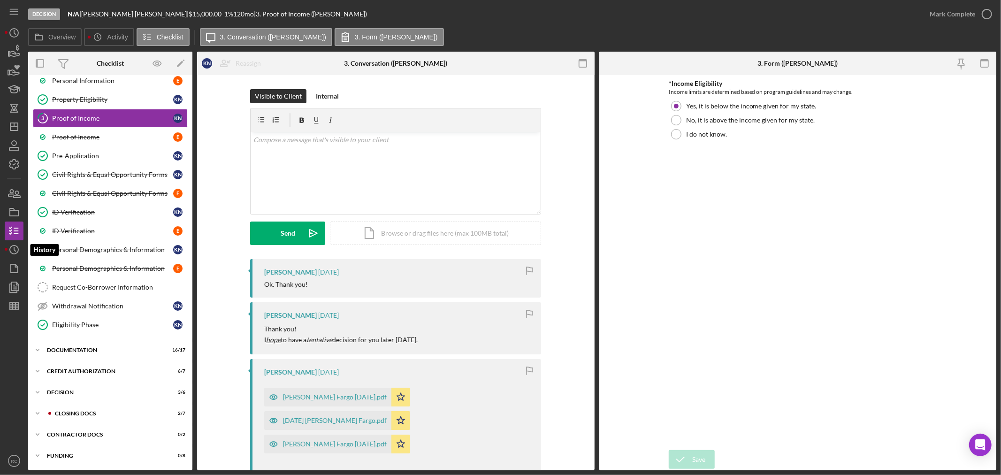
drag, startPoint x: 10, startPoint y: 251, endPoint x: 96, endPoint y: 24, distance: 243.0
click at [10, 251] on circle "button" at bounding box center [14, 249] width 8 height 8
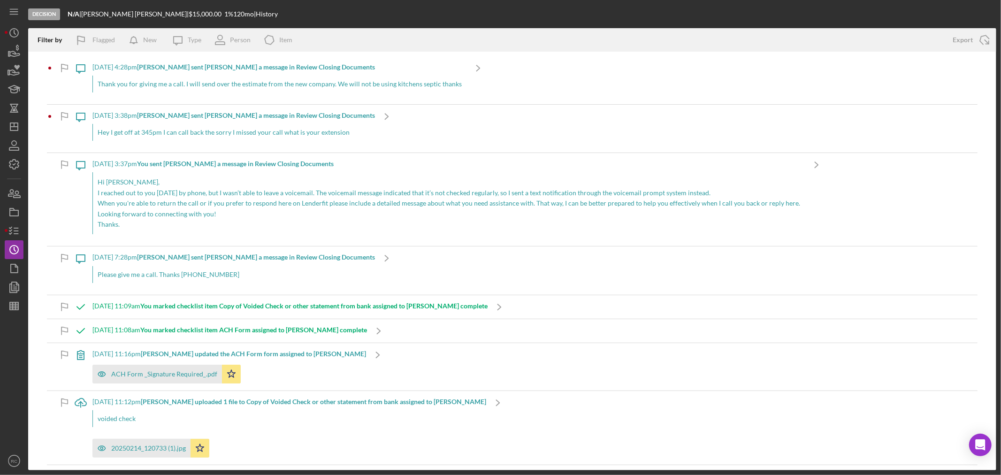
click at [182, 91] on div "Thank you for giving me a call. I will send over the estimate from the new comp…" at bounding box center [279, 84] width 374 height 17
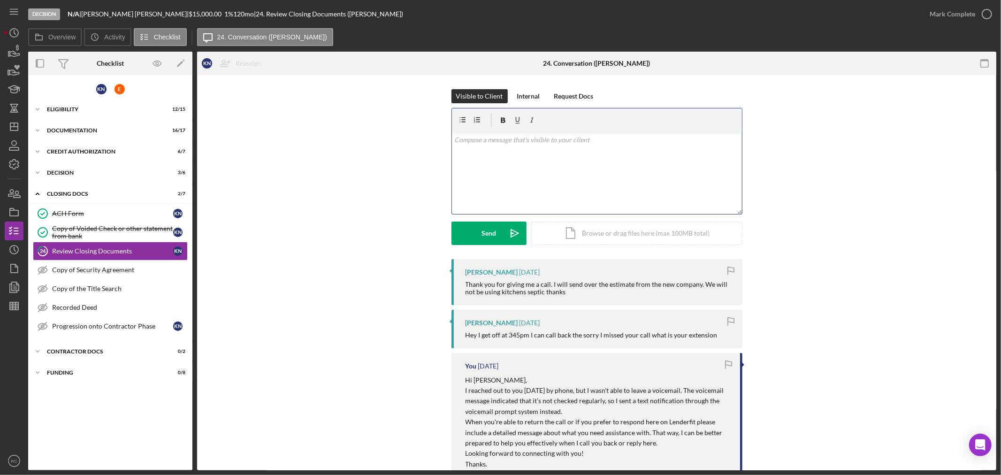
click at [540, 163] on div "v Color teal Color pink Remove color Add row above Add row below Add column bef…" at bounding box center [597, 173] width 290 height 82
drag, startPoint x: 457, startPoint y: 170, endPoint x: 466, endPoint y: 170, distance: 9.4
click at [457, 170] on div "v Color teal Color pink Remove color Add row above Add row below Add column bef…" at bounding box center [597, 173] width 290 height 82
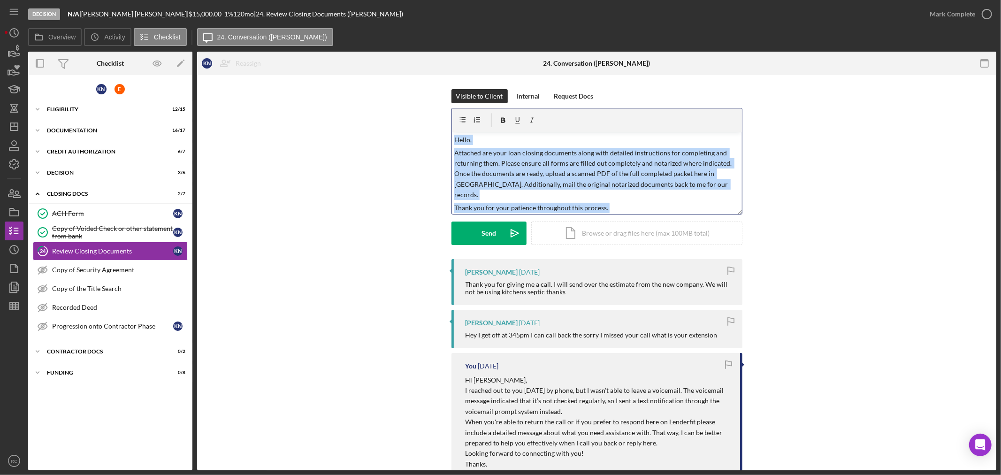
drag, startPoint x: 575, startPoint y: 198, endPoint x: 454, endPoint y: 114, distance: 146.7
click at [454, 114] on div "v Color teal Color pink Remove color Add row above Add row below Add column bef…" at bounding box center [597, 161] width 290 height 106
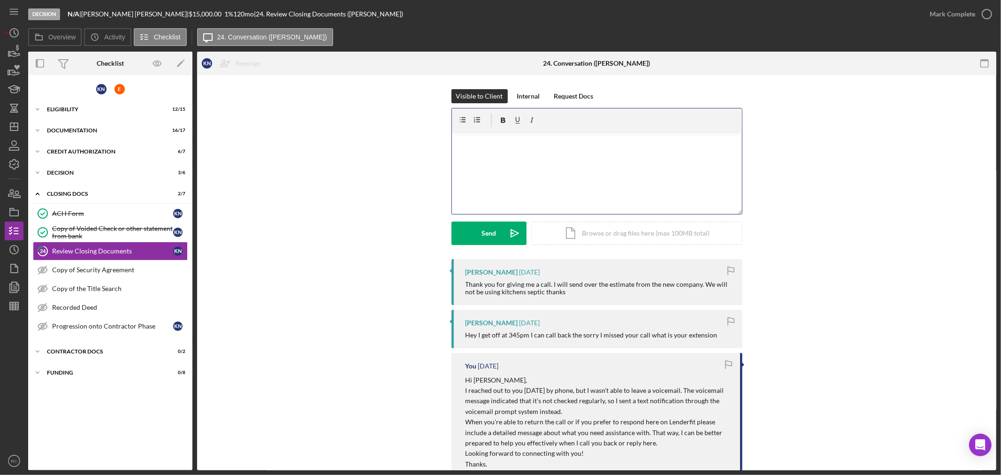
click at [586, 141] on p at bounding box center [596, 140] width 285 height 10
click at [626, 144] on p at bounding box center [596, 140] width 285 height 10
click at [543, 169] on div "v Color teal Color pink Remove color Add row above Add row below Add column bef…" at bounding box center [597, 173] width 290 height 82
drag, startPoint x: 542, startPoint y: 147, endPoint x: 513, endPoint y: 121, distance: 38.5
click at [527, 120] on div "v Color teal Color pink Remove color Add row above Add row below Add column bef…" at bounding box center [597, 161] width 290 height 106
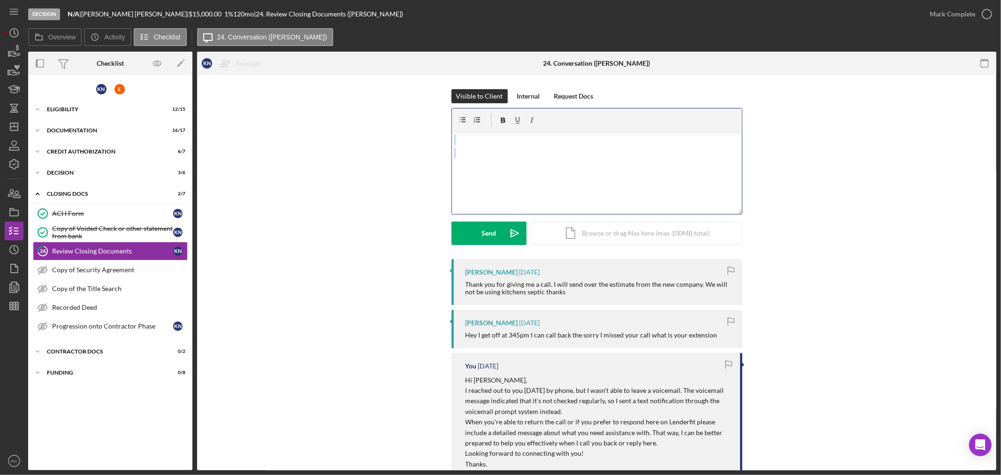
click at [507, 138] on p at bounding box center [596, 140] width 285 height 10
click at [716, 151] on p "I'm checking in to see if you have found a new contractor and have updated esti…" at bounding box center [596, 153] width 285 height 10
click at [497, 241] on button "Send Icon/icon-invite-send" at bounding box center [489, 233] width 75 height 23
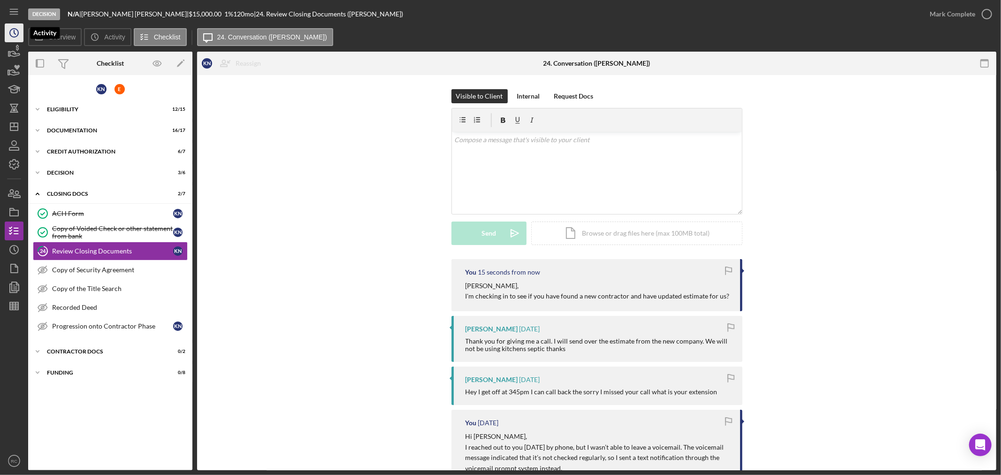
click at [11, 31] on icon "Icon/History" at bounding box center [13, 32] width 23 height 23
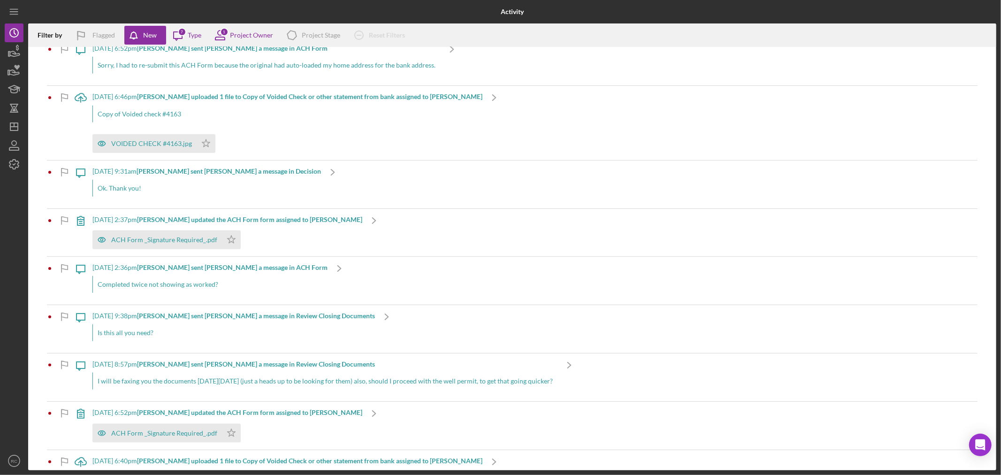
scroll to position [1064, 0]
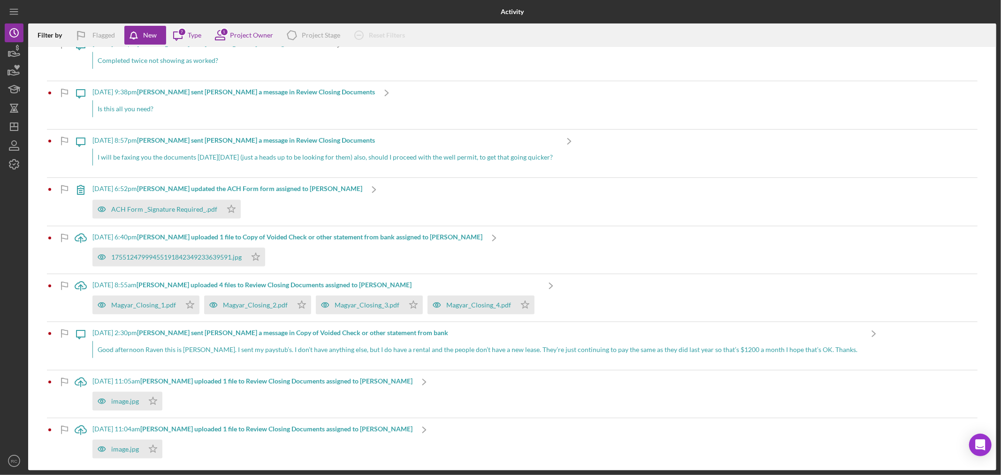
click at [437, 376] on div "Icon/Upload [DATE] 11:05am [PERSON_NAME] uploaded 1 file to Review Closing Docu…" at bounding box center [512, 393] width 931 height 47
click at [393, 385] on div "Icon/Upload [DATE] 11:05am [PERSON_NAME] uploaded 1 file to Review Closing Docu…" at bounding box center [512, 393] width 931 height 47
click at [274, 385] on div "[DATE] 11:05am [PERSON_NAME] uploaded 1 file to Review Closing Documents assign…" at bounding box center [252, 393] width 320 height 47
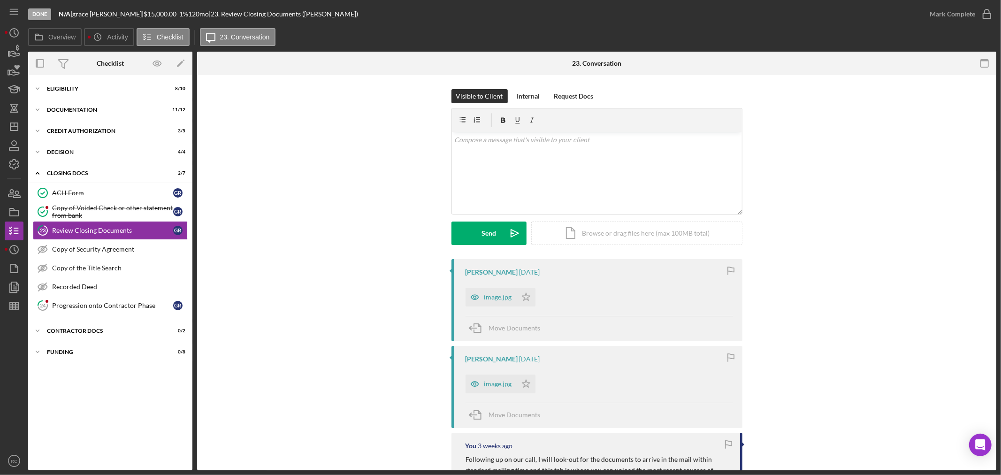
click at [16, 252] on circle "button" at bounding box center [14, 249] width 8 height 8
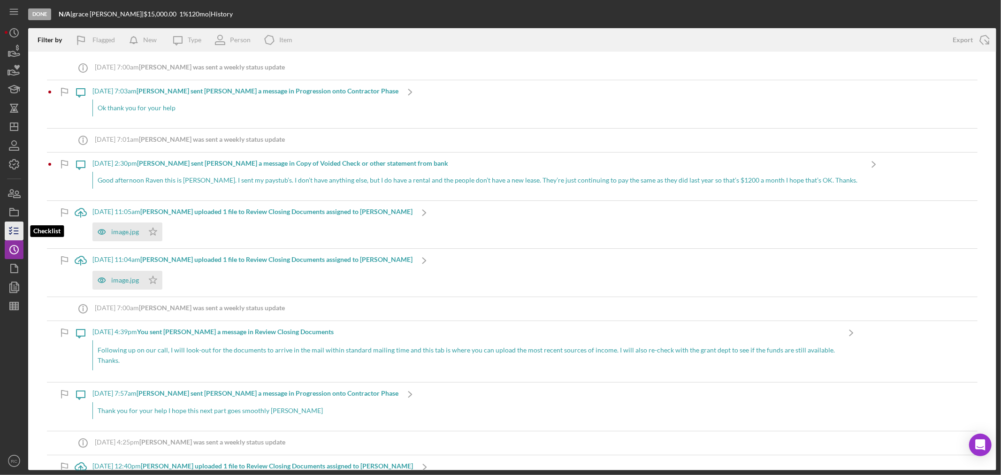
click at [15, 236] on icon "button" at bounding box center [13, 230] width 23 height 23
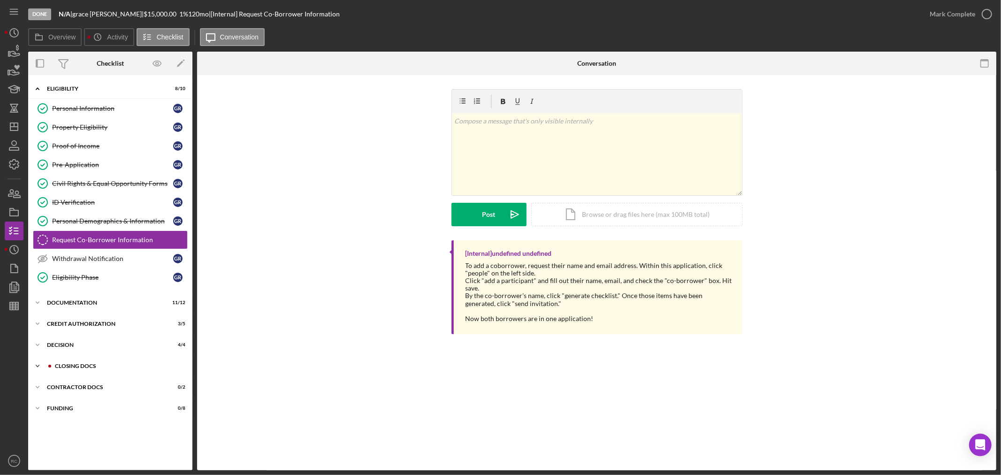
click at [33, 364] on icon "Icon/Expander" at bounding box center [37, 366] width 19 height 19
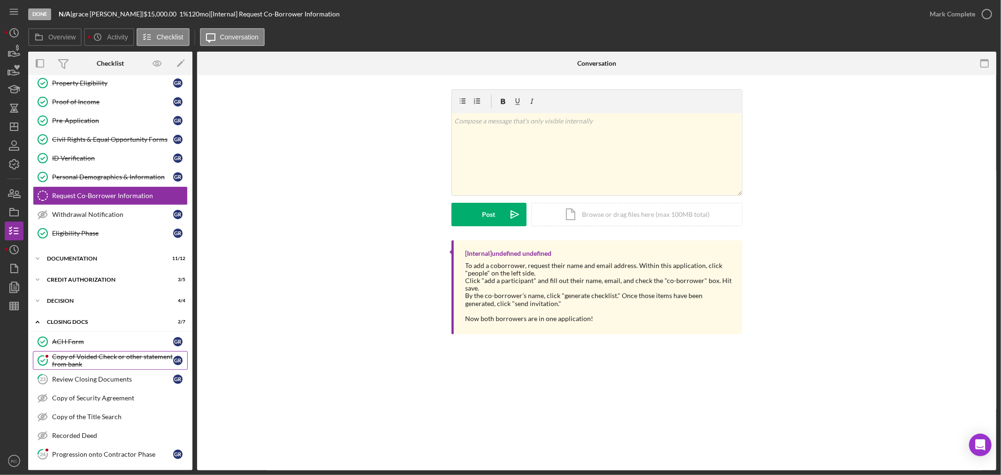
scroll to position [91, 0]
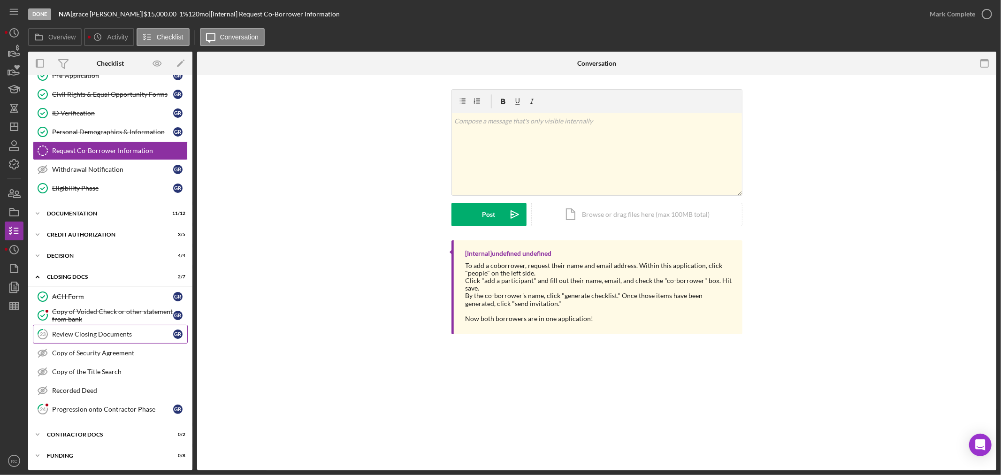
click at [131, 337] on div "Review Closing Documents" at bounding box center [112, 334] width 121 height 8
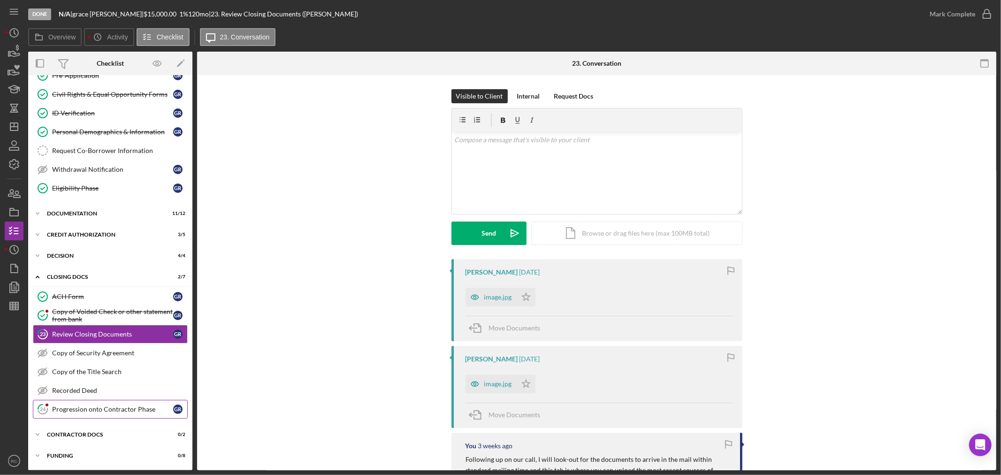
click at [122, 416] on link "24 Progression onto Contractor Phase g r" at bounding box center [110, 409] width 155 height 19
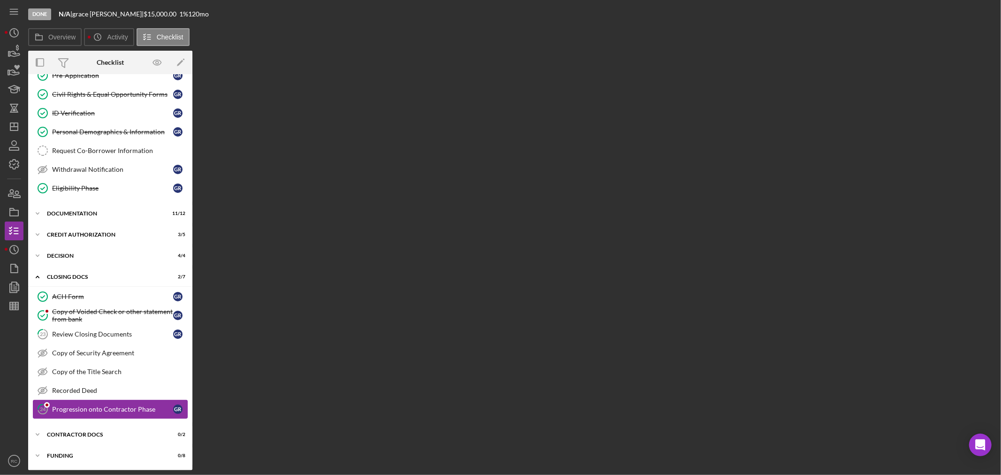
scroll to position [91, 0]
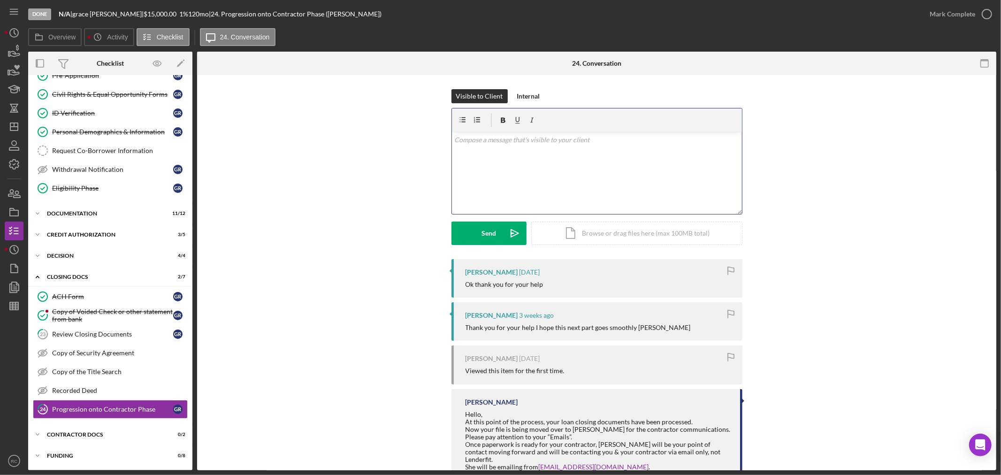
click at [514, 179] on div "v Color teal Color pink Remove color Add row above Add row below Add column bef…" at bounding box center [597, 173] width 290 height 82
drag, startPoint x: 682, startPoint y: 137, endPoint x: 400, endPoint y: 135, distance: 282.1
click at [400, 135] on div "Visible to Client Internal v Color teal Color pink Remove color Add row above A…" at bounding box center [596, 174] width 771 height 170
click at [690, 133] on div "v Color teal Color pink Remove color Add row above Add row below Add column bef…" at bounding box center [597, 173] width 290 height 82
drag, startPoint x: 687, startPoint y: 135, endPoint x: 632, endPoint y: 142, distance: 55.4
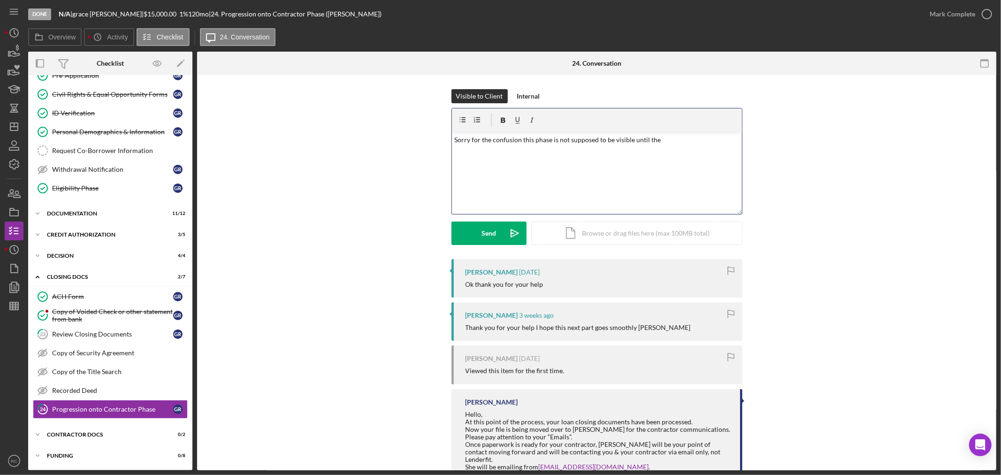
click at [631, 142] on p "Sorry for the confusion this phase is not supposed to be visible until the" at bounding box center [596, 140] width 285 height 10
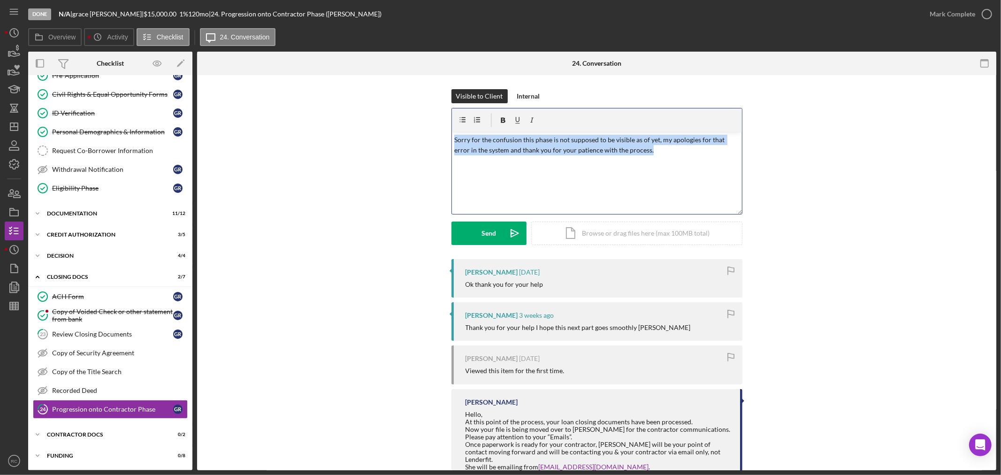
drag, startPoint x: 689, startPoint y: 155, endPoint x: 447, endPoint y: 139, distance: 242.7
click at [447, 139] on div "Visible to Client Internal v Color teal Color pink Remove color Add row above A…" at bounding box center [596, 174] width 771 height 170
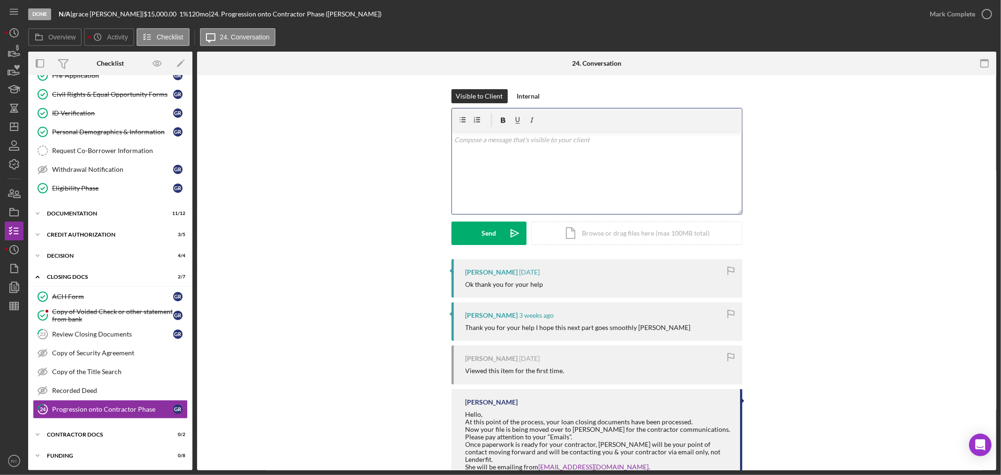
click at [391, 168] on div "Visible to Client Internal v Color teal Color pink Remove color Add row above A…" at bounding box center [596, 174] width 771 height 170
drag, startPoint x: 10, startPoint y: 34, endPoint x: 2, endPoint y: 35, distance: 8.0
click at [10, 34] on circle "button" at bounding box center [14, 33] width 8 height 8
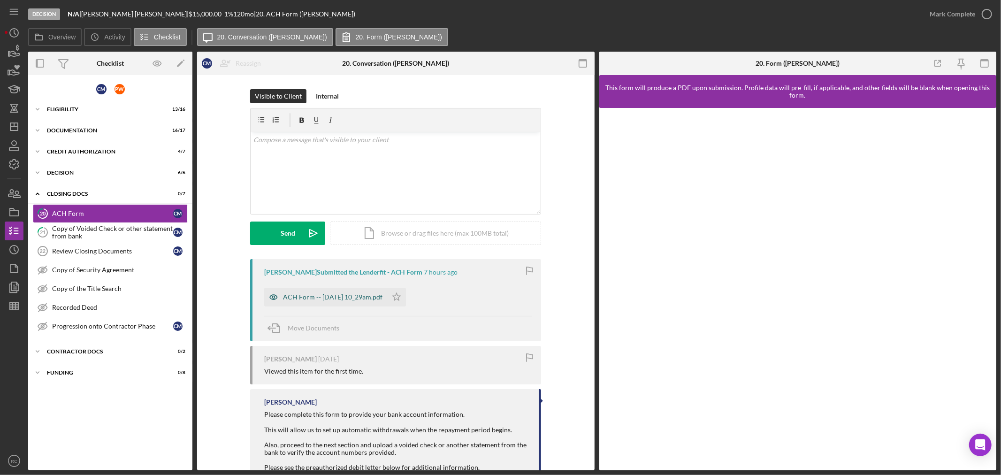
click at [308, 297] on div "ACH Form -- 2025-08-25 10_29am.pdf" at bounding box center [333, 297] width 100 height 8
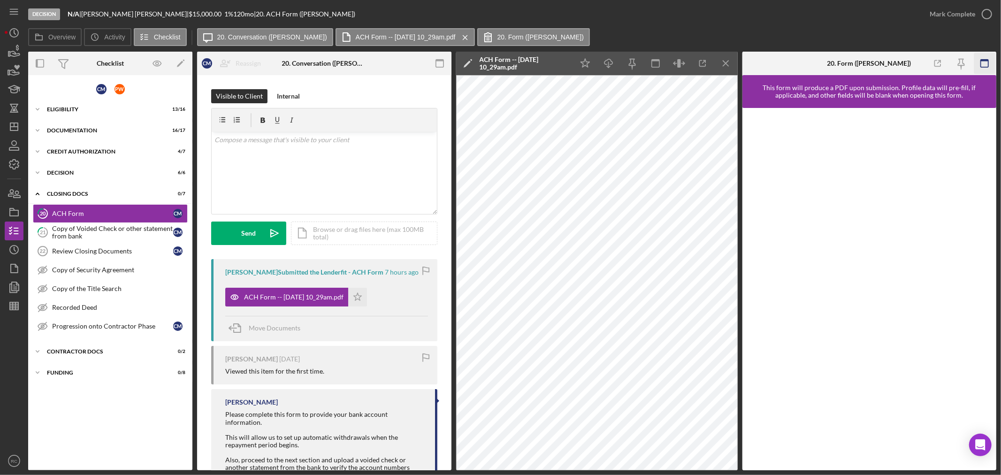
click at [977, 57] on icon "button" at bounding box center [984, 63] width 21 height 21
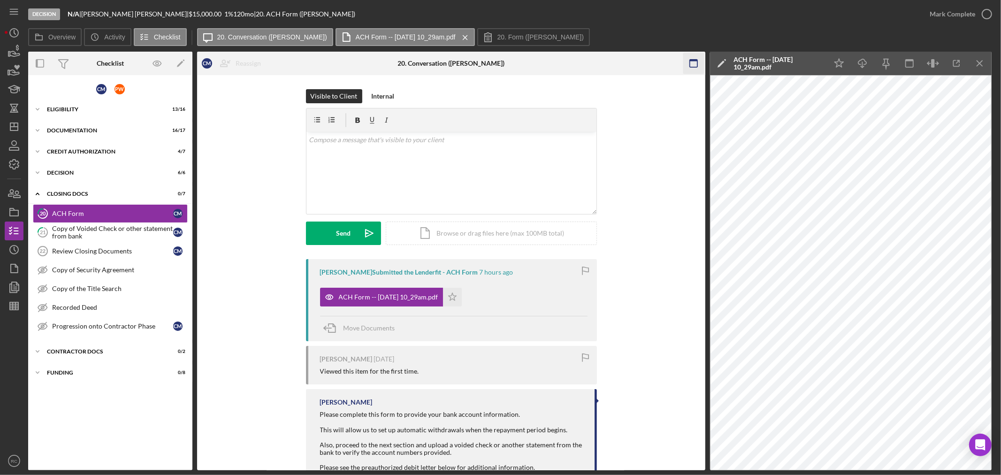
click at [697, 64] on rect "button" at bounding box center [694, 64] width 8 height 8
